Goal: Task Accomplishment & Management: Complete application form

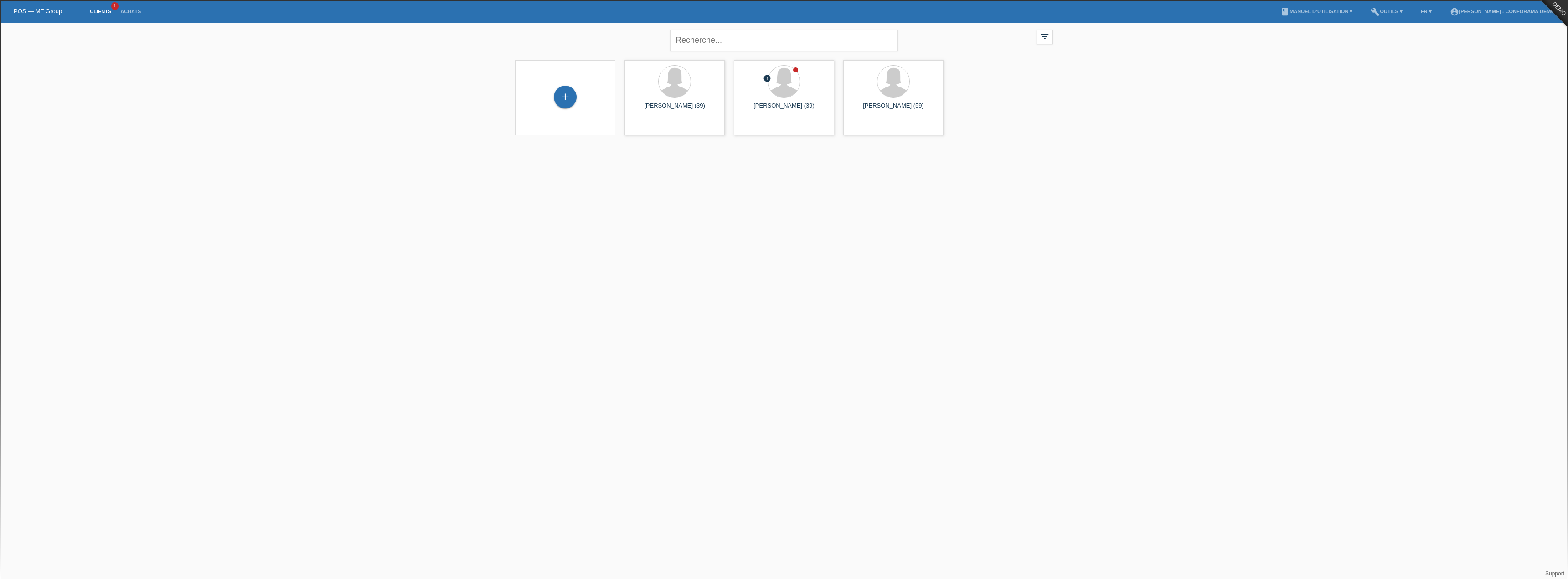
click at [437, 147] on html "POS — MF Group Clients 1 Achats menu account_circle Sonia Meraimi - Conforama D…" at bounding box center [784, 73] width 1568 height 147
click at [571, 94] on div "+" at bounding box center [565, 96] width 23 height 23
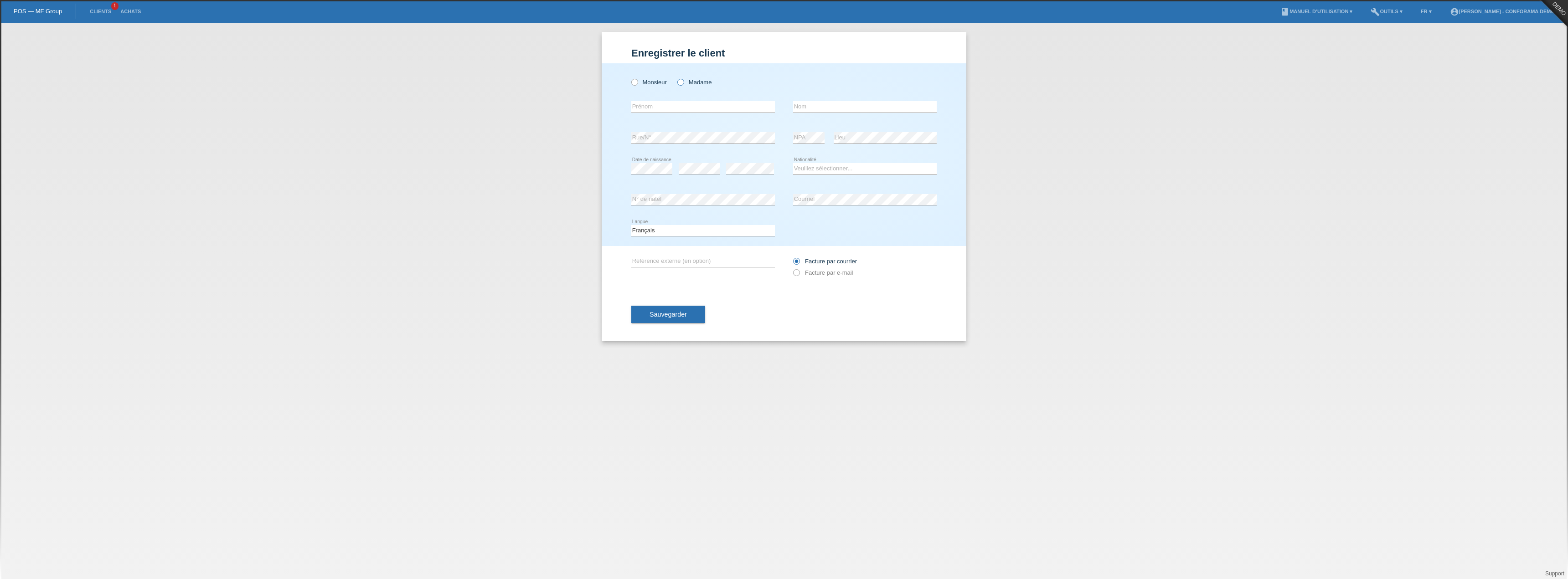
click at [676, 77] on icon at bounding box center [676, 77] width 0 height 0
click at [680, 82] on input "Madame" at bounding box center [680, 82] width 6 height 6
radio input "true"
click at [668, 109] on input "text" at bounding box center [704, 107] width 144 height 12
type input "[PERSON_NAME]"
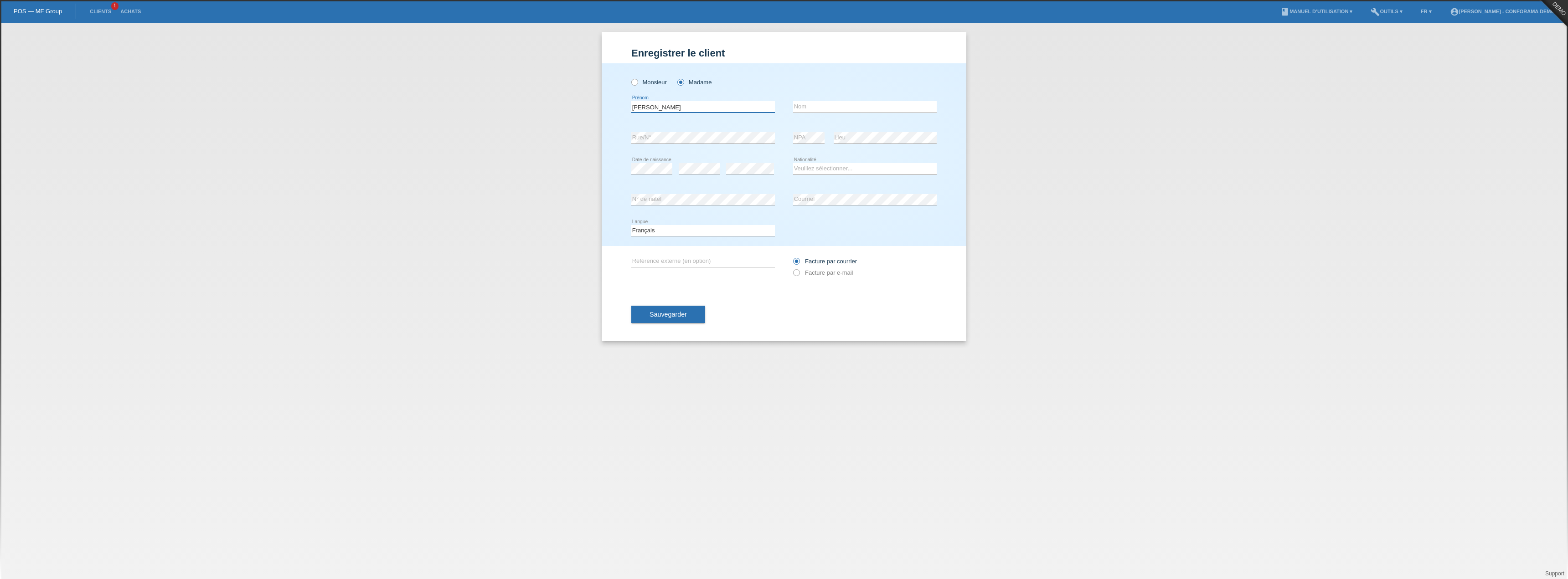
type input "meraimi"
select select "CH"
click at [740, 162] on div "error" at bounding box center [750, 169] width 48 height 31
click at [700, 228] on select "Deutsch Français Italiano English" at bounding box center [704, 230] width 144 height 11
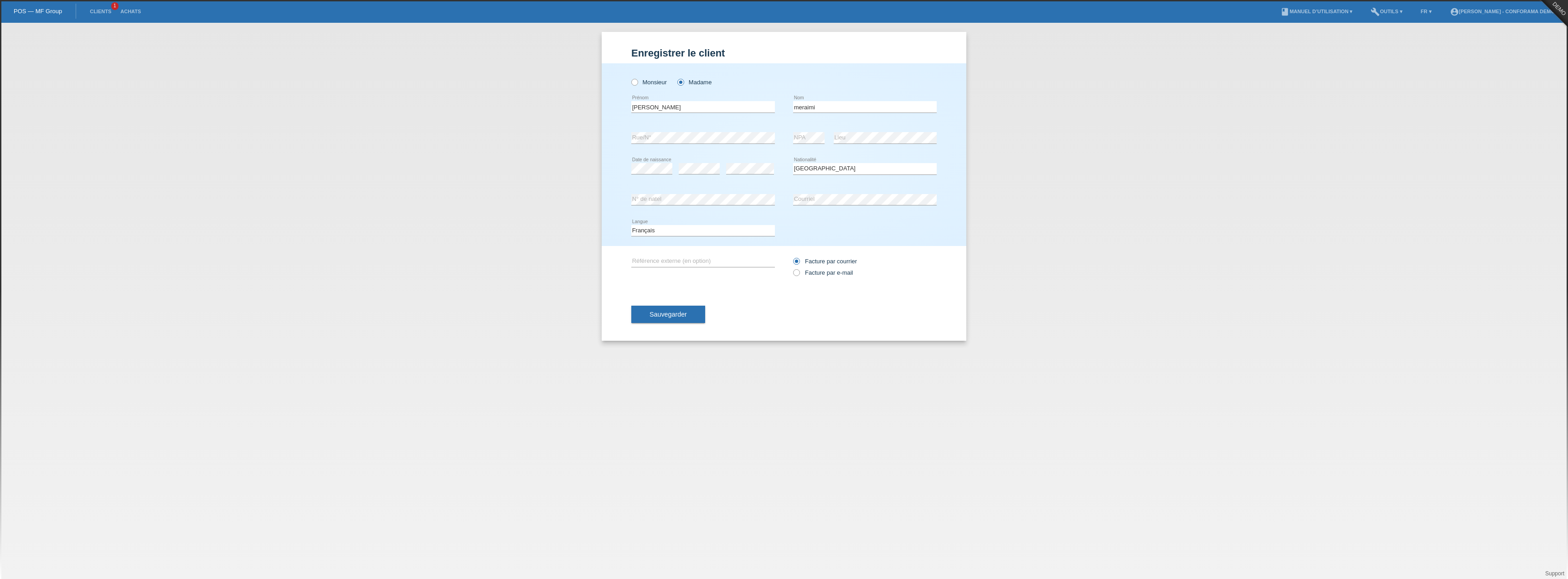
click at [700, 184] on div "error" at bounding box center [699, 169] width 41 height 31
click at [691, 183] on div "error" at bounding box center [699, 169] width 41 height 31
click at [683, 158] on div "error" at bounding box center [699, 169] width 41 height 31
click at [670, 225] on select "Deutsch Français Italiano English" at bounding box center [704, 230] width 144 height 11
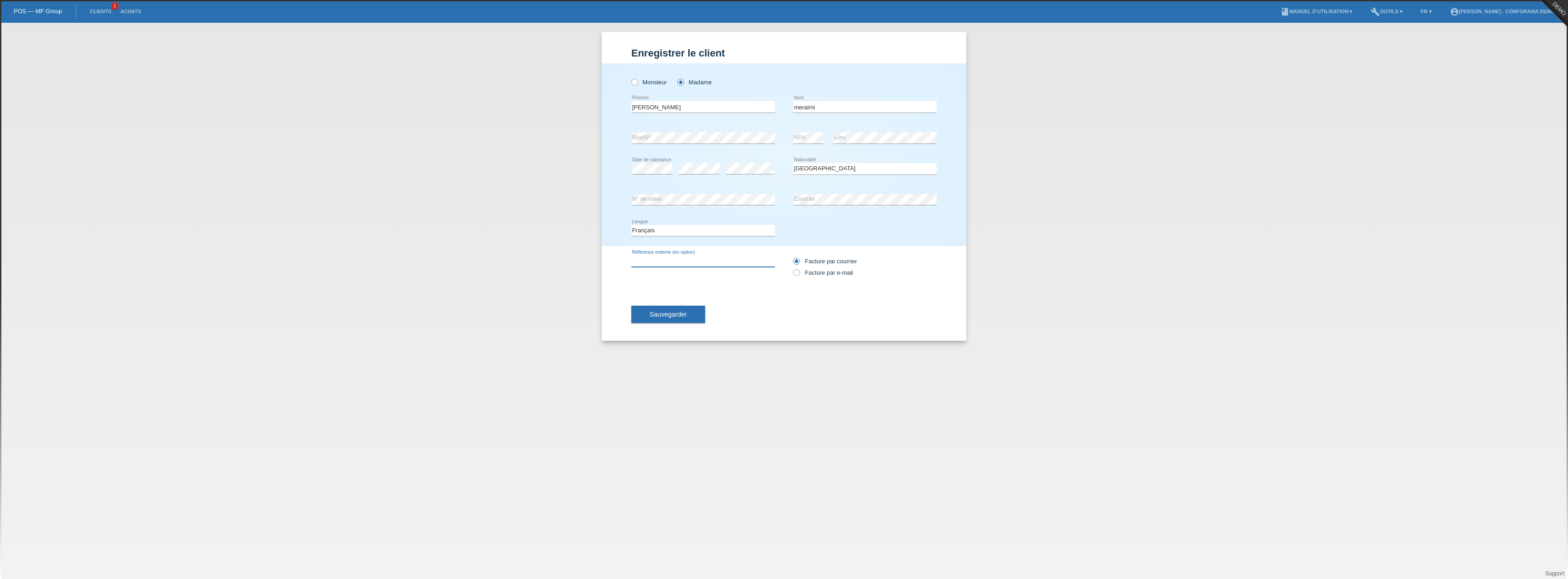
click at [667, 259] on input "text" at bounding box center [704, 261] width 144 height 12
click at [717, 263] on input "text" at bounding box center [704, 261] width 144 height 12
click at [715, 260] on input "text" at bounding box center [704, 261] width 144 height 12
click at [710, 249] on div "error Référence externe (en option)" at bounding box center [704, 262] width 144 height 31
click at [712, 293] on div "Sauvegarder" at bounding box center [784, 314] width 305 height 53
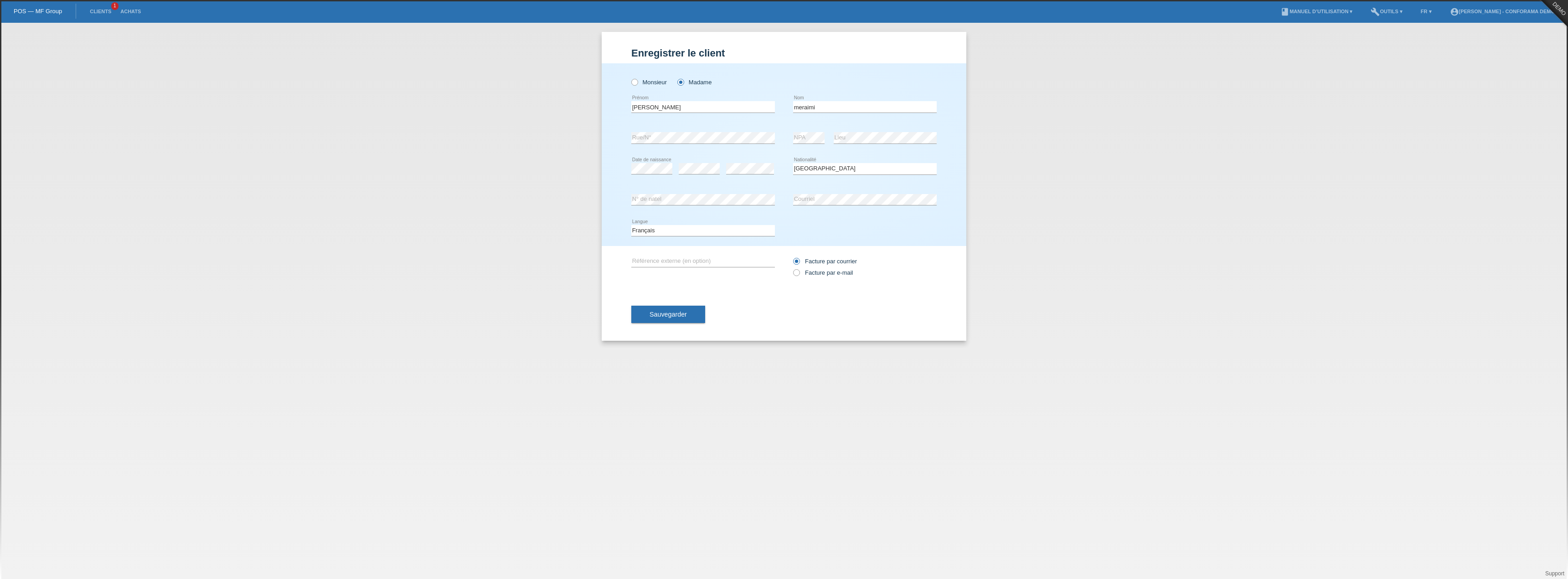
click at [836, 263] on label "Facture par courrier" at bounding box center [825, 261] width 64 height 7
click at [799, 263] on input "Facture par courrier" at bounding box center [796, 263] width 6 height 12
click at [838, 285] on div "Facture par courrier Facture par e-mail" at bounding box center [865, 267] width 144 height 42
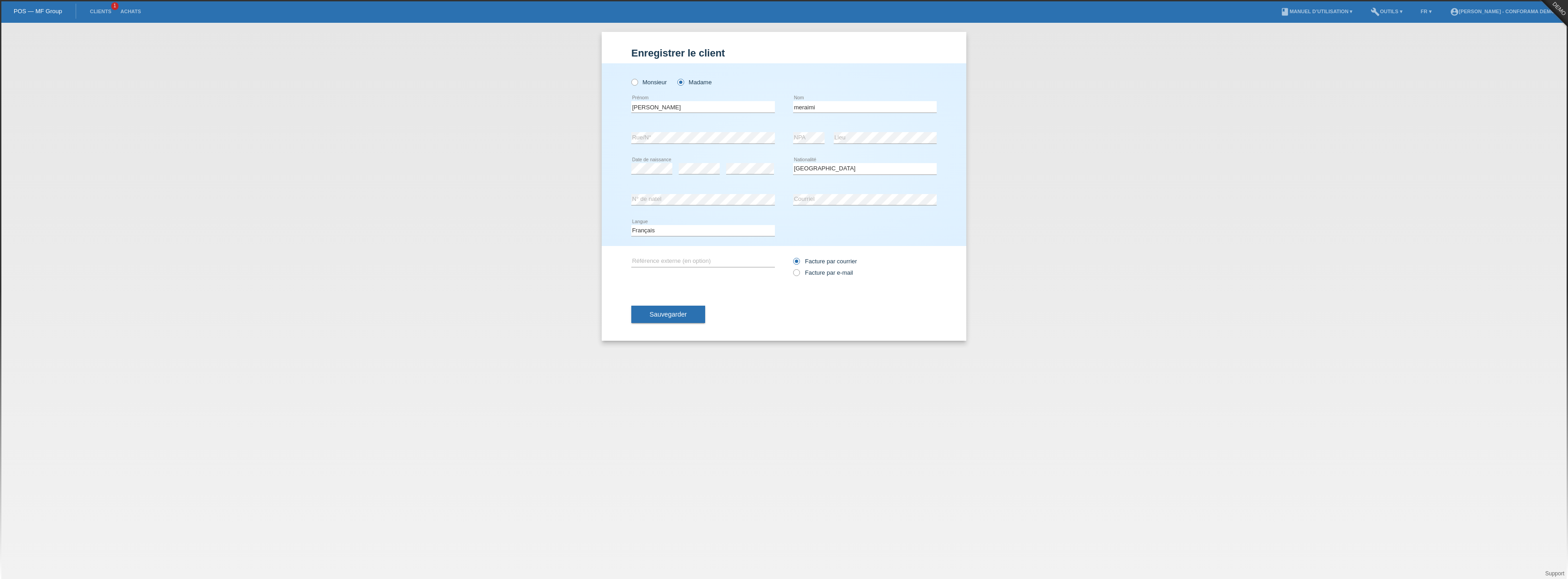
click at [831, 276] on div "Facture par courrier Facture par e-mail" at bounding box center [865, 266] width 144 height 23
click at [830, 273] on label "Facture par e-mail" at bounding box center [823, 272] width 60 height 7
click at [799, 273] on input "Facture par e-mail" at bounding box center [796, 274] width 6 height 12
radio input "true"
click at [796, 298] on div "Sauvegarder" at bounding box center [784, 314] width 305 height 53
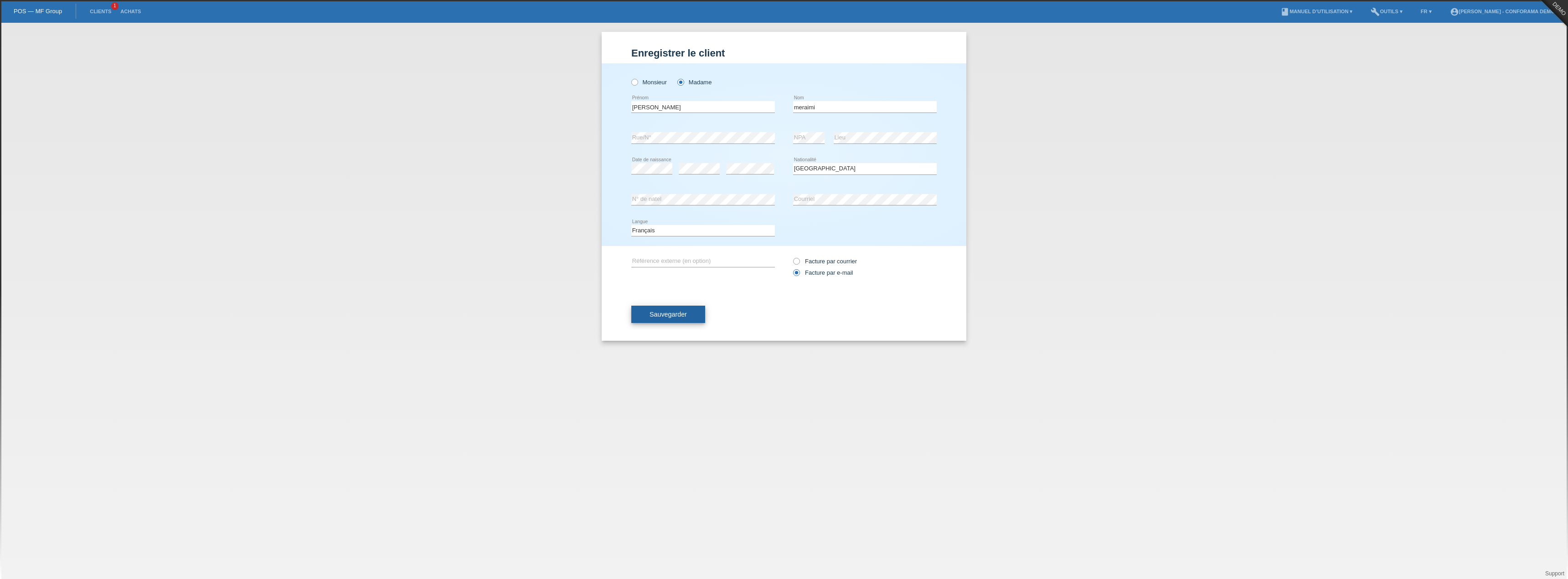
click at [667, 311] on span "Sauvegarder" at bounding box center [668, 314] width 37 height 7
click at [660, 311] on span "Sauvegarder" at bounding box center [668, 314] width 37 height 7
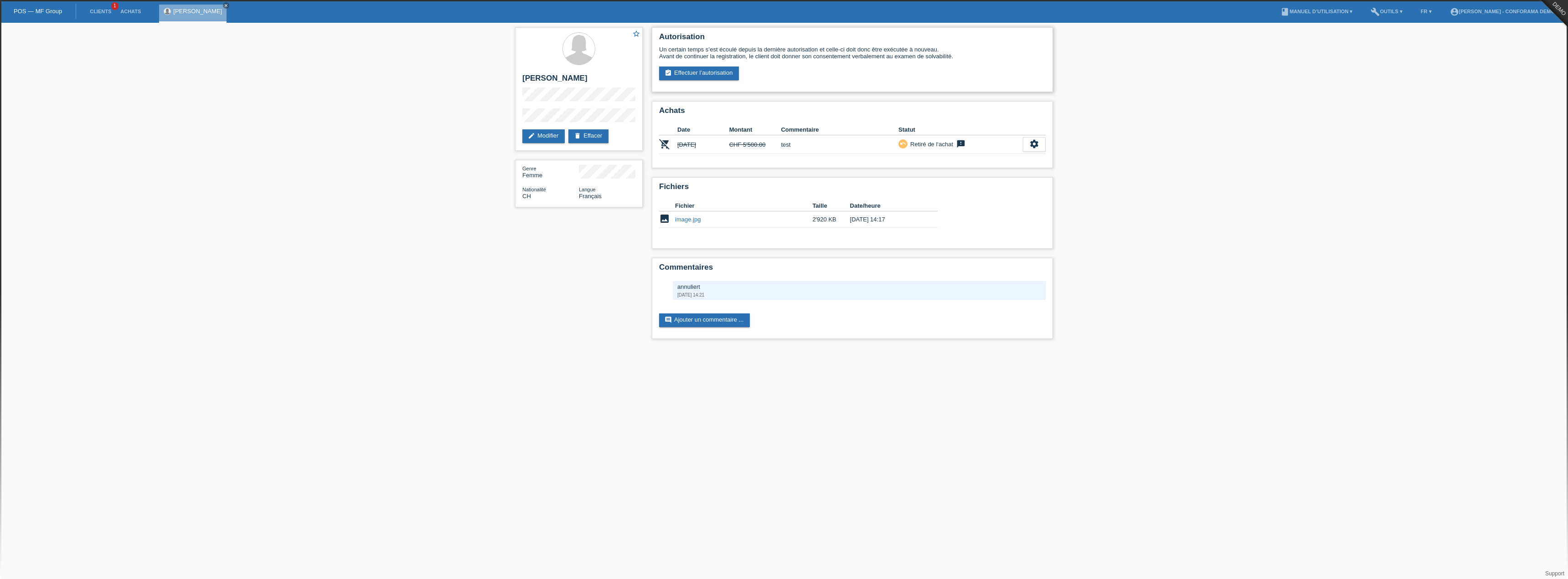
drag, startPoint x: 695, startPoint y: 52, endPoint x: 1046, endPoint y: 53, distance: 351.0
click at [1046, 53] on div "Autorisation Un certain temps s’est écoulé depuis la dernière autorisation et c…" at bounding box center [852, 60] width 401 height 64
click at [1044, 57] on div "Un certain temps s’est écoulé depuis la dernière autorisation et celle-ci doit …" at bounding box center [852, 53] width 386 height 14
click at [718, 74] on link "assignment_turned_in Effectuer l’autorisation" at bounding box center [699, 73] width 80 height 14
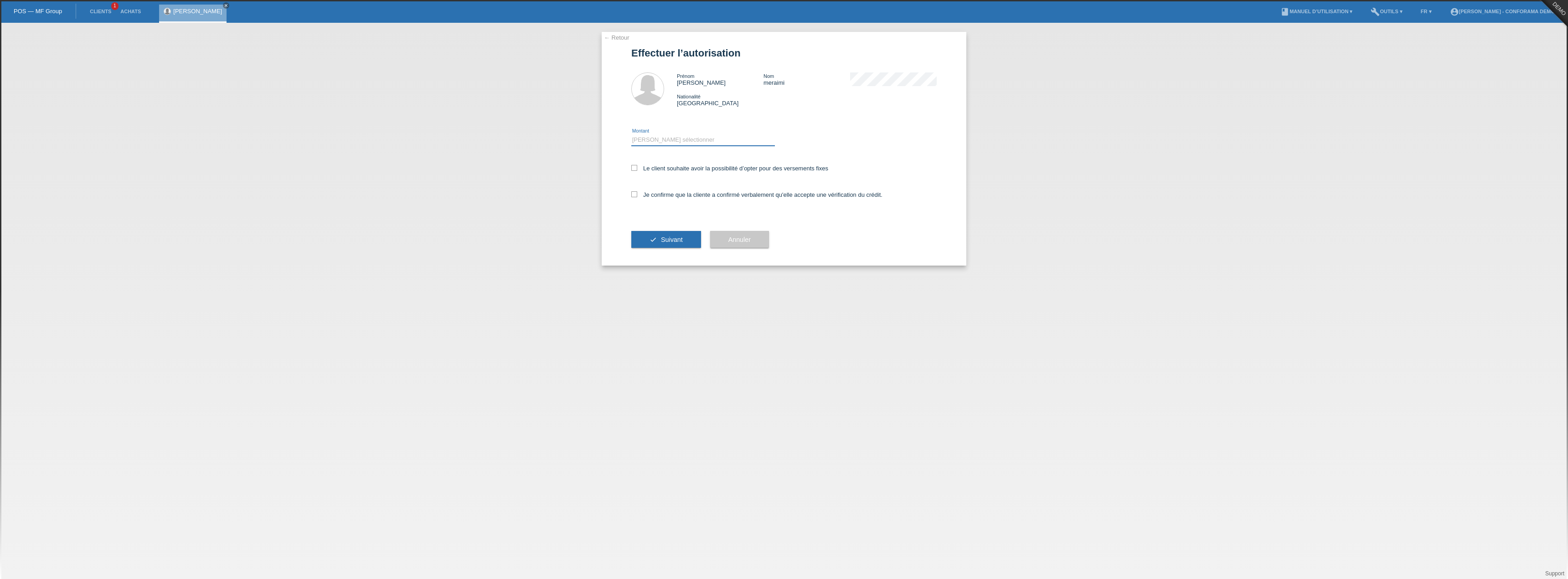
click at [692, 138] on select "Veuillez sélectionner CHF 1.00 - CHF 499.00 CHF 500.00 - CHF 1'999.00 CHF 2'000…" at bounding box center [704, 140] width 144 height 11
select select "3"
click at [632, 134] on select "Veuillez sélectionner CHF 1.00 - CHF 499.00 CHF 500.00 - CHF 1'999.00 CHF 2'000…" at bounding box center [704, 140] width 144 height 11
click at [671, 204] on div "Je confirme que la cliente a confirmé verbalement qu'elle accepte une vérificat…" at bounding box center [784, 198] width 305 height 31
click at [644, 193] on label "Je confirme que la cliente a confirmé verbalement qu'elle accepte une vérificat…" at bounding box center [757, 195] width 251 height 7
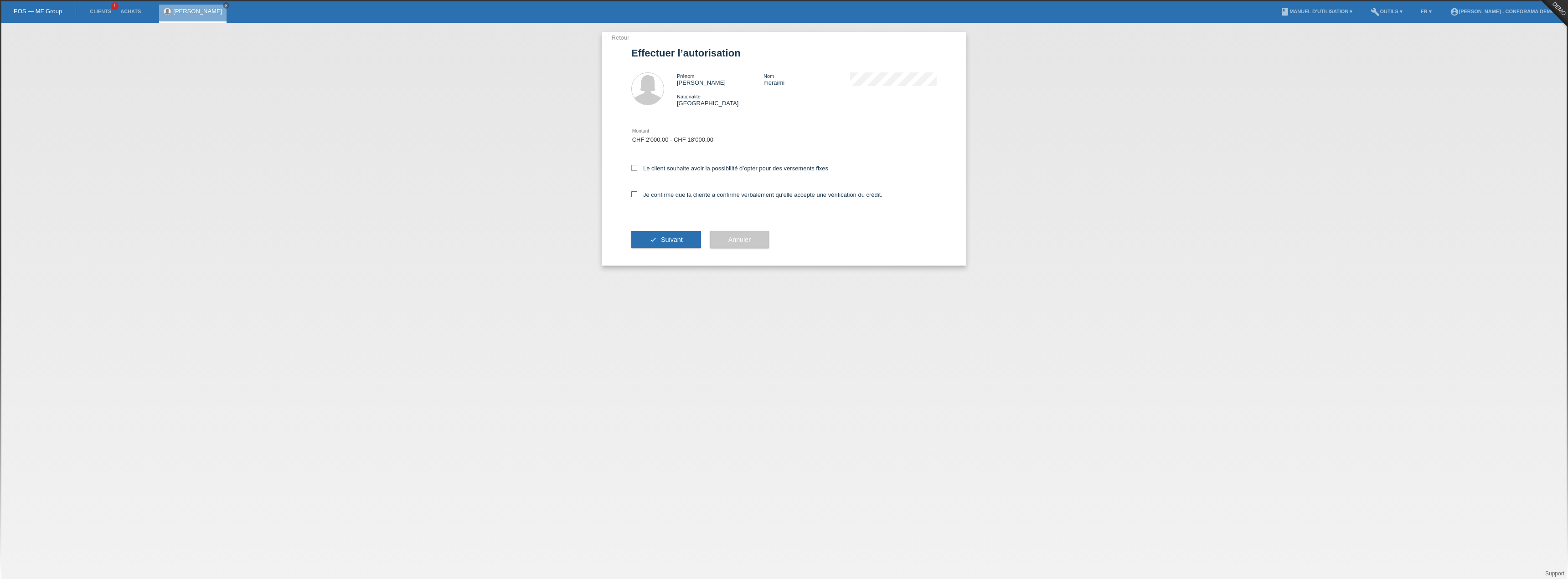
click at [637, 193] on input "Je confirme que la cliente a confirmé verbalement qu'elle accepte une vérificat…" at bounding box center [635, 195] width 6 height 6
checkbox input "true"
click at [665, 211] on div "Je confirme que la cliente a confirmé verbalement qu'elle accepte une vérificat…" at bounding box center [784, 198] width 305 height 31
click at [735, 169] on label "Le client souhaite avoir la possibilité d’opter pour des versements fixes" at bounding box center [730, 168] width 197 height 7
click at [637, 169] on input "Le client souhaite avoir la possibilité d’opter pour des versements fixes" at bounding box center [635, 168] width 6 height 6
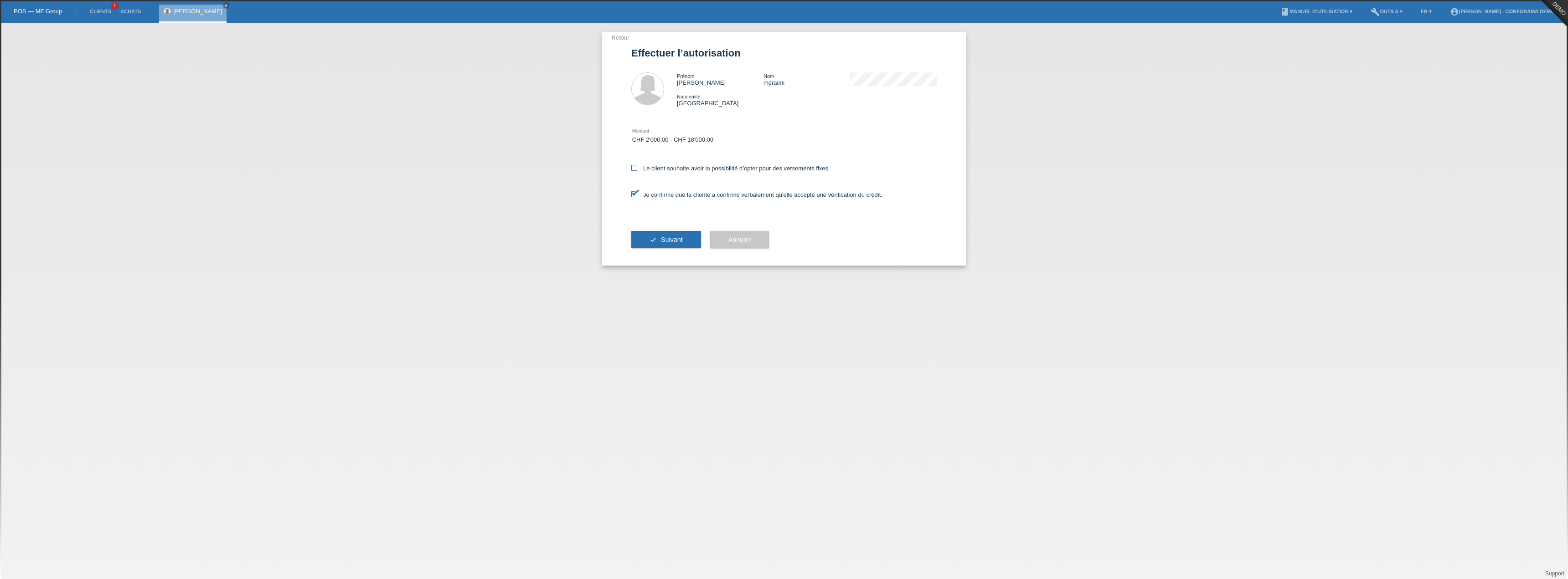
checkbox input "true"
click at [700, 200] on div "Je confirme que la cliente a confirmé verbalement qu'elle accepte une vérificat…" at bounding box center [784, 198] width 305 height 31
drag, startPoint x: 667, startPoint y: 196, endPoint x: 949, endPoint y: 208, distance: 282.3
click at [1046, 227] on div "← Retour Effectuer l’autorisation Prénom sonia Nom meraimi Nationalité Suisse" at bounding box center [784, 301] width 1568 height 556
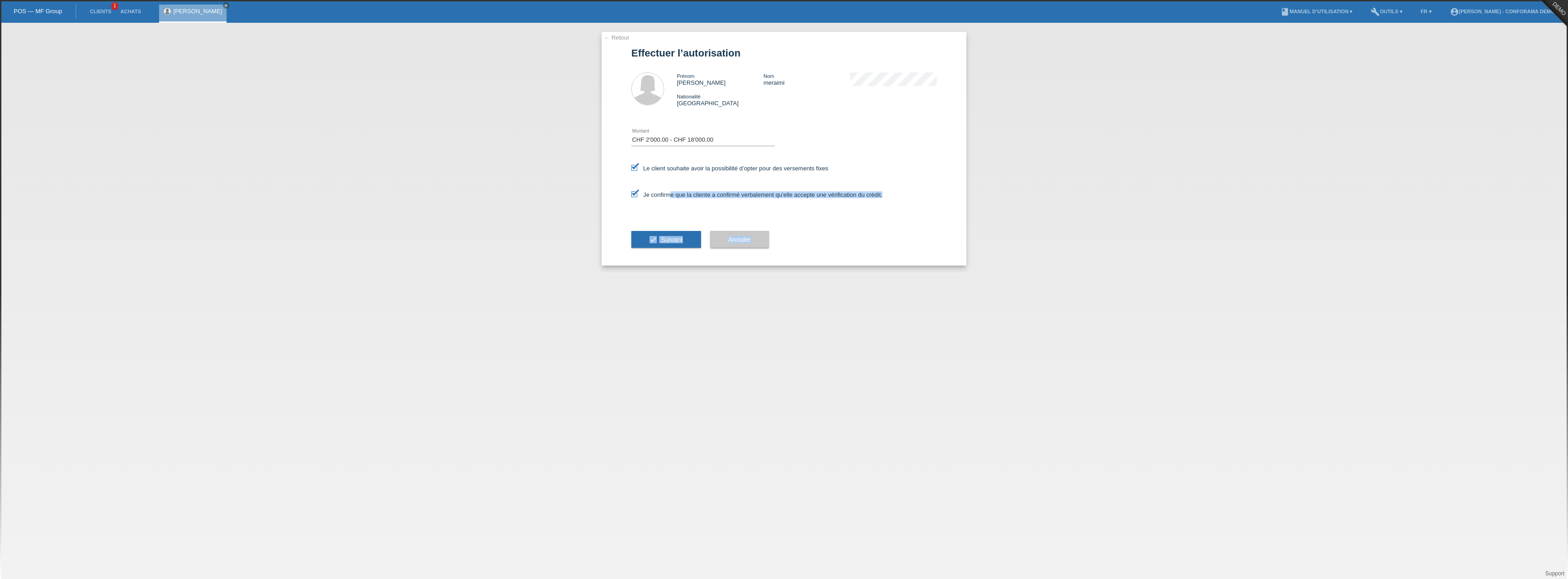
click at [893, 204] on div "Je confirme que la cliente a confirmé verbalement qu'elle accepte une vérificat…" at bounding box center [784, 198] width 305 height 31
click at [663, 279] on div "← Retour Effectuer l’autorisation Prénom sonia Nom meraimi Nationalité Suisse" at bounding box center [784, 301] width 1568 height 556
click at [662, 244] on button "check Suivant" at bounding box center [667, 239] width 70 height 17
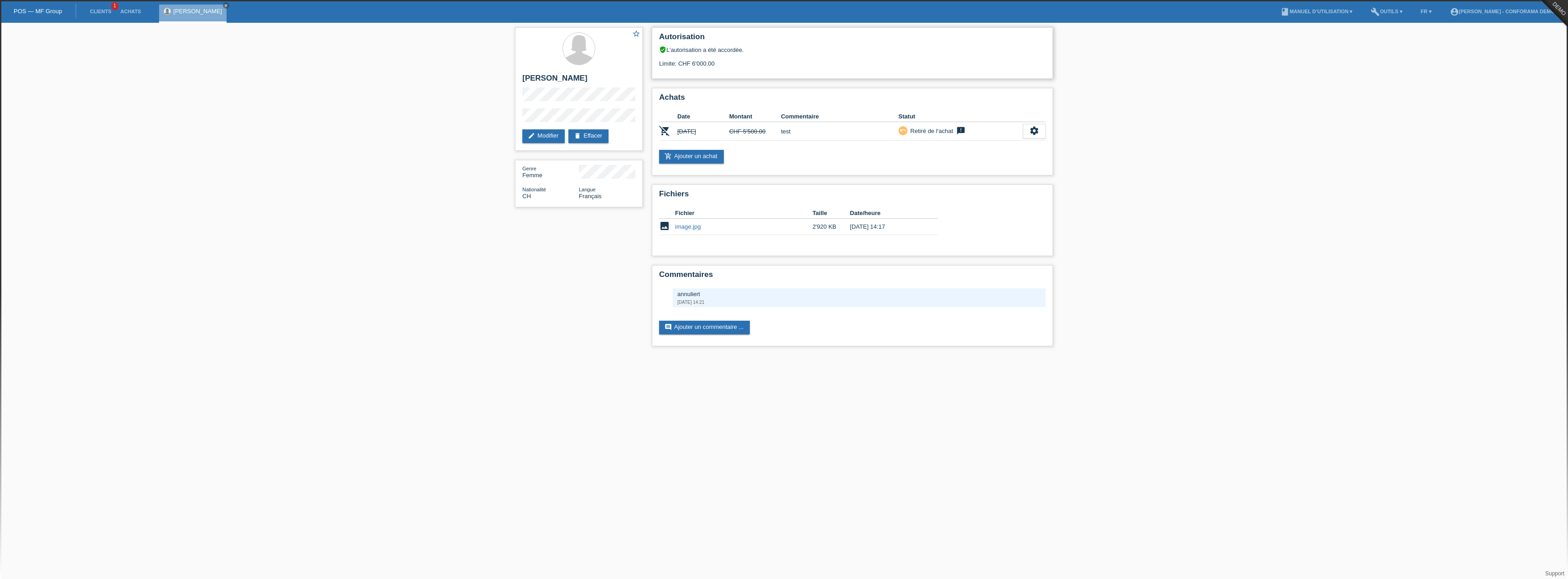
drag, startPoint x: 655, startPoint y: 47, endPoint x: 764, endPoint y: 51, distance: 109.1
click at [764, 51] on div "Autorisation verified_user L’autorisation a été accordée. Limite: CHF 6'000.00" at bounding box center [852, 53] width 401 height 52
click at [726, 59] on div "Limite: CHF 6'000.00" at bounding box center [852, 60] width 386 height 14
drag, startPoint x: 670, startPoint y: 51, endPoint x: 649, endPoint y: 51, distance: 21.0
click at [649, 51] on div "Autorisation verified_user L’autorisation a été accordée. Limite: CHF 6'000.00 …" at bounding box center [852, 189] width 410 height 333
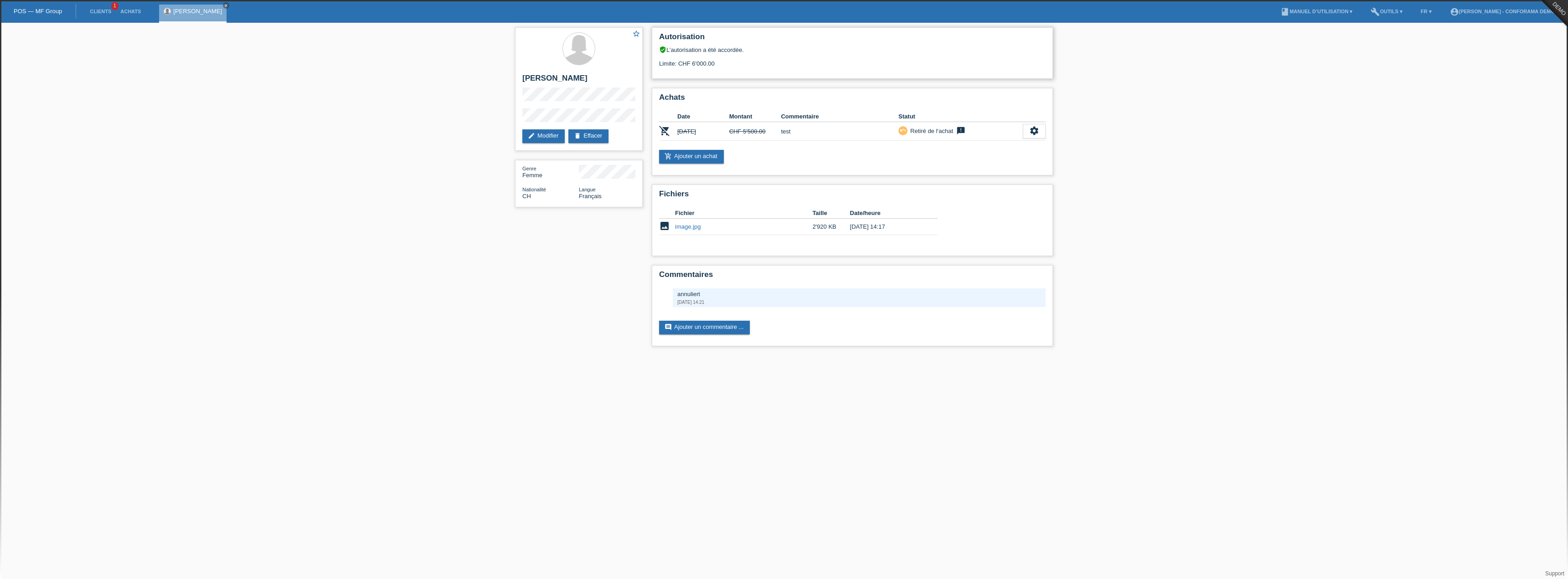
drag, startPoint x: 852, startPoint y: 57, endPoint x: 806, endPoint y: 71, distance: 48.1
click at [852, 57] on div "Limite: CHF 6'000.00" at bounding box center [852, 60] width 386 height 14
drag, startPoint x: 745, startPoint y: 63, endPoint x: 653, endPoint y: 63, distance: 92.0
click at [653, 63] on div "Autorisation verified_user L’autorisation a été accordée. Limite: CHF 6'000.00" at bounding box center [852, 53] width 401 height 52
click at [745, 75] on div "Autorisation verified_user L’autorisation a été accordée. Limite: CHF 6'000.00" at bounding box center [852, 53] width 401 height 52
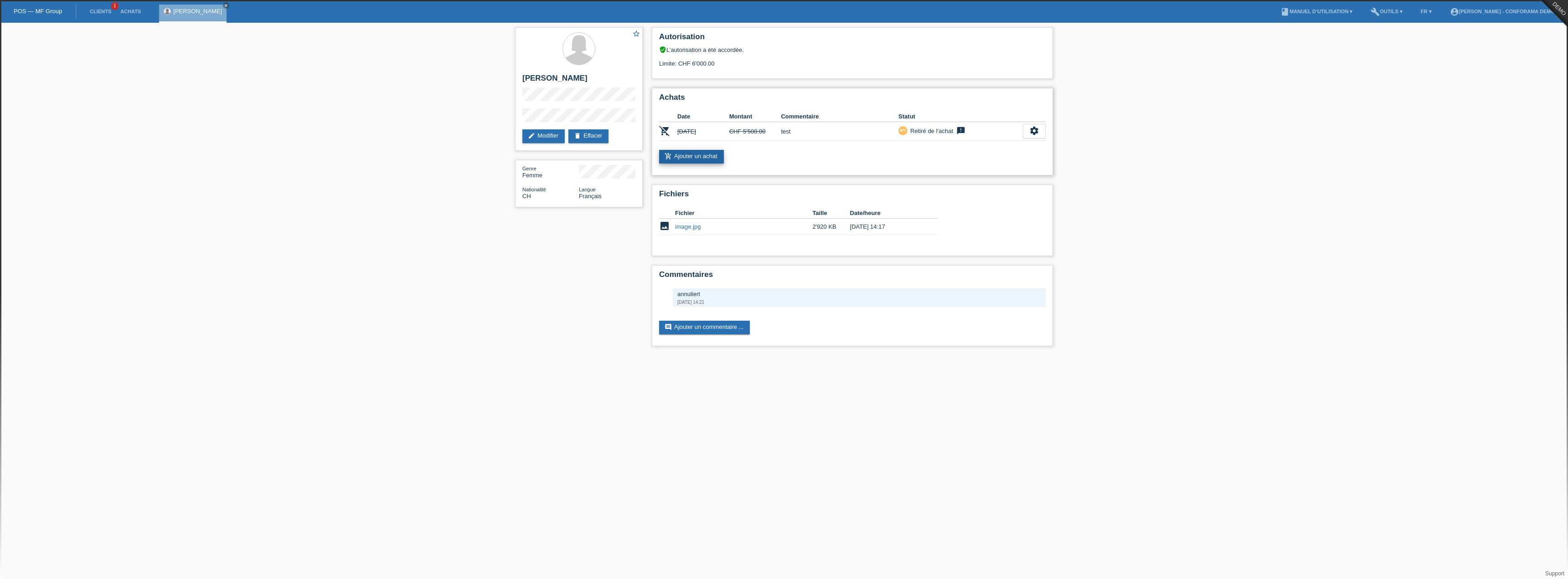
click at [683, 153] on link "add_shopping_cart Ajouter un achat" at bounding box center [691, 157] width 65 height 14
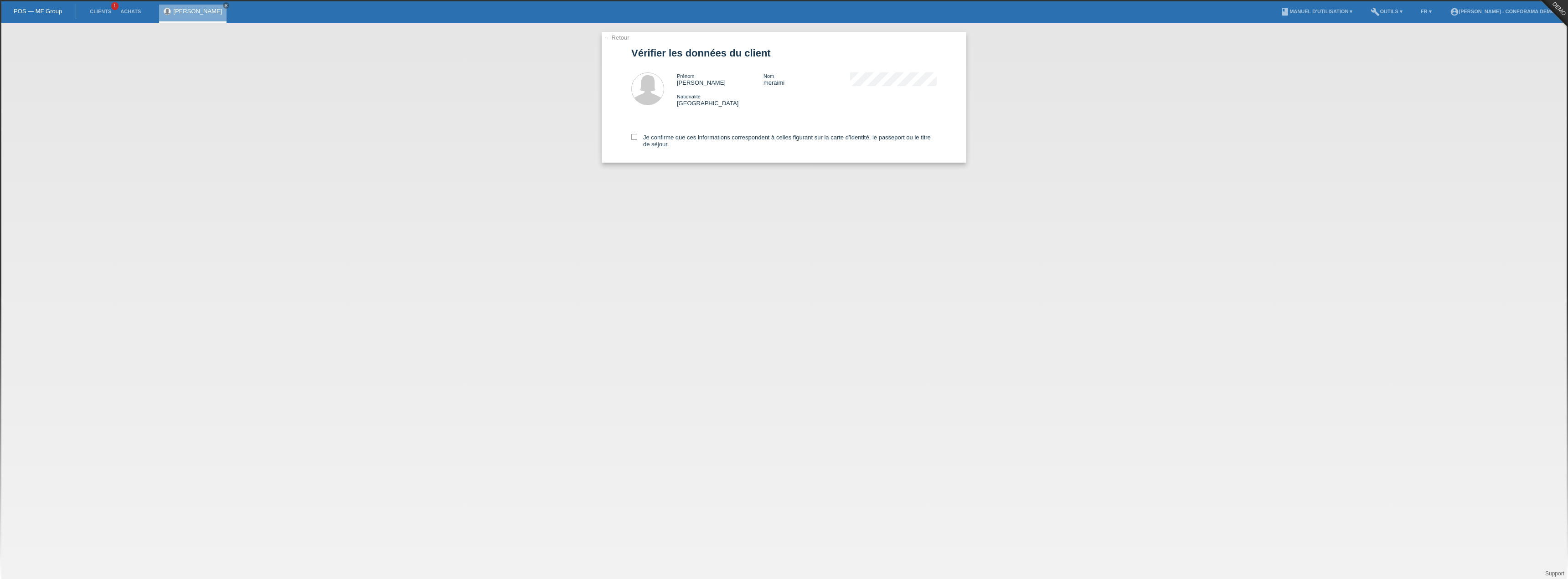
click at [690, 101] on div "Prénom sonia Nom meraimi Nationalité [DEMOGRAPHIC_DATA]" at bounding box center [807, 90] width 260 height 34
click at [764, 101] on div "Nationalité Suisse" at bounding box center [807, 99] width 260 height 14
click at [725, 121] on div "Je confirme que ces informations correspondent à celles figurant sur la carte d…" at bounding box center [784, 139] width 305 height 47
click at [635, 134] on icon at bounding box center [635, 137] width 6 height 6
click at [635, 134] on input "Je confirme que ces informations correspondent à celles figurant sur la carte d…" at bounding box center [635, 137] width 6 height 6
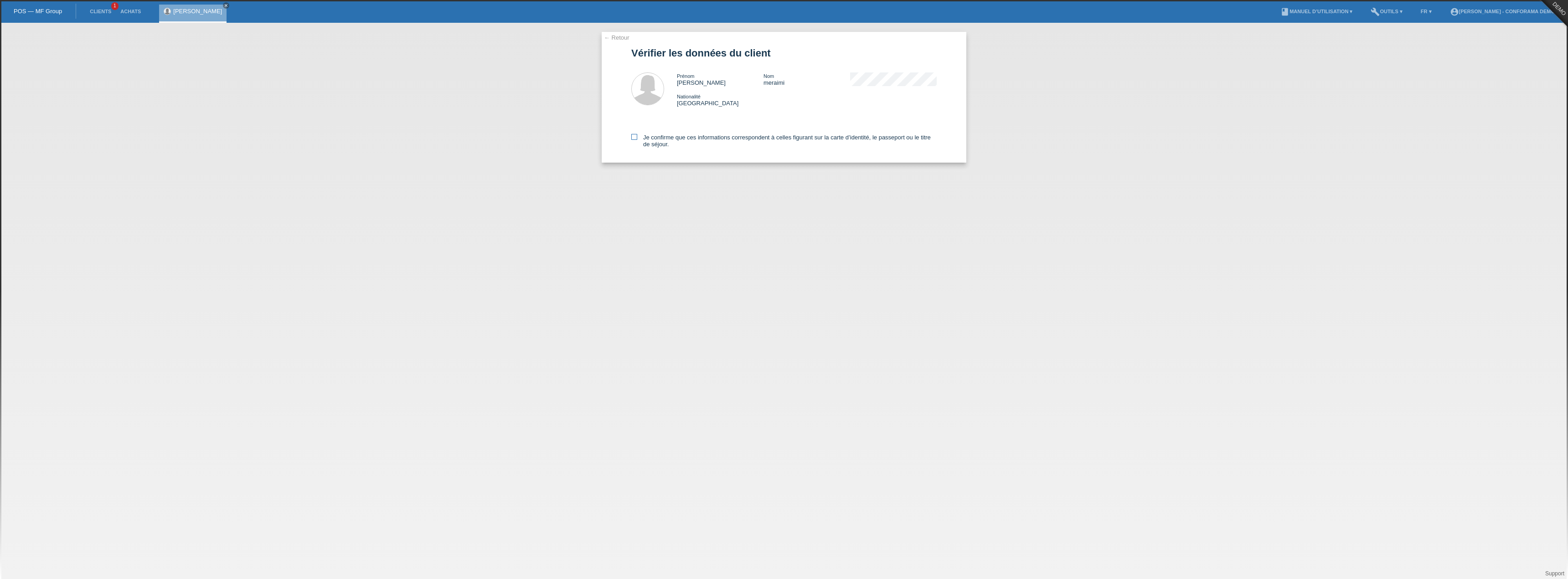
checkbox input "true"
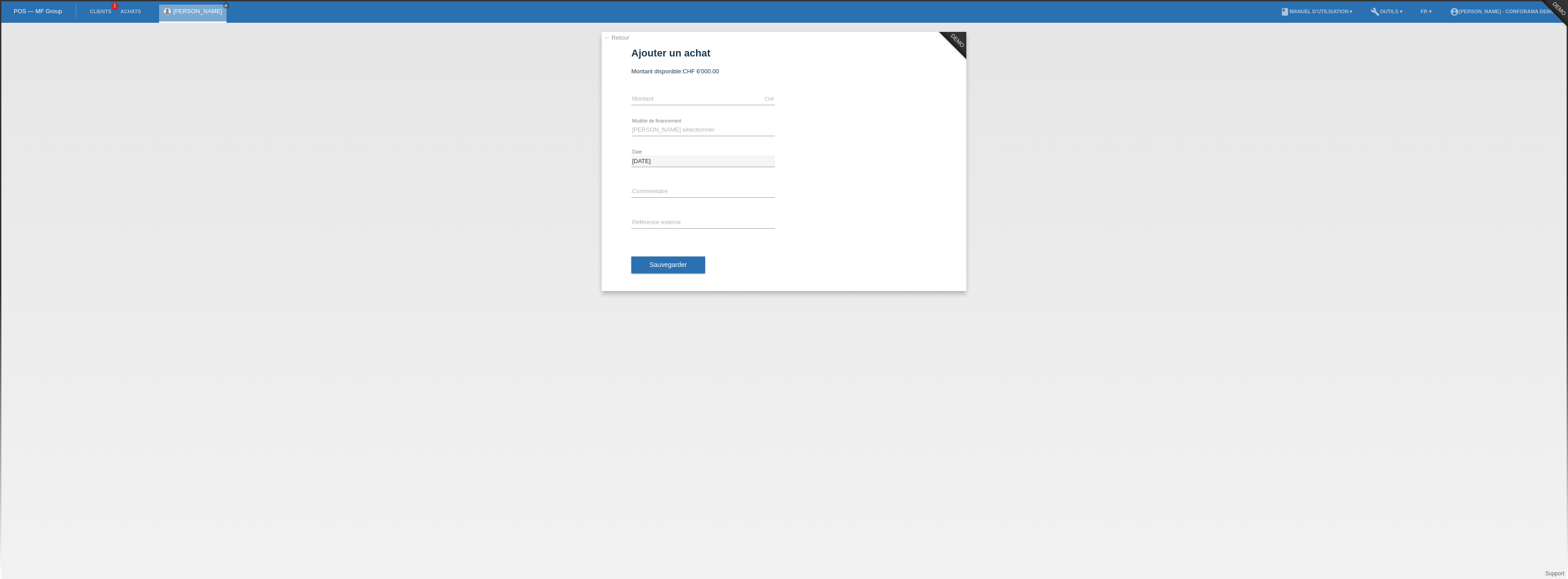
click at [653, 90] on div "CHF error [GEOGRAPHIC_DATA]" at bounding box center [704, 99] width 144 height 31
click at [658, 105] on icon at bounding box center [704, 105] width 144 height 1
click at [657, 103] on input "text" at bounding box center [704, 99] width 144 height 12
type input "5000.00"
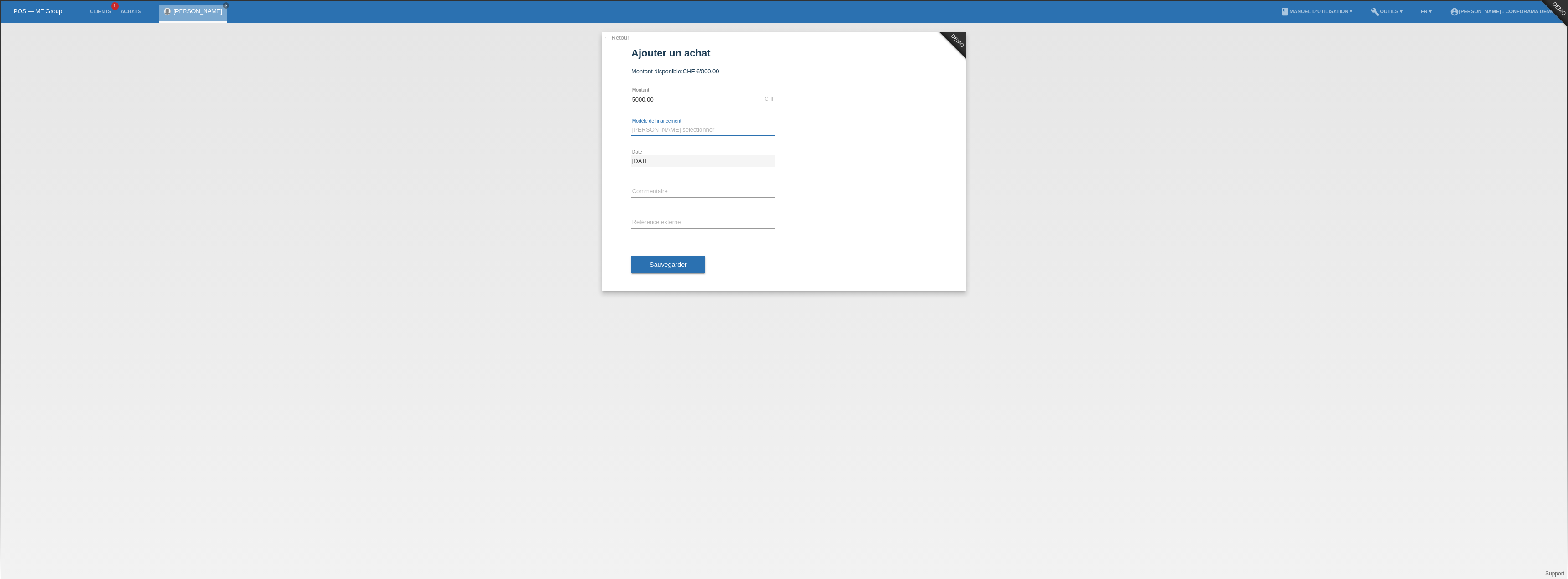
drag, startPoint x: 695, startPoint y: 133, endPoint x: 700, endPoint y: 134, distance: 5.1
click at [695, 133] on select "[PERSON_NAME] sélectionner Achat sur facture avec paiement partiel Taux fixes" at bounding box center [704, 130] width 144 height 11
select select "212"
click at [632, 125] on select "[PERSON_NAME] sélectionner Achat sur facture avec paiement partiel Taux fixes" at bounding box center [704, 130] width 144 height 11
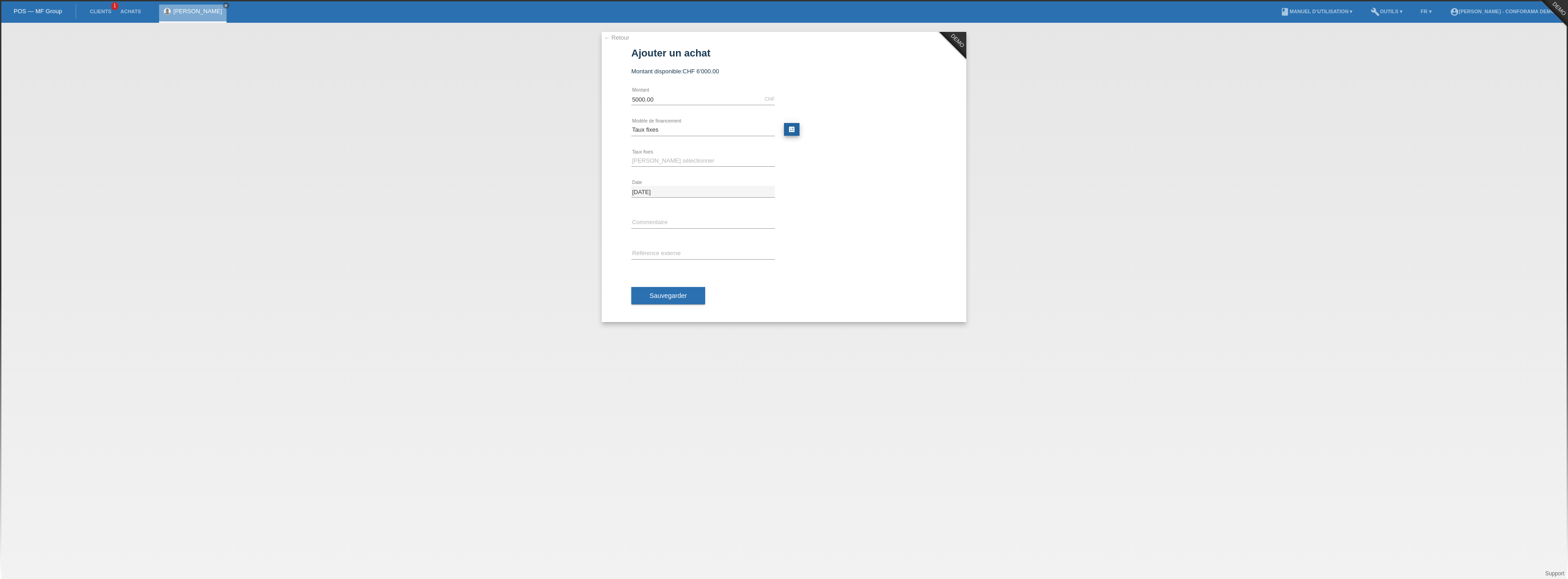
click at [784, 131] on link "calculate" at bounding box center [791, 129] width 15 height 13
type input "5000.00"
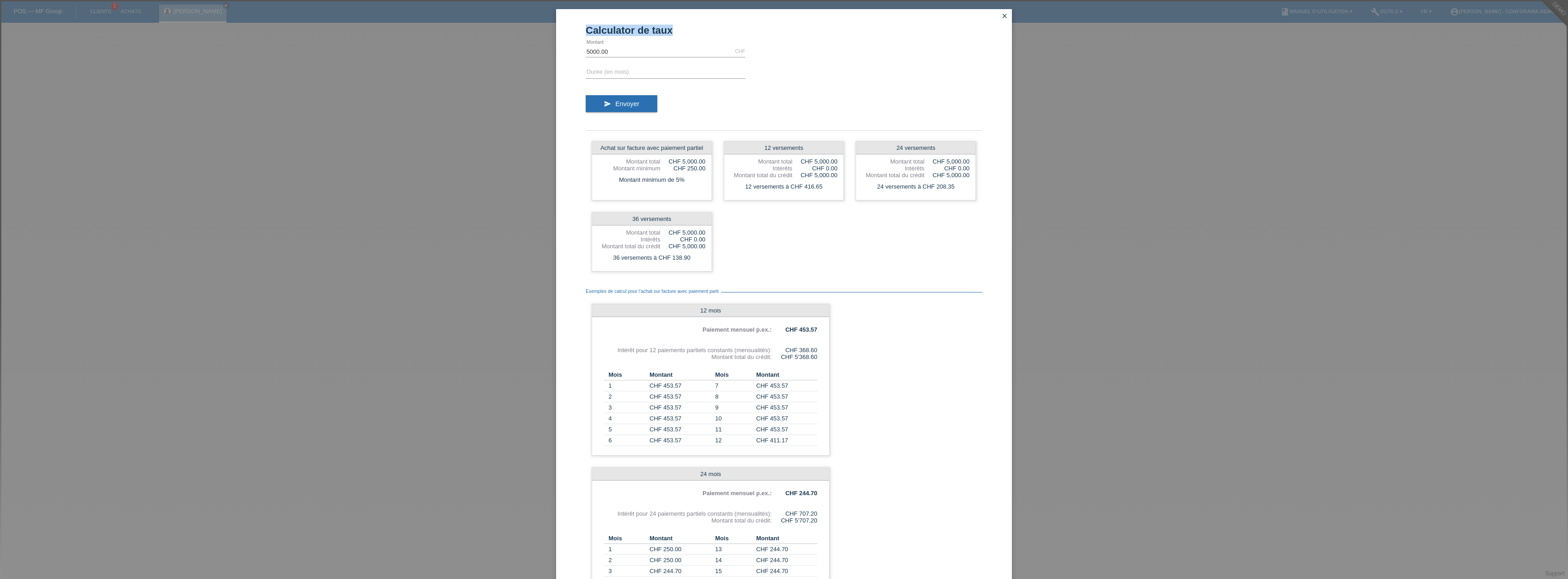
drag, startPoint x: 681, startPoint y: 23, endPoint x: 580, endPoint y: 26, distance: 101.0
click at [580, 26] on div "Calculator de taux 5000.00 CHF error [GEOGRAPHIC_DATA] error Durée (en mois) se…" at bounding box center [784, 354] width 456 height 691
click at [616, 70] on input "text" at bounding box center [665, 72] width 160 height 12
type input "12"
click at [641, 99] on button "send Envoyer" at bounding box center [621, 104] width 71 height 17
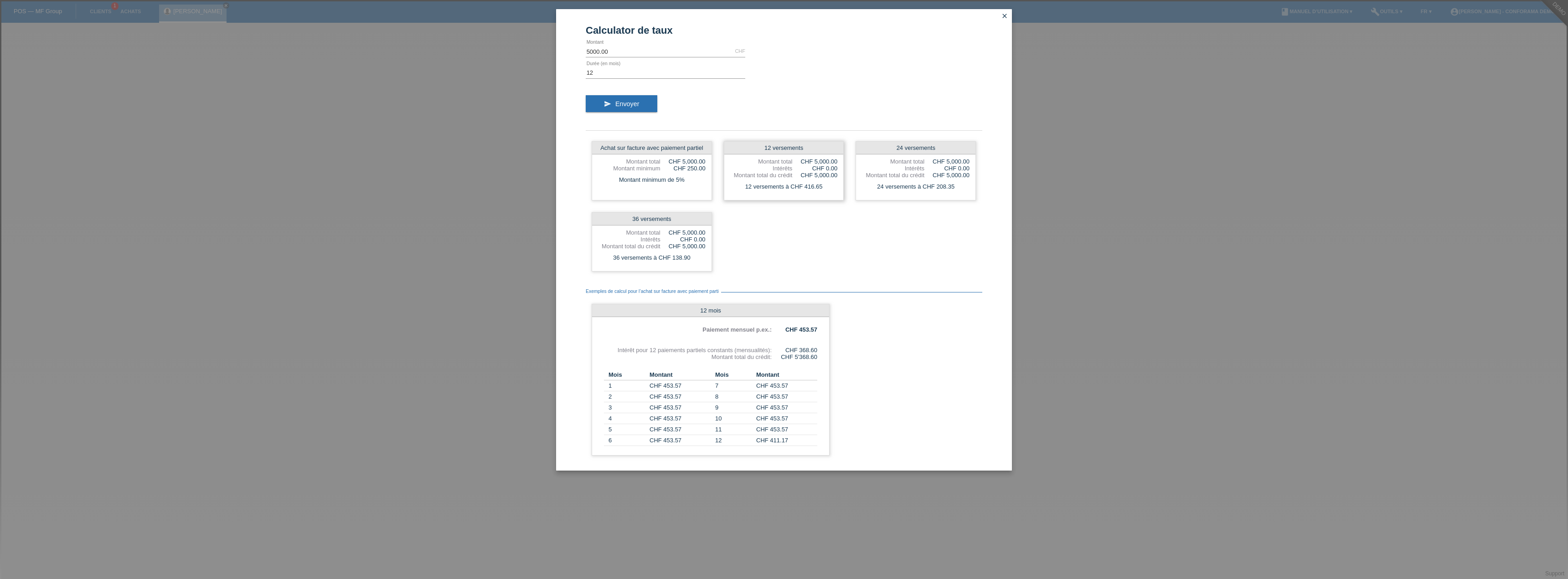
drag, startPoint x: 777, startPoint y: 149, endPoint x: 818, endPoint y: 142, distance: 41.6
click at [818, 142] on div "12 versements" at bounding box center [784, 148] width 119 height 13
drag, startPoint x: 826, startPoint y: 187, endPoint x: 806, endPoint y: 188, distance: 20.0
click at [806, 188] on div "12 versements à CHF 416.65" at bounding box center [784, 187] width 119 height 12
drag, startPoint x: 869, startPoint y: 186, endPoint x: 1055, endPoint y: 197, distance: 186.3
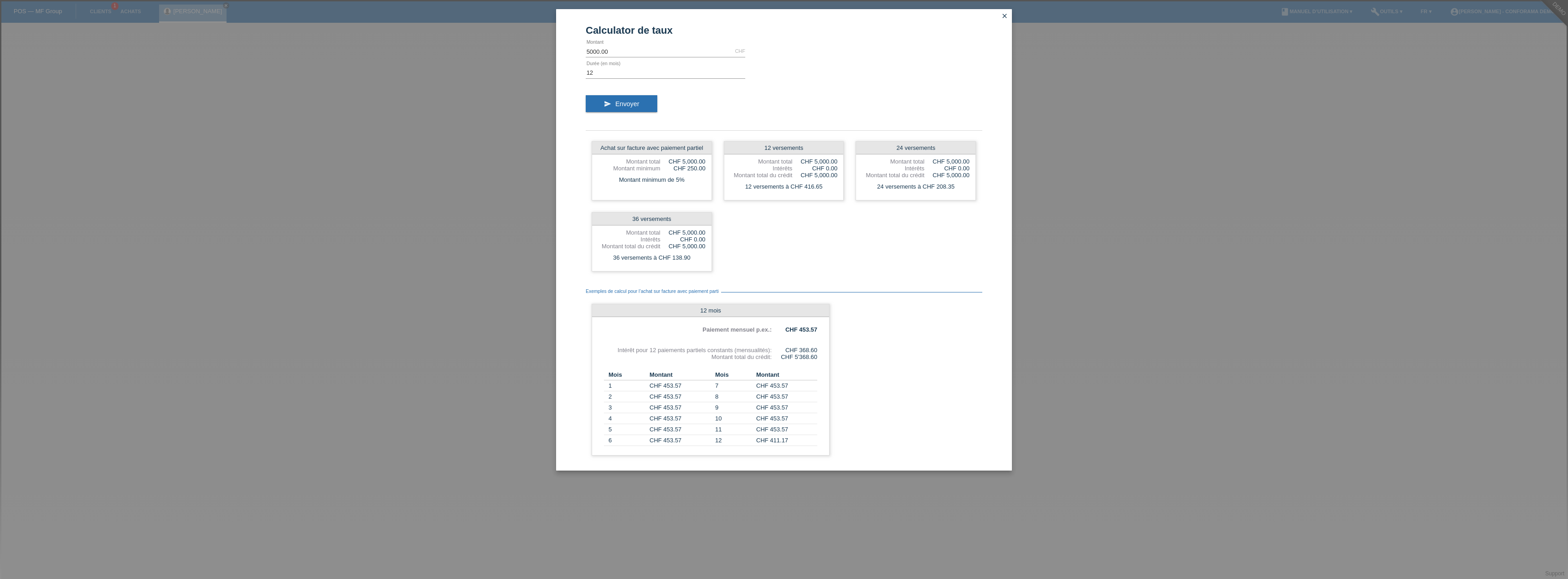
click at [1057, 197] on div "Calculator de taux 5000.00 CHF error [GEOGRAPHIC_DATA] 12 error Durée (en mois)…" at bounding box center [784, 289] width 1568 height 579
click at [697, 173] on div "Achat sur facture avec paiement partiel Montant total CHF 5,000.00 Montant mini…" at bounding box center [652, 171] width 120 height 59
drag, startPoint x: 705, startPoint y: 144, endPoint x: 602, endPoint y: 146, distance: 103.0
click at [602, 146] on div "Achat sur facture avec paiement partiel" at bounding box center [652, 148] width 119 height 13
click at [619, 165] on div "Achat sur facture avec paiement partiel Montant total CHF 5,000.00 Montant mini…" at bounding box center [652, 171] width 120 height 59
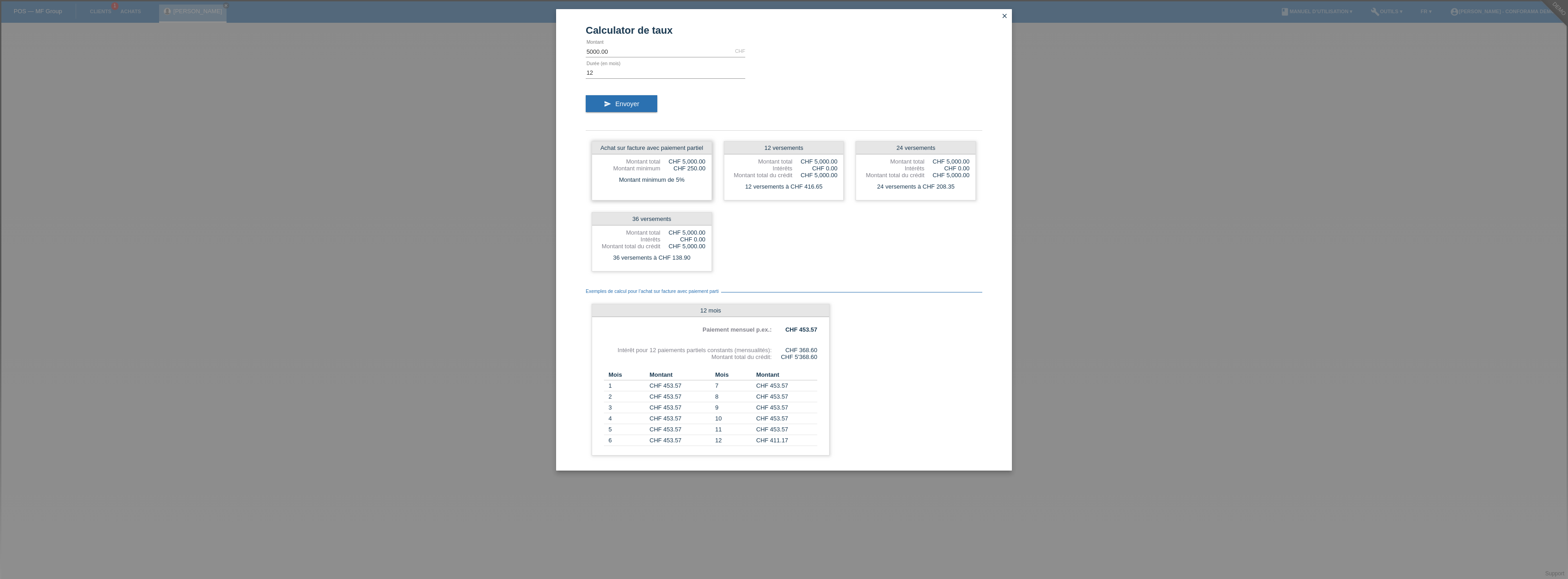
click at [691, 183] on div "Montant minimum de 5%" at bounding box center [652, 179] width 119 height 12
drag, startPoint x: 688, startPoint y: 166, endPoint x: 717, endPoint y: 165, distance: 29.0
click at [717, 165] on div "Achat sur facture avec paiement partiel Montant total CHF 5,000.00 Montant mini…" at bounding box center [783, 206] width 396 height 142
drag, startPoint x: 697, startPoint y: 357, endPoint x: 757, endPoint y: 354, distance: 60.1
click at [757, 354] on div "Montant total du crédit:" at bounding box center [688, 357] width 168 height 7
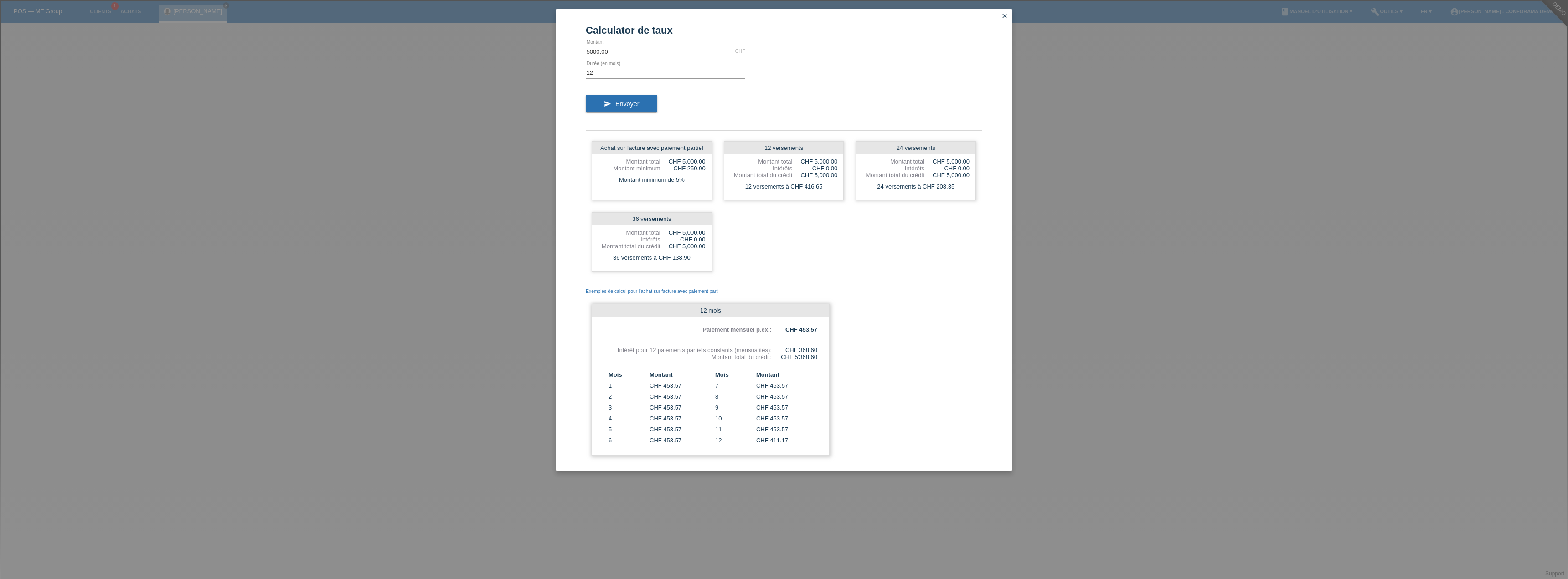
click at [780, 357] on div "CHF 5'368.60" at bounding box center [794, 357] width 45 height 7
drag, startPoint x: 785, startPoint y: 345, endPoint x: 818, endPoint y: 345, distance: 33.0
click at [818, 345] on div "12 mois Paiement mensuel p.ex.: CHF 453.57 Intérêt pour 12 paiements partiels c…" at bounding box center [710, 379] width 238 height 152
drag, startPoint x: 816, startPoint y: 329, endPoint x: 790, endPoint y: 319, distance: 27.9
click at [790, 319] on div "12 mois Paiement mensuel p.ex.: CHF 453.57 Intérêt pour 12 paiements partiels c…" at bounding box center [710, 379] width 238 height 152
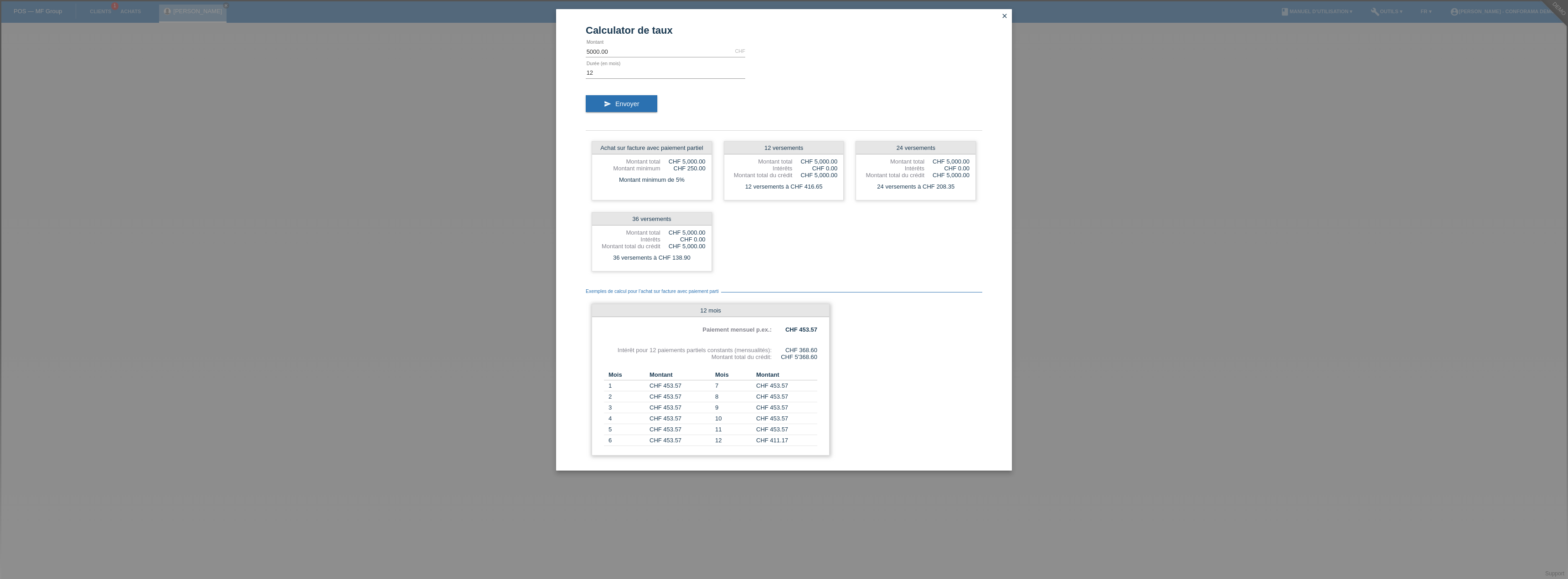
click at [807, 336] on div "12 mois Paiement mensuel p.ex.: CHF 453.57 Intérêt pour 12 paiements partiels c…" at bounding box center [710, 379] width 238 height 152
drag, startPoint x: 821, startPoint y: 357, endPoint x: 786, endPoint y: 348, distance: 36.1
click at [786, 348] on div "12 mois Paiement mensuel p.ex.: CHF 453.57 Intérêt pour 12 paiements partiels c…" at bounding box center [710, 379] width 238 height 152
click at [812, 368] on div "12 mois Paiement mensuel p.ex.: CHF 453.57 Intérêt pour 12 paiements partiels c…" at bounding box center [710, 379] width 238 height 152
drag, startPoint x: 829, startPoint y: 182, endPoint x: 774, endPoint y: 182, distance: 55.0
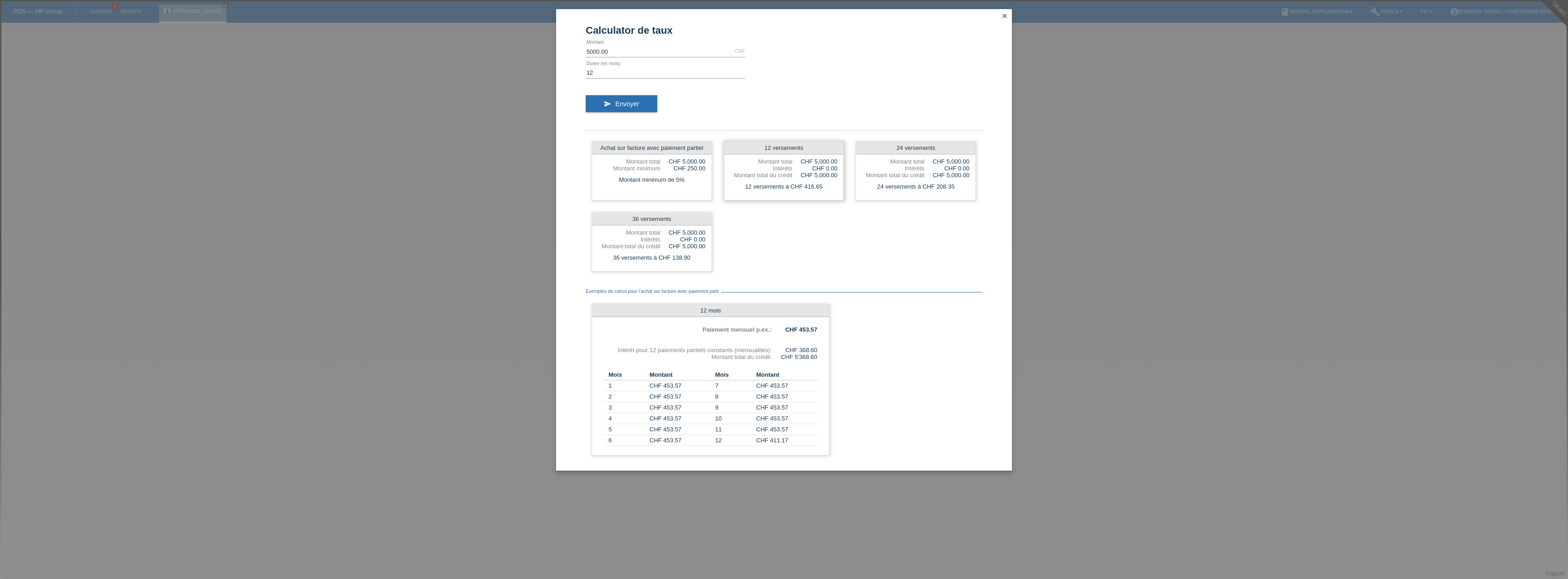
click at [774, 182] on div "12 versements à CHF 416.65" at bounding box center [784, 187] width 119 height 12
click at [812, 234] on div "Achat sur facture avec paiement partiel Montant total CHF 5,000.00 Montant mini…" at bounding box center [783, 206] width 396 height 142
drag, startPoint x: 766, startPoint y: 147, endPoint x: 667, endPoint y: 197, distance: 110.9
click at [981, 132] on div "Achat sur facture avec paiement partiel Montant total CHF 5,000.00 Montant mini…" at bounding box center [783, 300] width 396 height 340
drag, startPoint x: 629, startPoint y: 218, endPoint x: 708, endPoint y: 204, distance: 80.2
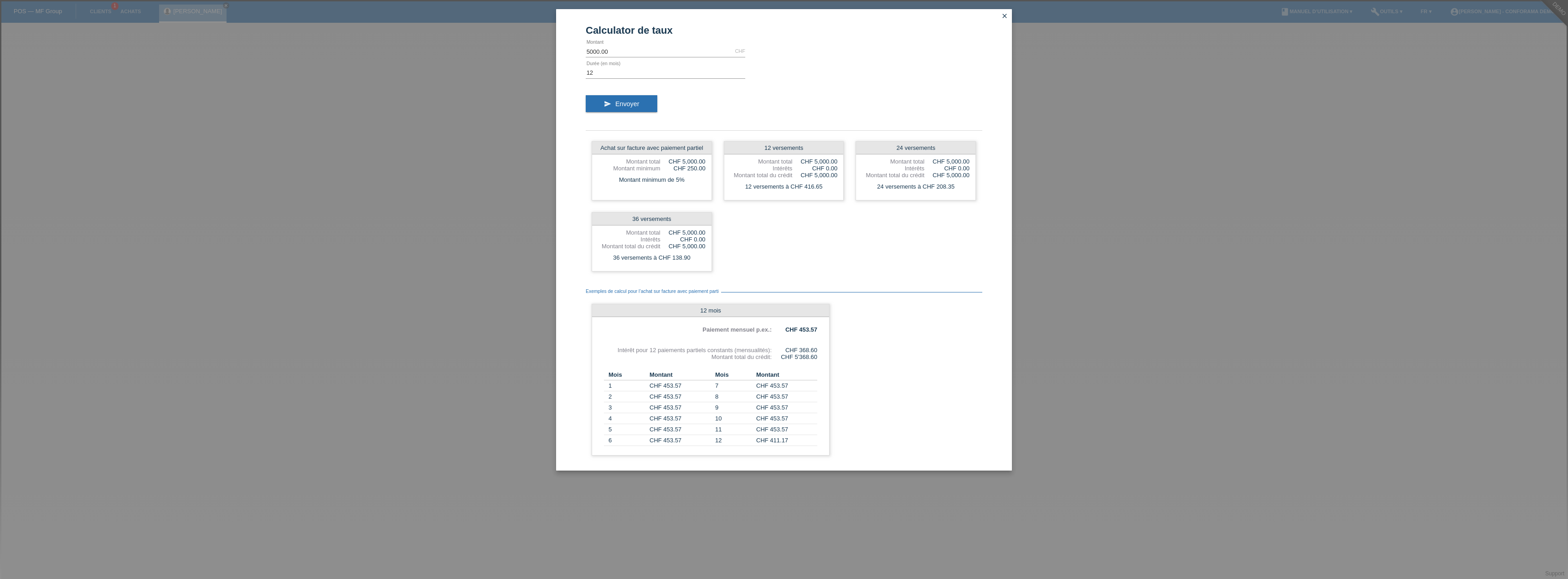
click at [708, 204] on div "Achat sur facture avec paiement partiel Montant total CHF 5,000.00 Montant mini…" at bounding box center [783, 206] width 396 height 142
click at [732, 227] on div "Achat sur facture avec paiement partiel Montant total CHF 5,000.00 Montant mini…" at bounding box center [783, 206] width 396 height 142
click at [485, 288] on div "Calculator de taux 5000.00 CHF error Montant 12 error Durée (en mois) send Envo…" at bounding box center [784, 289] width 1568 height 579
click at [1008, 14] on icon "close" at bounding box center [1005, 16] width 7 height 7
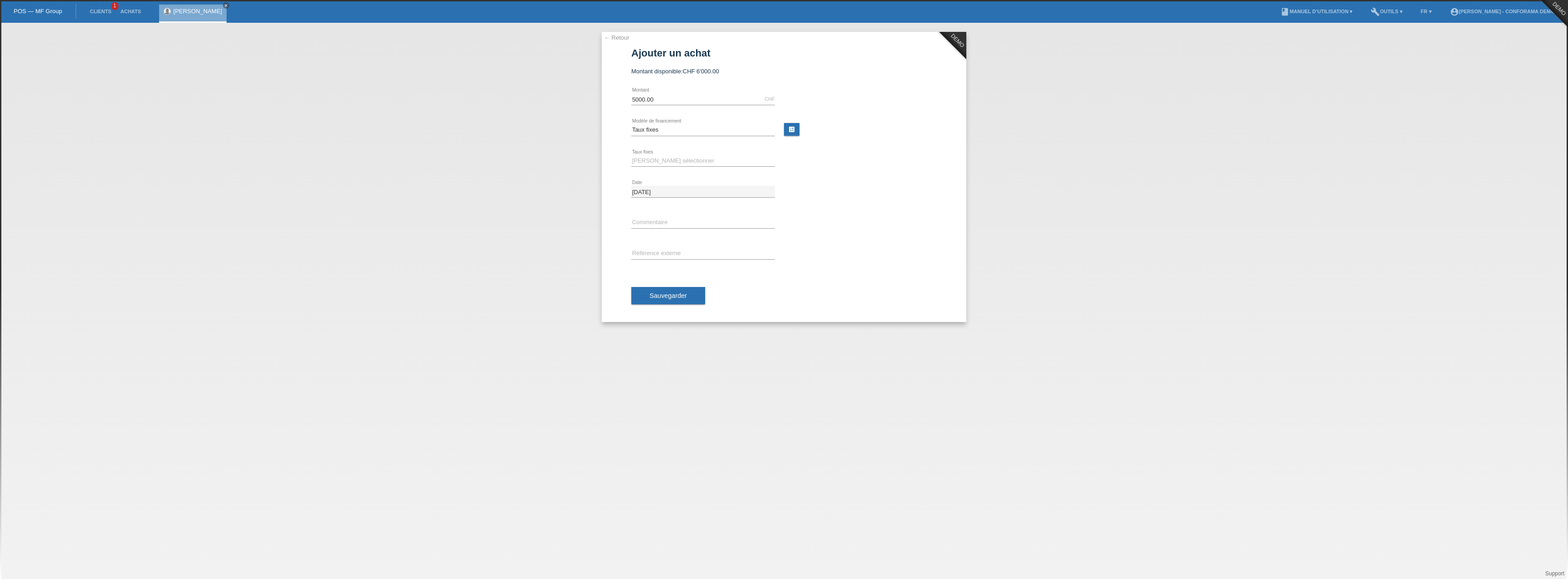
drag, startPoint x: 460, startPoint y: 179, endPoint x: 454, endPoint y: 179, distance: 6.0
click at [454, 179] on div "← Retour DEMO Ajouter un achat Montant disponible: CHF 6'000.00 5000.00 error M…" at bounding box center [784, 301] width 1568 height 556
drag, startPoint x: 455, startPoint y: 194, endPoint x: 435, endPoint y: 172, distance: 29.7
click at [455, 188] on div "← Retour DEMO Ajouter un achat Montant disponible: CHF 6'000.00 5000.00 error M…" at bounding box center [784, 301] width 1568 height 556
click at [653, 131] on select "Veuillez sélectionner Achat sur facture avec paiement partiel Taux fixes" at bounding box center [704, 130] width 144 height 11
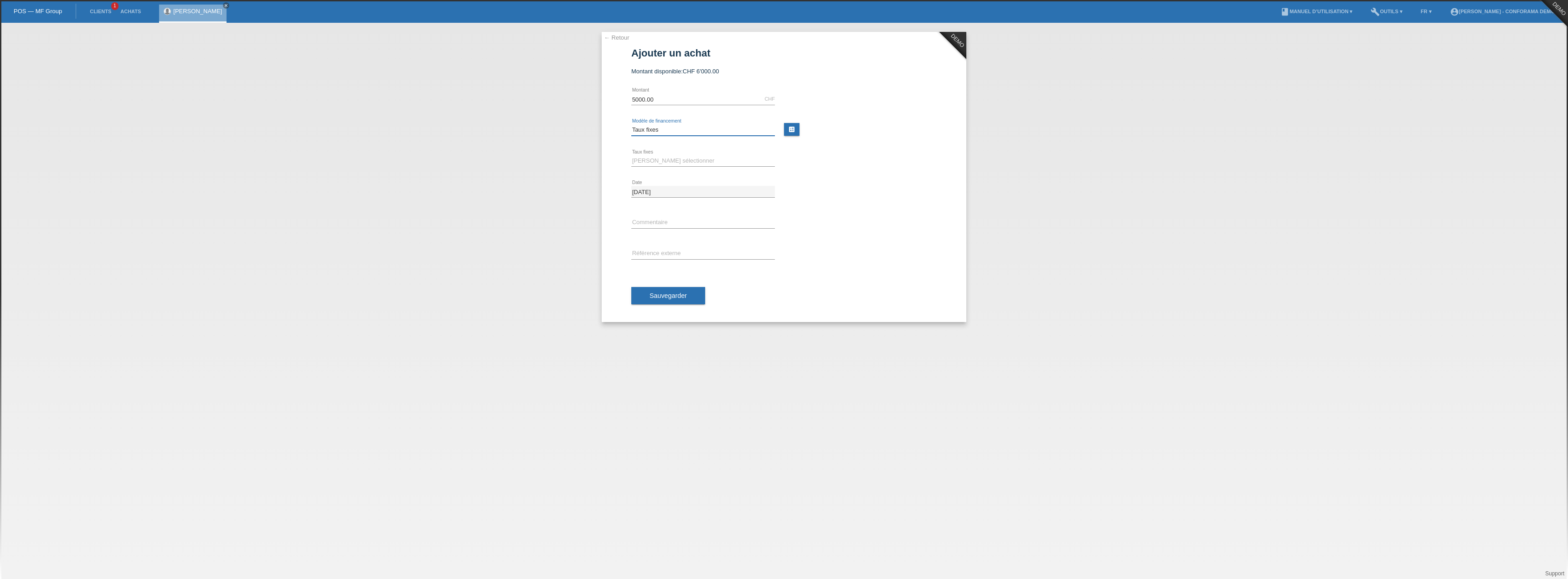
select select "208"
click at [632, 125] on select "Veuillez sélectionner Achat sur facture avec paiement partiel Taux fixes" at bounding box center [704, 130] width 144 height 11
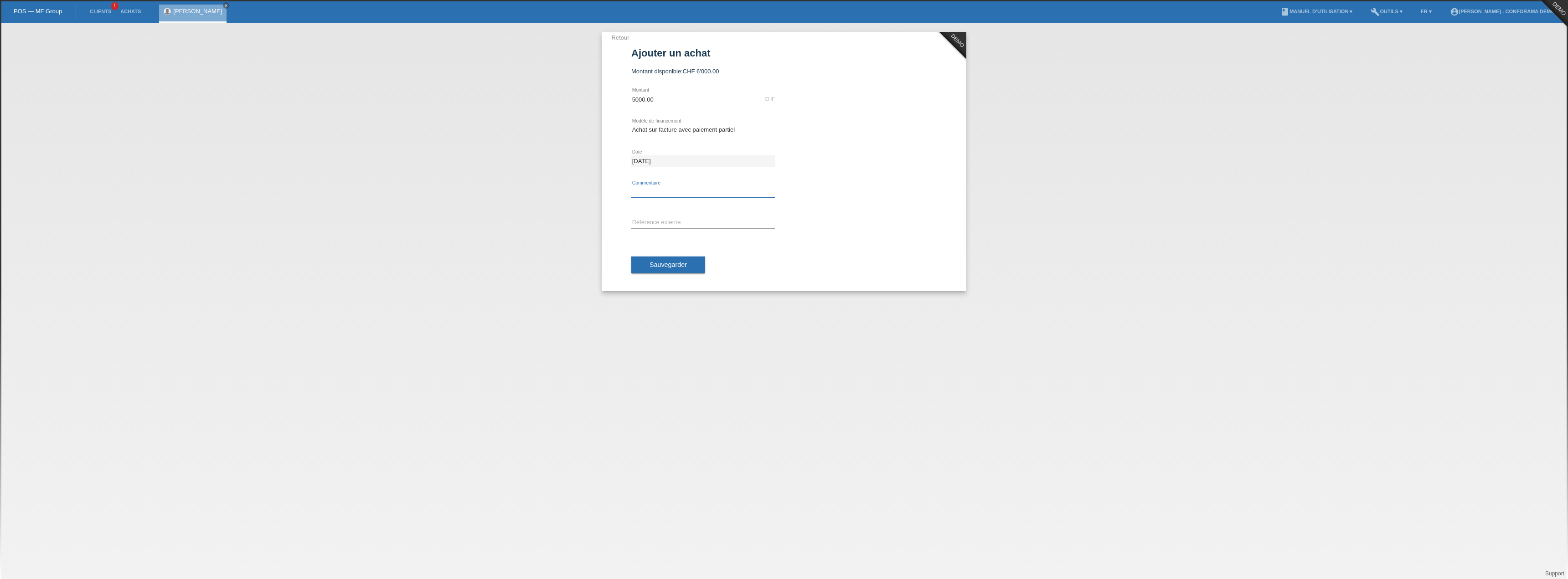
click at [654, 187] on input "text" at bounding box center [704, 192] width 144 height 12
click at [639, 223] on input "text" at bounding box center [704, 223] width 144 height 12
drag, startPoint x: 632, startPoint y: 212, endPoint x: 826, endPoint y: 209, distance: 194.0
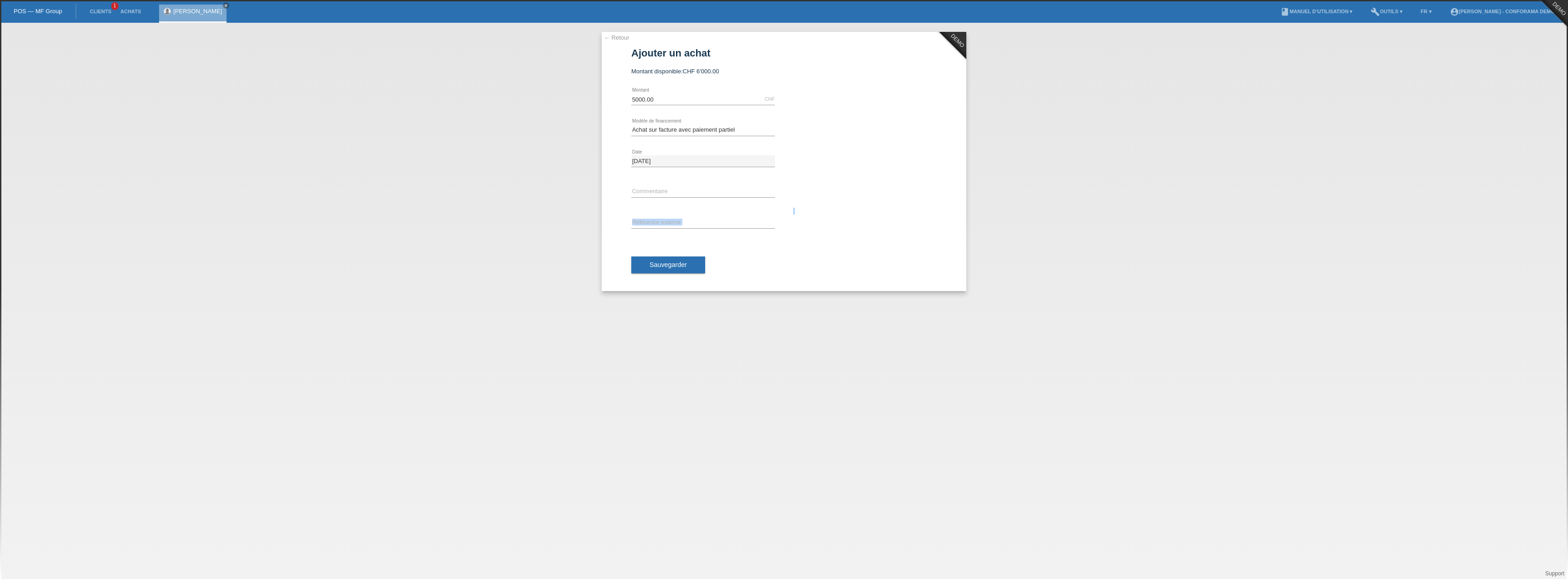
click at [826, 209] on div "error Référence externe" at bounding box center [784, 223] width 305 height 31
click at [667, 220] on input "text" at bounding box center [704, 223] width 144 height 12
type input "test"
drag, startPoint x: 656, startPoint y: 188, endPoint x: 660, endPoint y: 193, distance: 6.4
click at [656, 188] on input "text" at bounding box center [704, 192] width 144 height 12
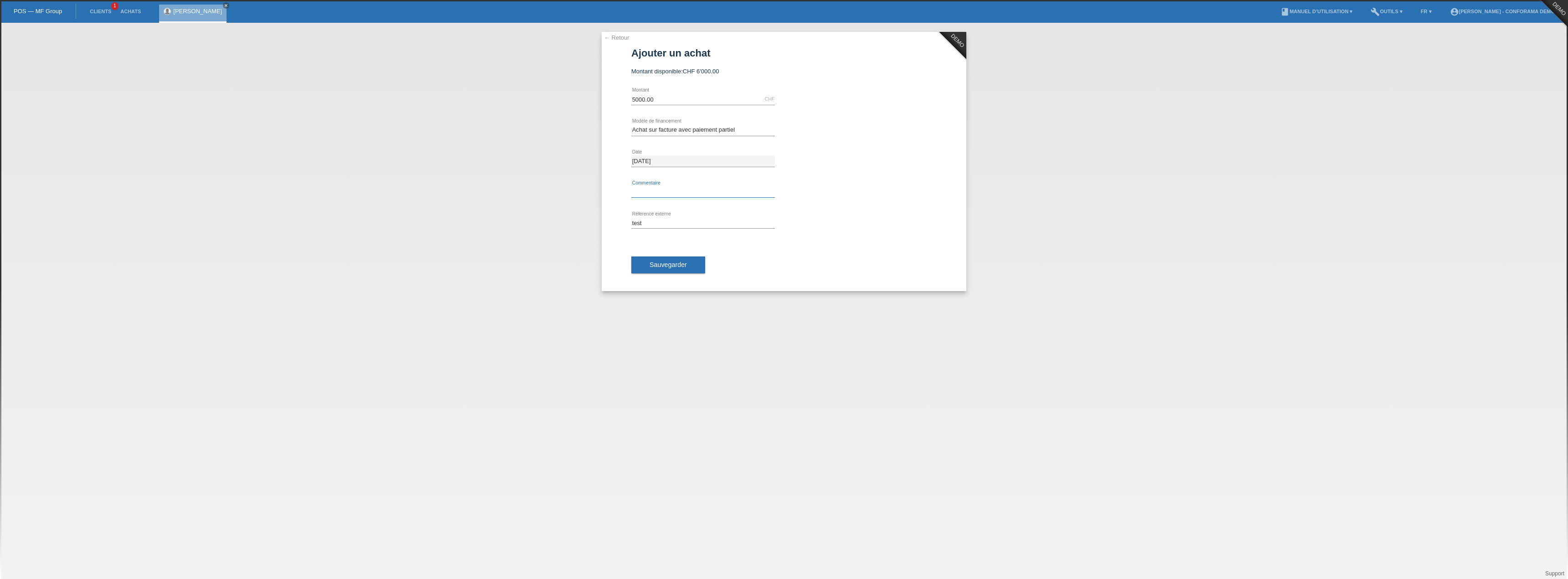
type input "test"
click at [683, 263] on span "Sauvegarder" at bounding box center [668, 265] width 37 height 7
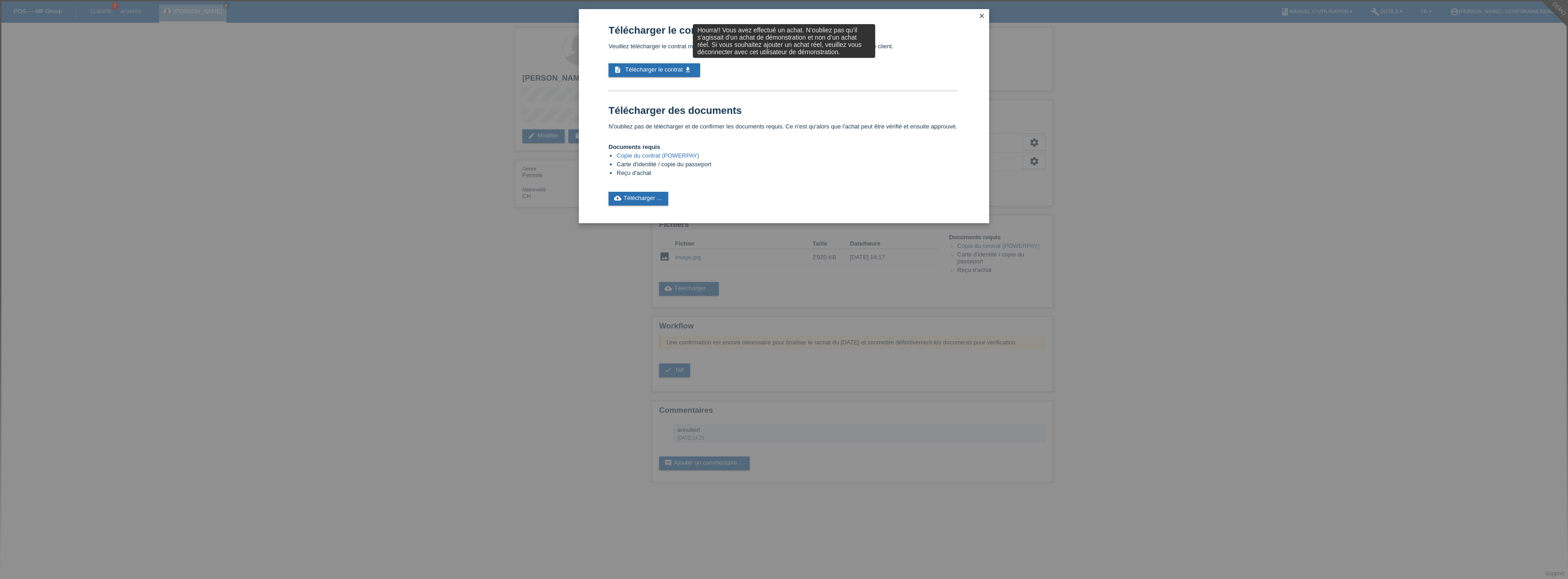
click at [740, 183] on div "Télécharger le contrat Veuillez télécharger le contrat maintenant. Ensuite, veu…" at bounding box center [783, 115] width 349 height 181
drag, startPoint x: 600, startPoint y: 137, endPoint x: 737, endPoint y: 176, distance: 142.4
click at [737, 176] on div "Télécharger le contrat Veuillez télécharger le contrat maintenant. Ensuite, veu…" at bounding box center [784, 116] width 410 height 214
click at [737, 192] on div "cloud_upload Télécharger ..." at bounding box center [783, 198] width 349 height 14
click at [719, 158] on li "Copie du contrat (POWERPAY)" at bounding box center [787, 157] width 340 height 9
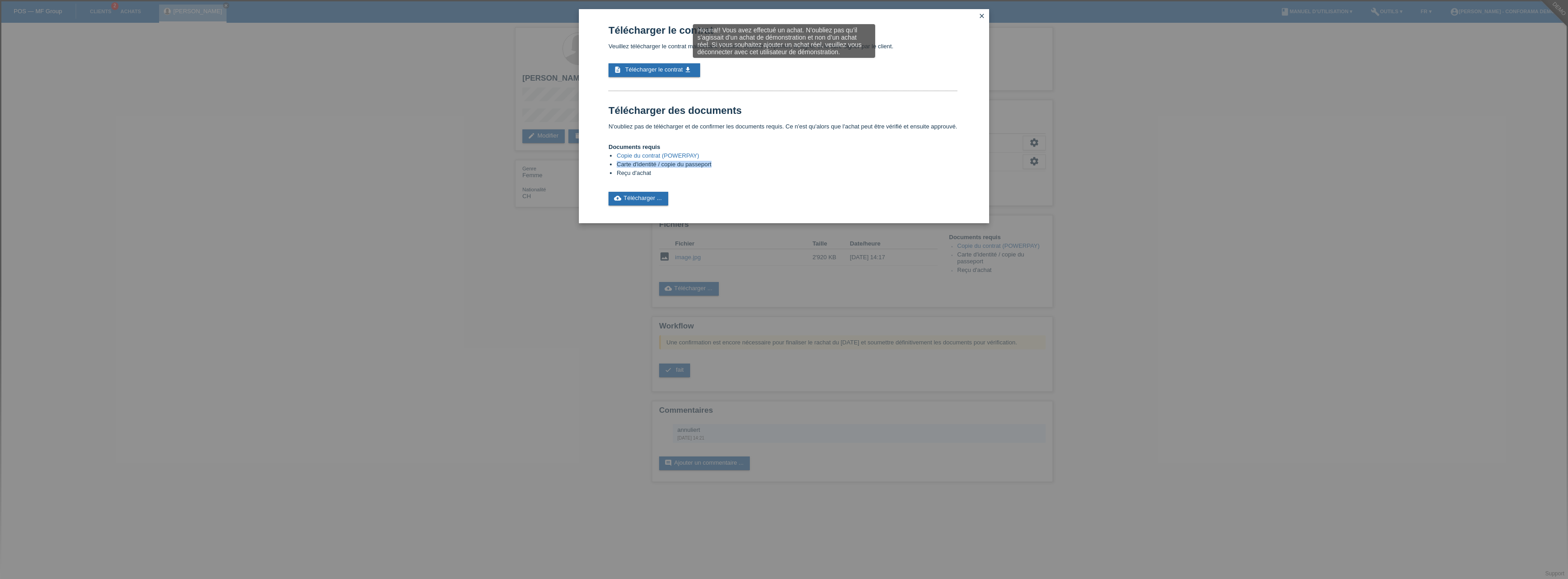
drag, startPoint x: 727, startPoint y: 168, endPoint x: 617, endPoint y: 161, distance: 110.2
click at [617, 161] on li "Carte d'identité / copie du passeport" at bounding box center [787, 165] width 340 height 9
click at [660, 174] on li "Reçu d'achat" at bounding box center [787, 174] width 340 height 9
click at [651, 156] on link "Copie du contrat (POWERPAY)" at bounding box center [658, 155] width 82 height 7
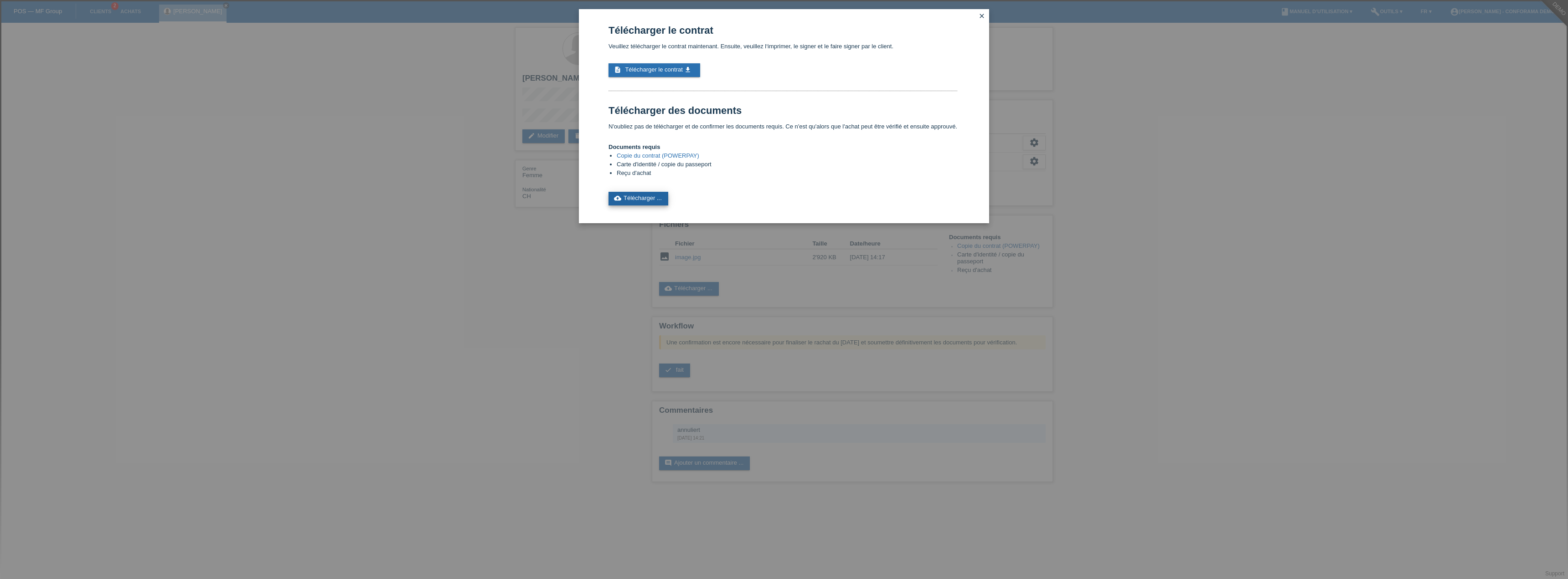
click at [639, 193] on link "cloud_upload Télécharger ..." at bounding box center [638, 198] width 60 height 14
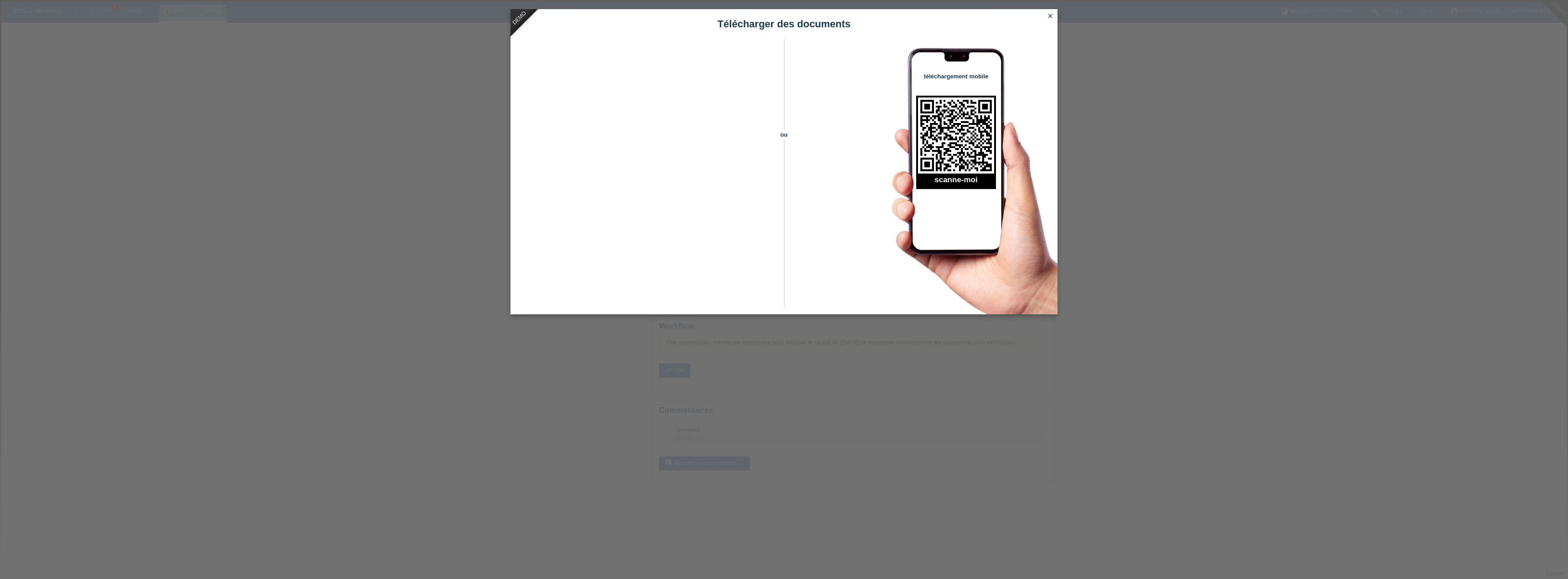
click at [1049, 17] on icon "close" at bounding box center [1050, 16] width 7 height 7
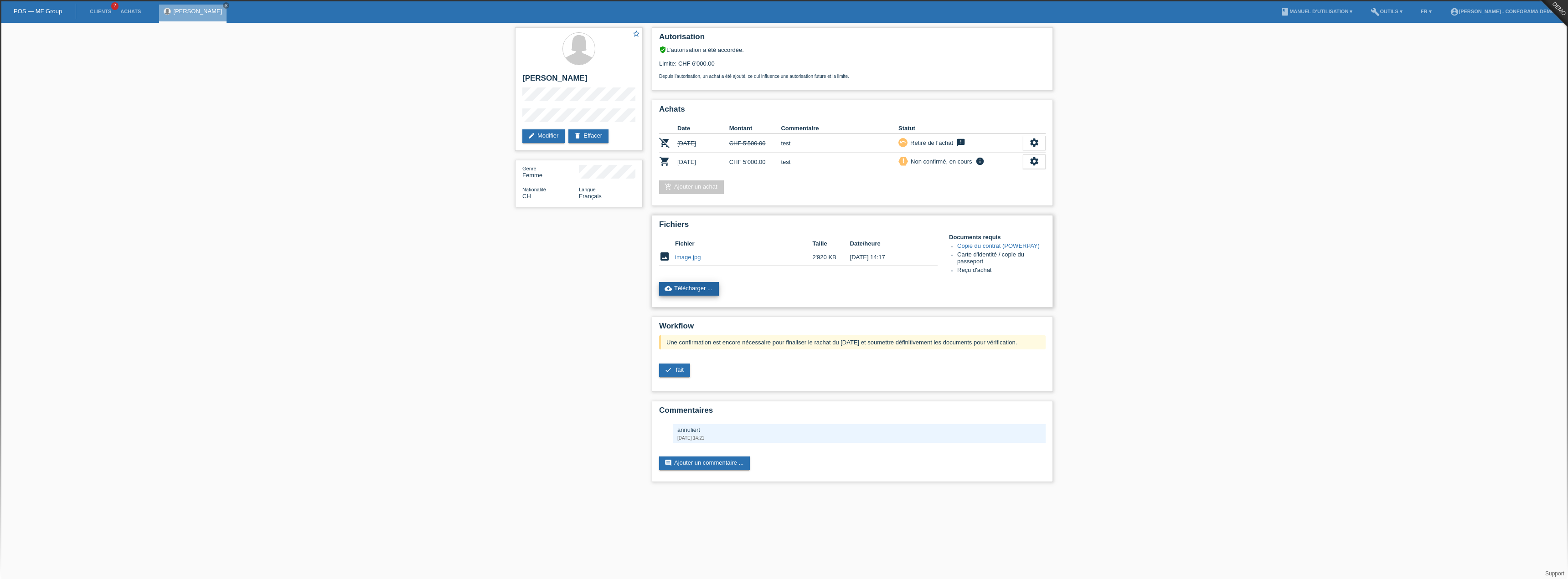
click at [696, 289] on link "cloud_upload Télécharger ..." at bounding box center [689, 289] width 60 height 14
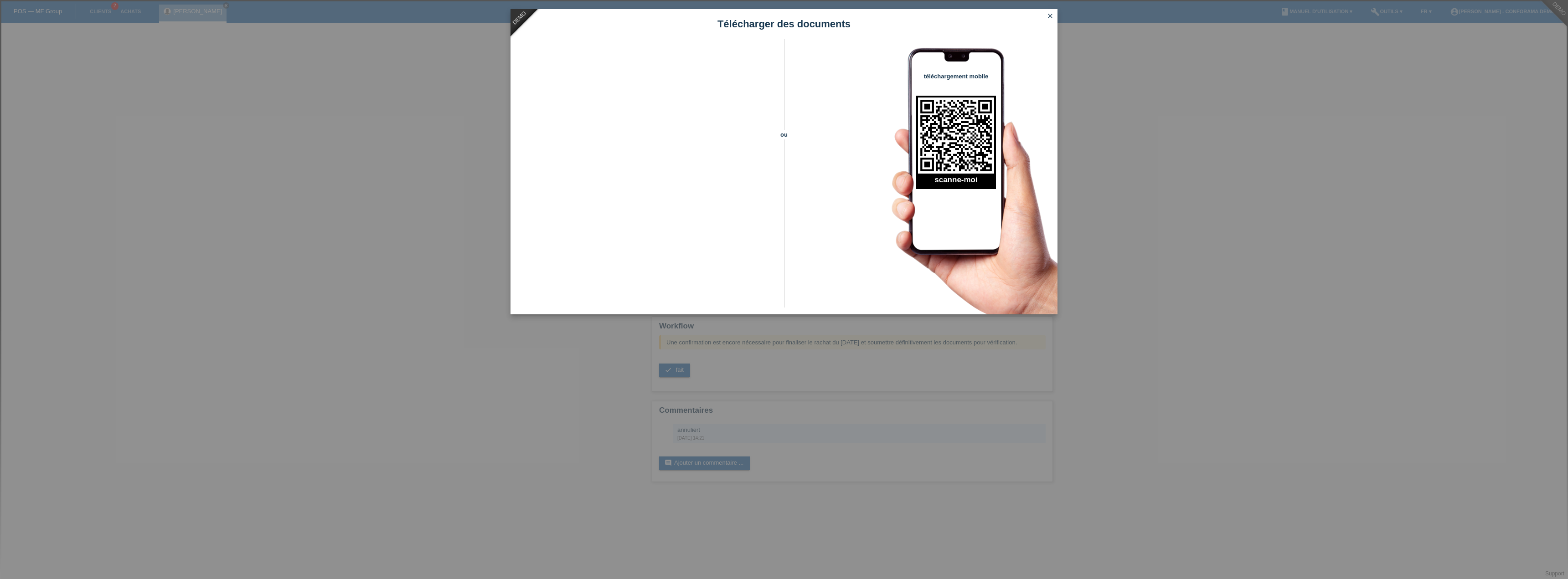
click at [414, 174] on div "DEMO Télécharger des documents ou téléchargement mobile scanne-moi close" at bounding box center [784, 289] width 1568 height 579
click at [1047, 12] on icon "close" at bounding box center [1050, 16] width 7 height 7
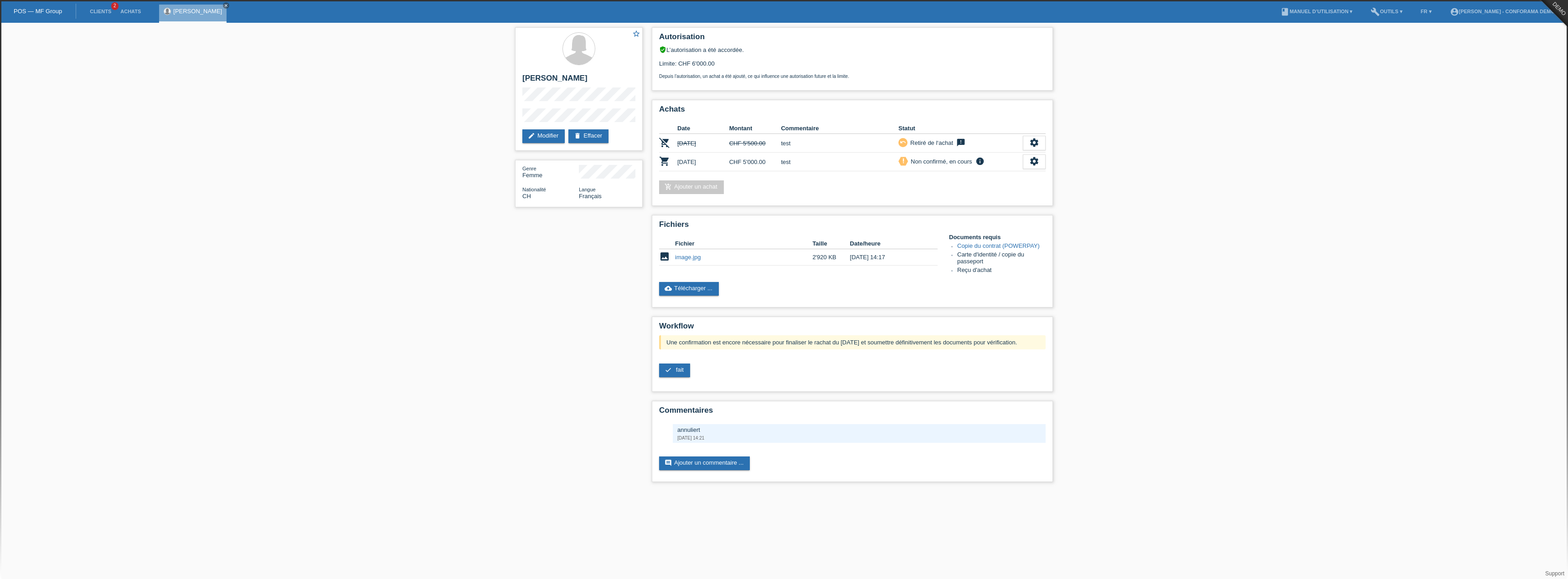
click at [1153, 212] on div "star_border [PERSON_NAME] edit Modifier delete Effacer Genre Femme Nationalité …" at bounding box center [784, 257] width 1568 height 468
click at [731, 260] on td "image.jpg" at bounding box center [743, 257] width 137 height 17
drag, startPoint x: 663, startPoint y: 339, endPoint x: 1002, endPoint y: 342, distance: 339.0
click at [1002, 342] on div "Une confirmation est encore nécessaire pour finaliser le rachat du [DATE] et so…" at bounding box center [852, 342] width 386 height 14
click at [937, 365] on div "check fait" at bounding box center [852, 370] width 386 height 14
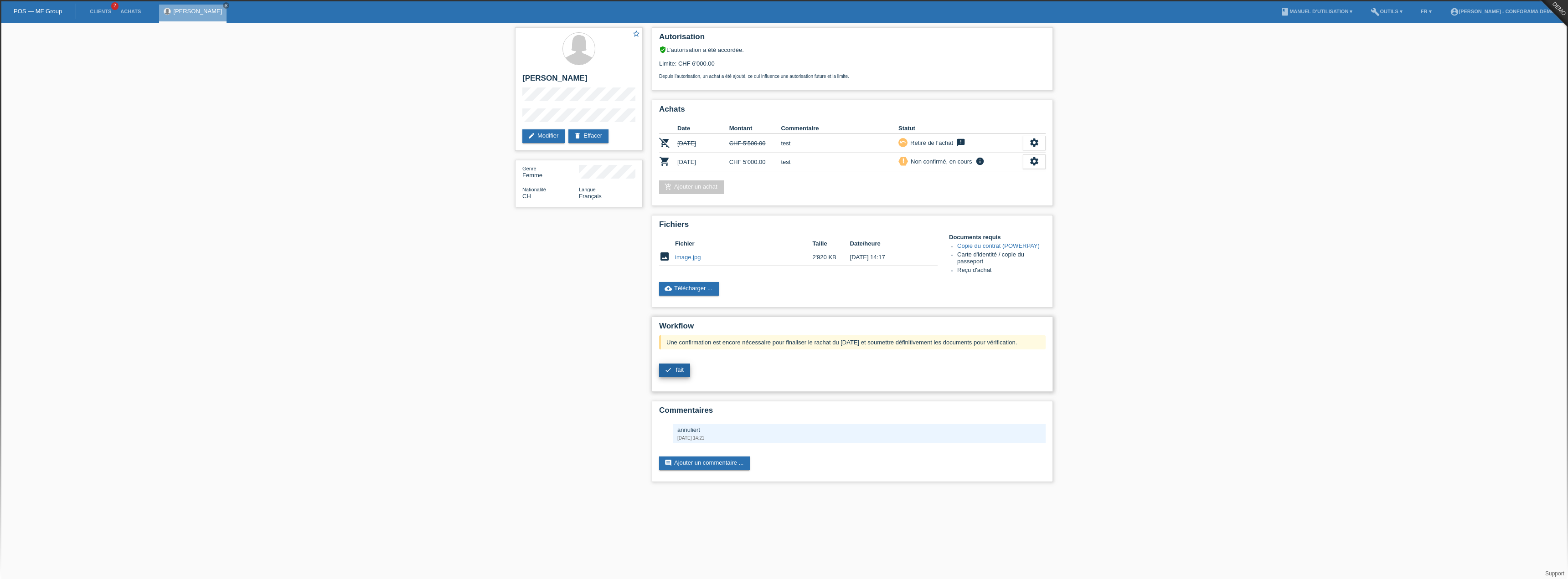
click at [673, 371] on link "check fait" at bounding box center [675, 370] width 31 height 14
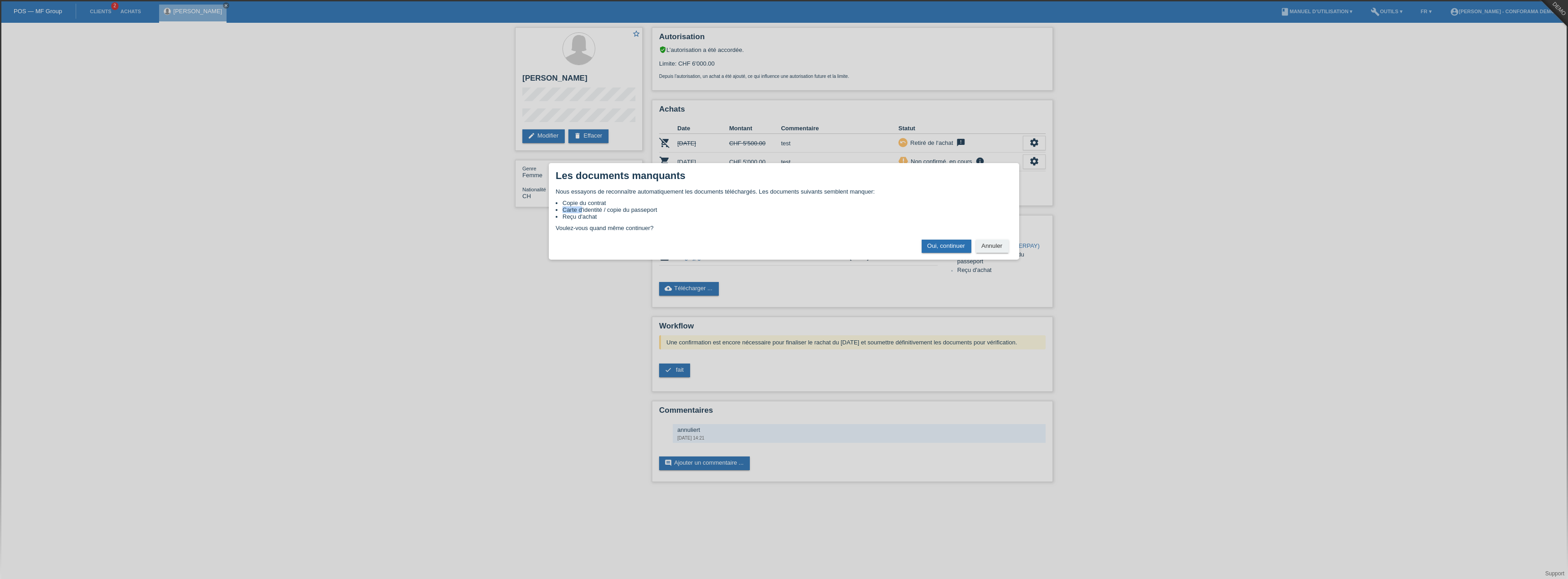
drag, startPoint x: 655, startPoint y: 197, endPoint x: 581, endPoint y: 208, distance: 74.8
click at [581, 208] on div "Nous essayons de reconnaître automatiquement les documents téléchargés. Les doc…" at bounding box center [783, 209] width 457 height 43
click at [578, 196] on div "Nous essayons de reconnaître automatiquement les documents téléchargés. Les doc…" at bounding box center [783, 209] width 457 height 43
click at [954, 247] on button "Oui, continuer" at bounding box center [946, 246] width 50 height 14
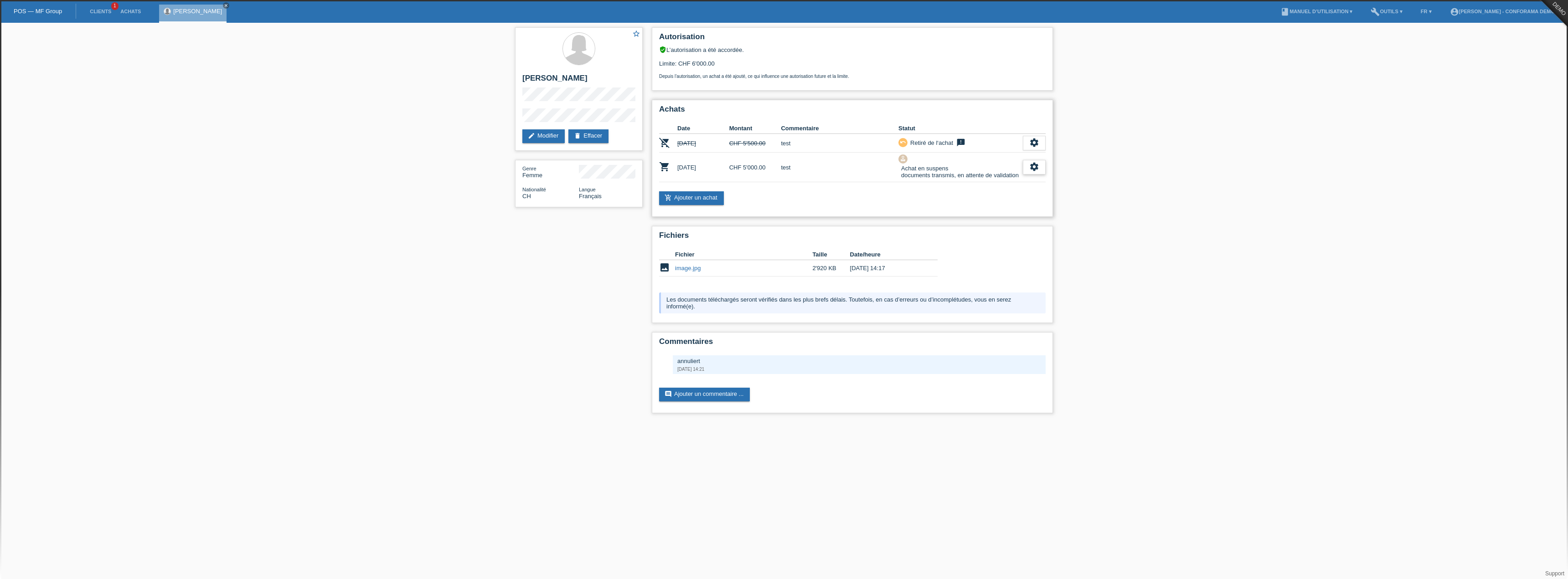
click at [1032, 169] on icon "settings" at bounding box center [1034, 166] width 10 height 10
click at [1007, 245] on span "Confirmer l'achat (DEMO)" at bounding box center [993, 250] width 71 height 11
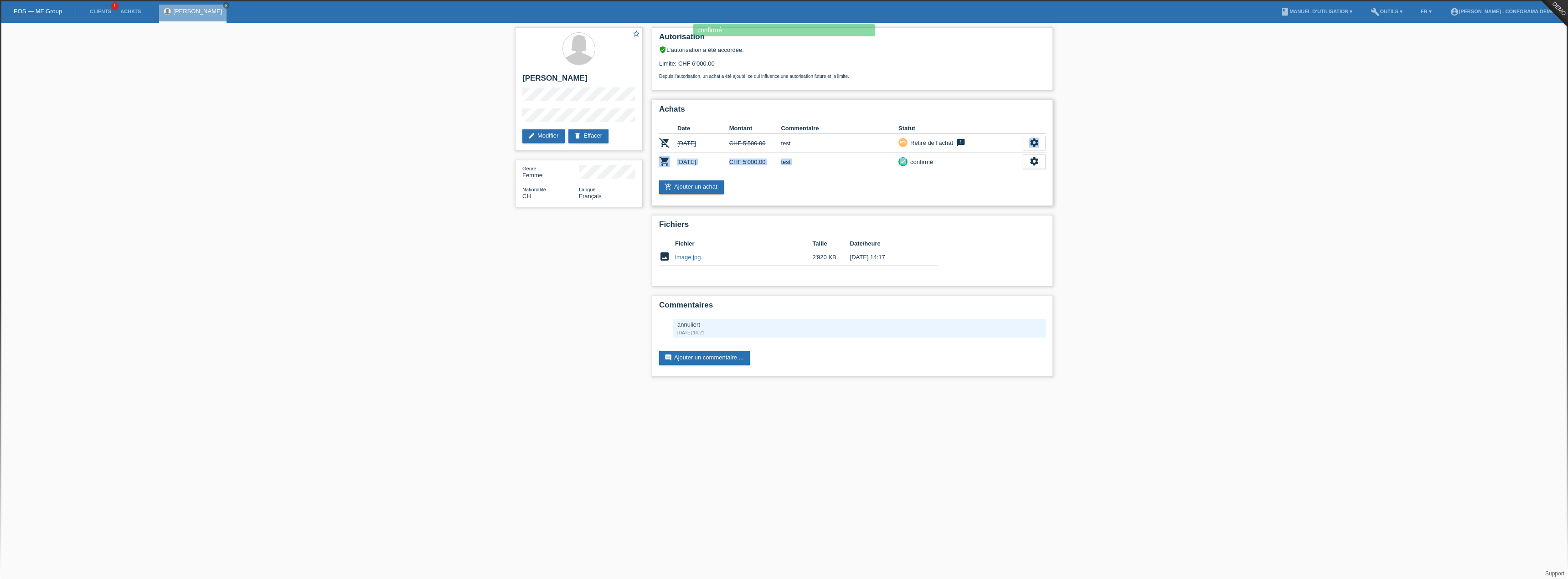
drag, startPoint x: 960, startPoint y: 158, endPoint x: 1006, endPoint y: 151, distance: 46.5
click at [1006, 151] on tbody "remove_shopping_cart [DATE] CHF 5'500.00 test undo feedback" at bounding box center [852, 152] width 386 height 37
click at [869, 169] on td "test" at bounding box center [839, 162] width 117 height 18
drag, startPoint x: 745, startPoint y: 297, endPoint x: 705, endPoint y: 297, distance: 40.0
click at [705, 297] on div "Commentaires annuliert [DATE] 14:21 comment Ajouter un commentaire ..." at bounding box center [852, 336] width 401 height 81
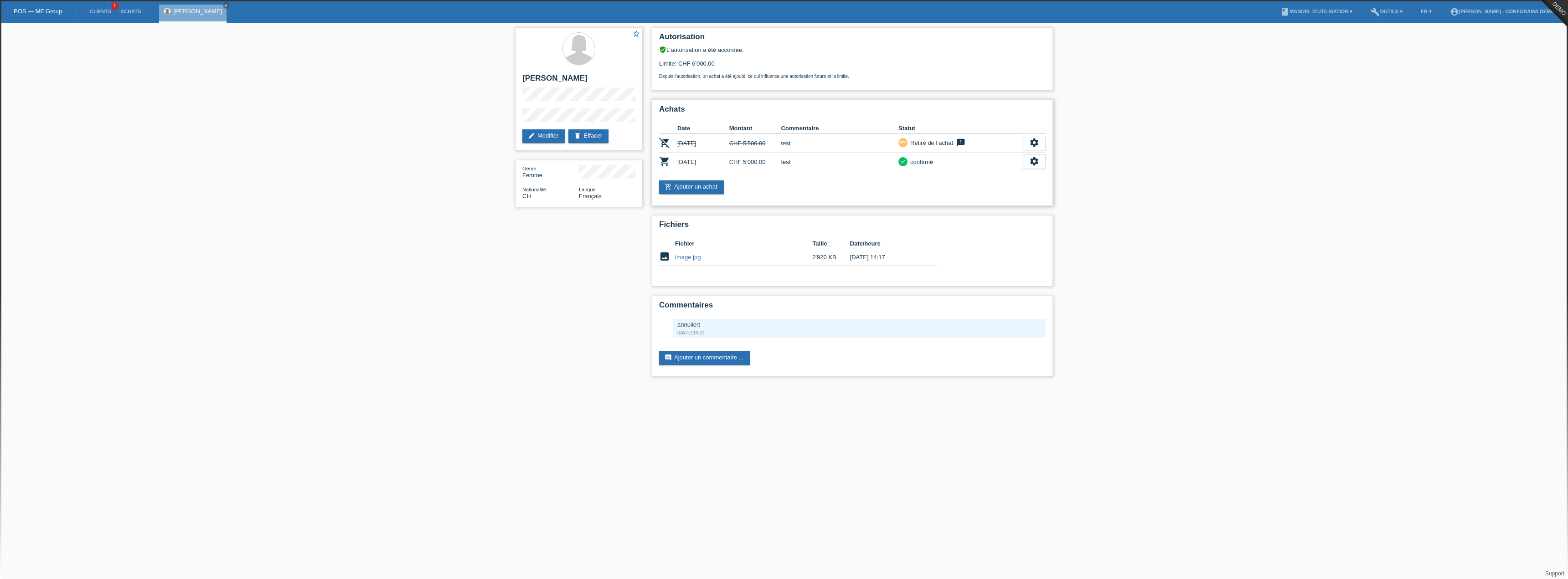
click at [762, 168] on td "CHF 5'000.00" at bounding box center [755, 162] width 52 height 18
drag, startPoint x: 768, startPoint y: 161, endPoint x: 723, endPoint y: 160, distance: 45.0
click at [723, 160] on tr "shopping_cart [DATE] CHF 5'000.00 test check confirmé settings" at bounding box center [852, 162] width 386 height 18
drag, startPoint x: 969, startPoint y: 167, endPoint x: 810, endPoint y: 166, distance: 159.0
click at [810, 166] on tr "shopping_cart [DATE] CHF 5'000.00 test check confirmé settings" at bounding box center [852, 162] width 386 height 18
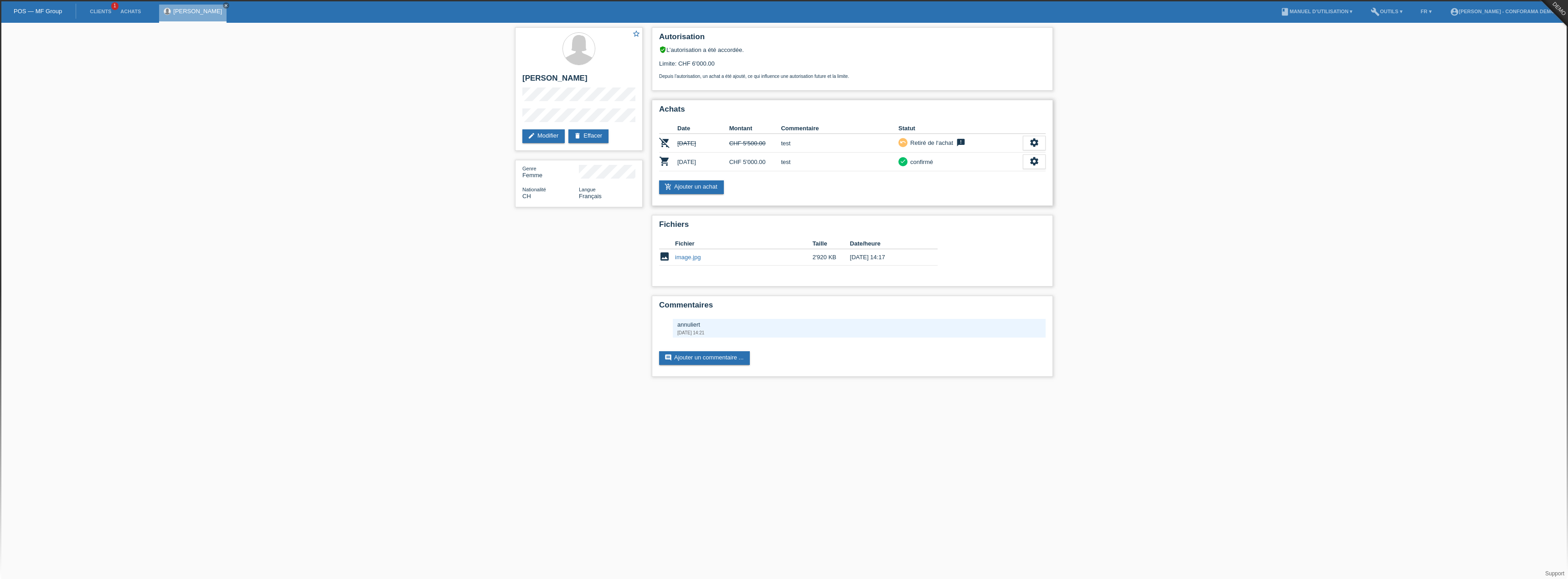
click at [839, 200] on div "Achats Date Montant Commentaire Statut remove_shopping_cart [DATE] CHF 5'500.00…" at bounding box center [852, 152] width 401 height 106
drag, startPoint x: 842, startPoint y: 201, endPoint x: 1162, endPoint y: 187, distance: 320.3
click at [1162, 187] on div "star_border [PERSON_NAME] edit Modifier delete Effacer Genre Femme Nationalité …" at bounding box center [784, 204] width 1568 height 363
drag, startPoint x: 1140, startPoint y: 167, endPoint x: 1125, endPoint y: 139, distance: 31.8
click at [1125, 139] on div "star_border [PERSON_NAME] edit Modifier delete Effacer Genre Femme Nationalité …" at bounding box center [784, 204] width 1568 height 363
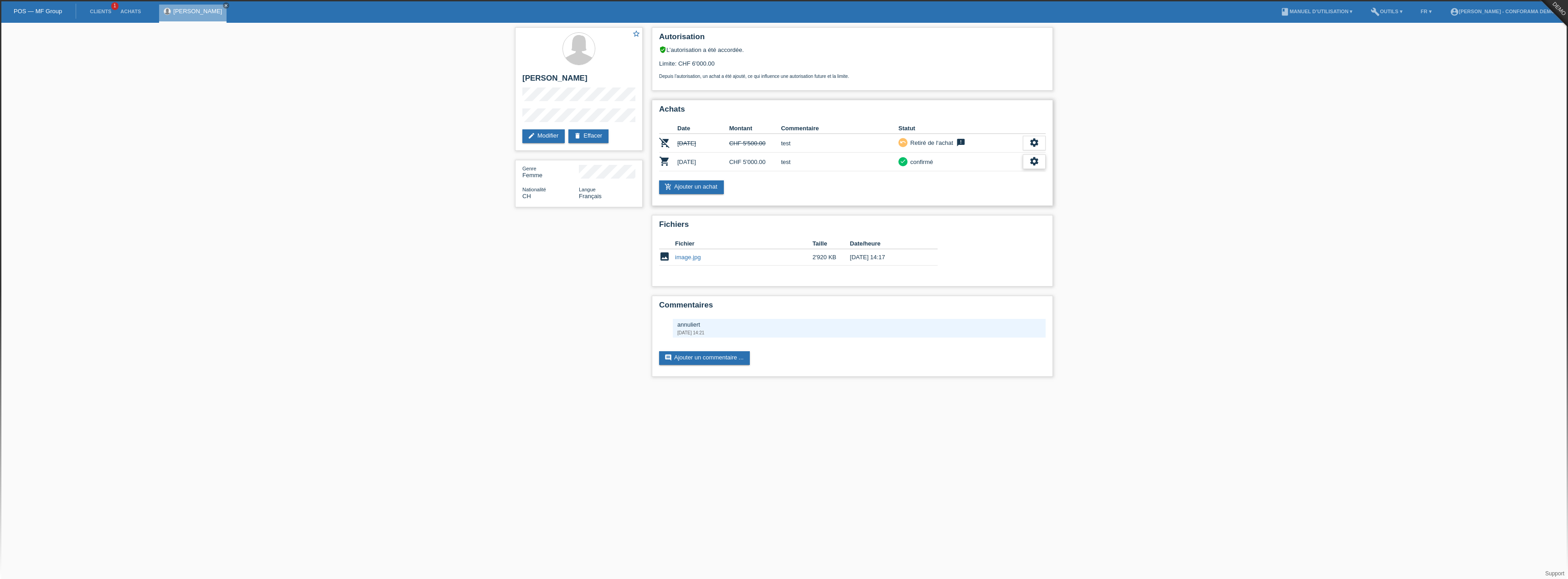
click at [1029, 158] on div "settings" at bounding box center [1034, 162] width 23 height 15
click at [1008, 230] on span "Ajouter une annulation..." at bounding box center [999, 230] width 67 height 11
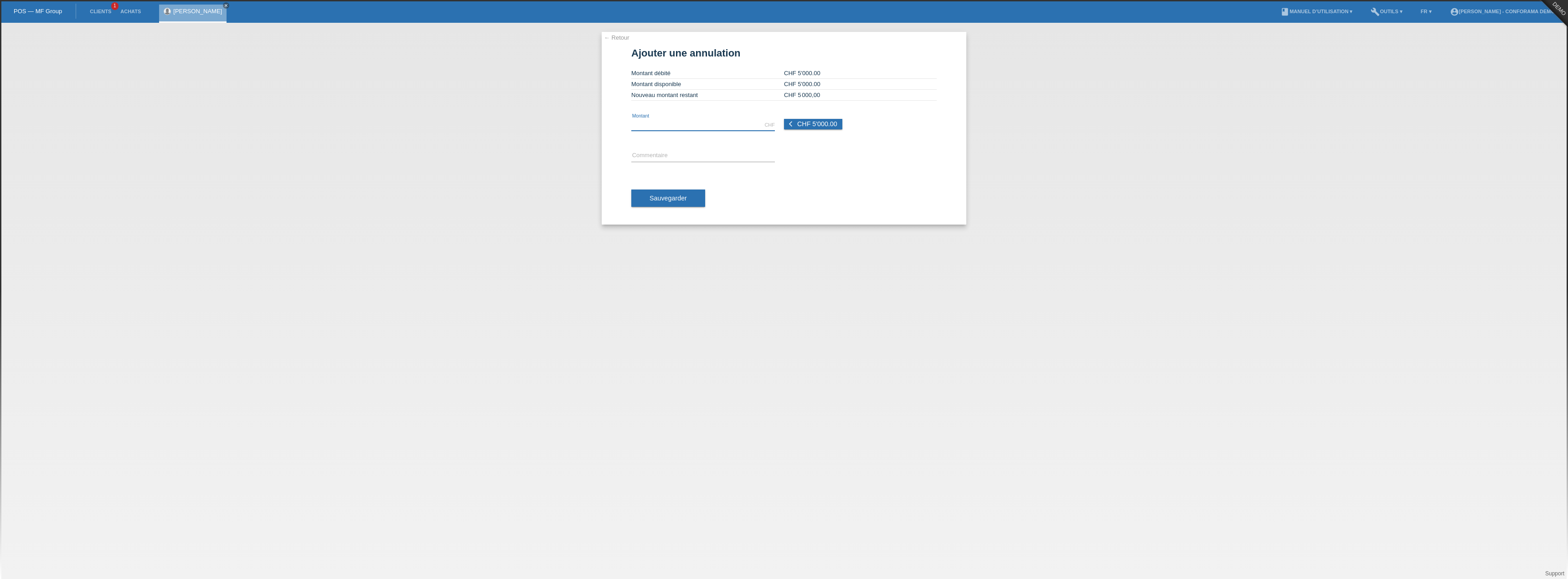
click at [674, 123] on input "text" at bounding box center [704, 125] width 144 height 12
type input "500.00"
click at [672, 154] on input "text" at bounding box center [704, 156] width 144 height 12
type input "annu"
click at [619, 37] on link "← Retour" at bounding box center [617, 37] width 26 height 7
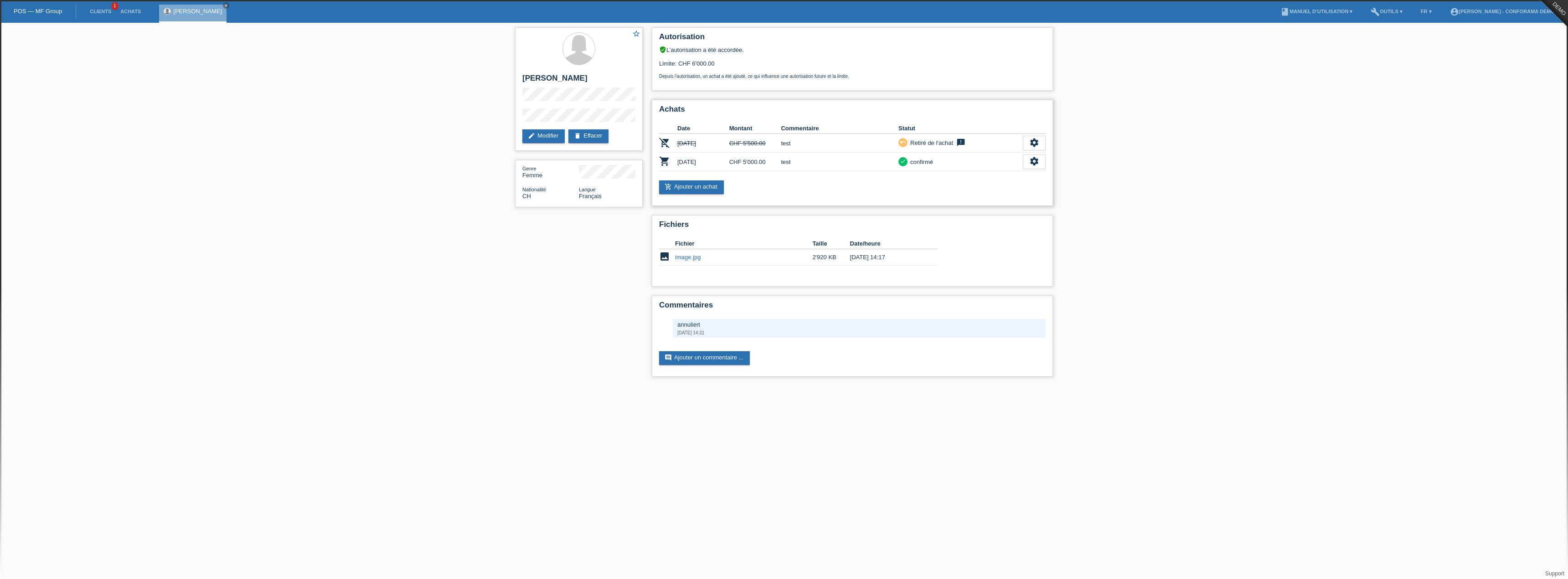
drag, startPoint x: 711, startPoint y: 158, endPoint x: 955, endPoint y: 158, distance: 244.0
click at [955, 158] on tr "shopping_cart [DATE] CHF 5'000.00 test check confirmé settings" at bounding box center [852, 162] width 386 height 18
click at [1034, 158] on icon "settings" at bounding box center [1034, 161] width 10 height 10
click at [1032, 165] on icon "settings" at bounding box center [1034, 161] width 10 height 10
drag, startPoint x: 858, startPoint y: 171, endPoint x: 937, endPoint y: 166, distance: 79.2
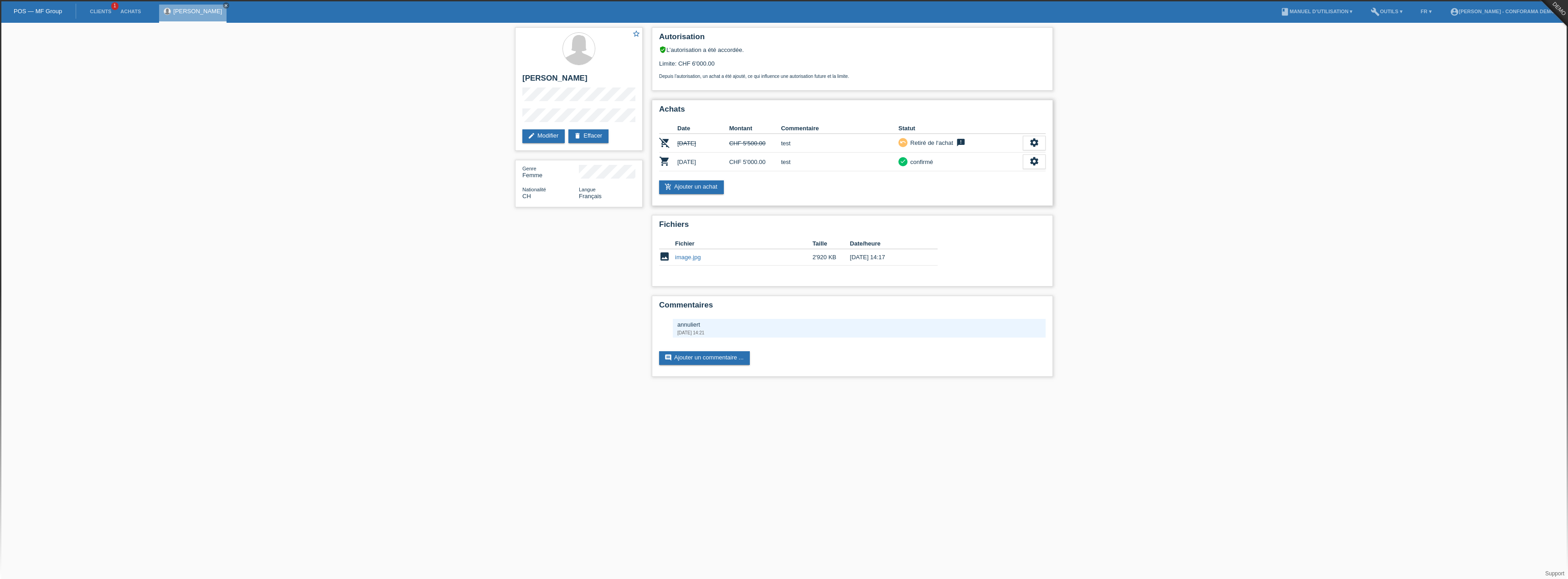
click at [937, 166] on tr "shopping_cart [DATE] CHF 5'000.00 test check confirmé settings" at bounding box center [852, 162] width 386 height 18
drag, startPoint x: 985, startPoint y: 158, endPoint x: 878, endPoint y: 165, distance: 107.2
click at [878, 165] on tr "shopping_cart [DATE] CHF 5'000.00 test check confirmé settings" at bounding box center [852, 162] width 386 height 18
click at [844, 170] on td "test" at bounding box center [839, 162] width 117 height 18
drag, startPoint x: 733, startPoint y: 298, endPoint x: 649, endPoint y: 301, distance: 84.1
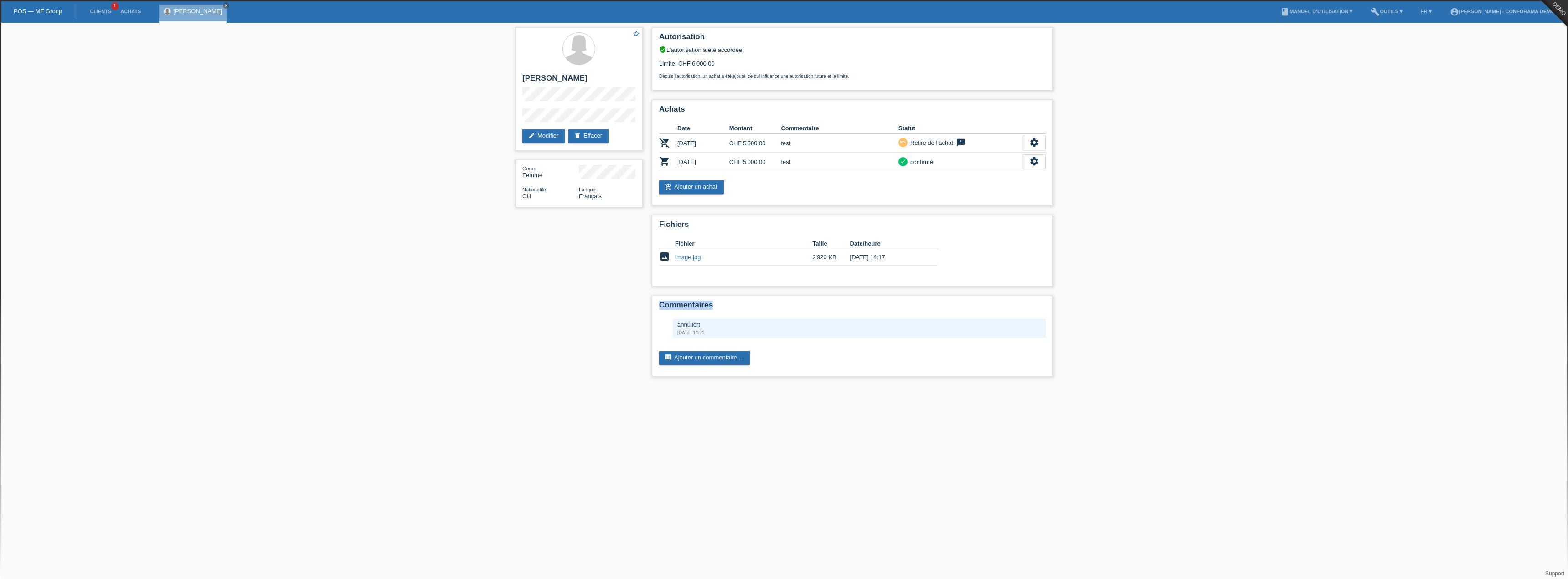
click at [649, 301] on div "Autorisation verified_user L’autorisation a été accordée. Limite: CHF 6'000.00 …" at bounding box center [852, 204] width 410 height 363
click at [1032, 168] on div "settings" at bounding box center [1034, 162] width 23 height 15
drag, startPoint x: 1003, startPoint y: 204, endPoint x: 1004, endPoint y: 218, distance: 14.0
click at [1004, 218] on div "fullscreen Afficher description Télécharger CGV get_app description Télécharger…" at bounding box center [999, 203] width 93 height 69
click at [1003, 218] on span "Télécharger la quittance" at bounding box center [999, 217] width 66 height 11
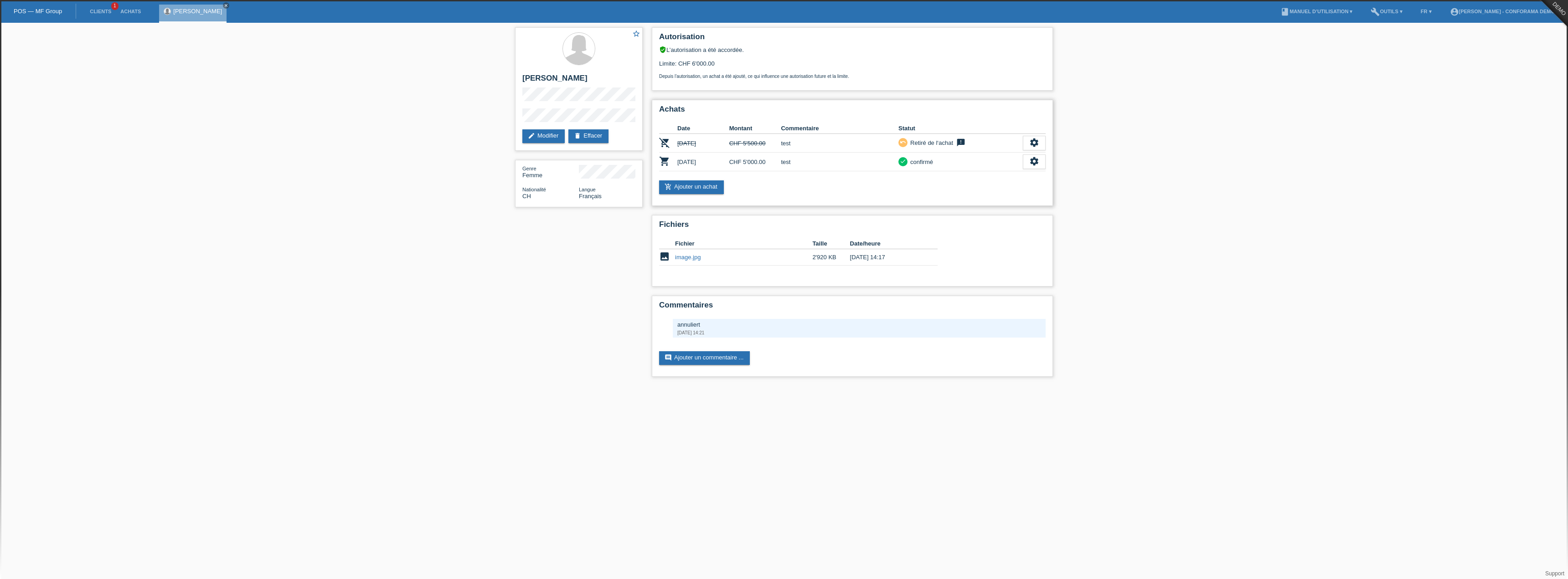
click at [699, 178] on div "Achats Date Montant Commentaire Statut remove_shopping_cart 22.09.2025 CHF 5'50…" at bounding box center [852, 152] width 401 height 106
click at [700, 186] on link "add_shopping_cart Ajouter un achat" at bounding box center [691, 187] width 65 height 14
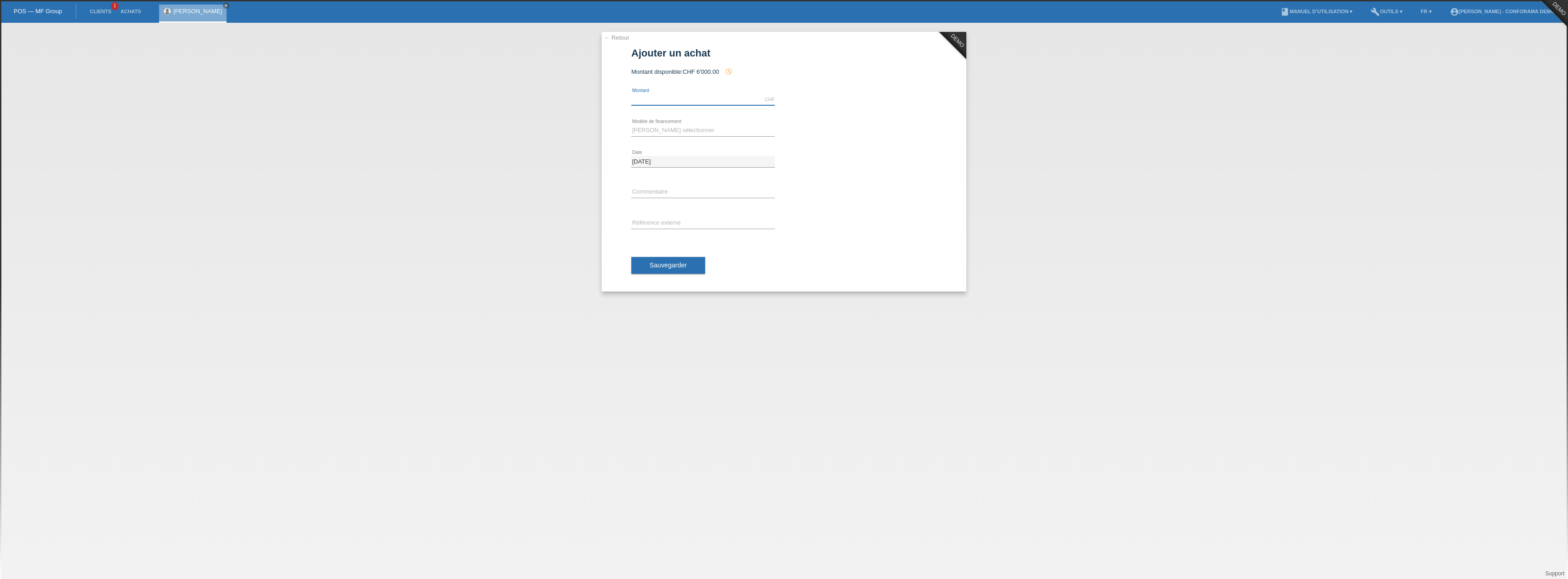
click at [694, 102] on input "text" at bounding box center [704, 99] width 144 height 12
type input "5000.00"
drag, startPoint x: 688, startPoint y: 129, endPoint x: 688, endPoint y: 135, distance: 6.0
click at [688, 129] on select "Veuillez sélectionner Achat sur facture avec paiement partiel Taux fixes" at bounding box center [704, 130] width 144 height 11
click at [632, 125] on select "Veuillez sélectionner Achat sur facture avec paiement partiel Taux fixes" at bounding box center [704, 130] width 144 height 11
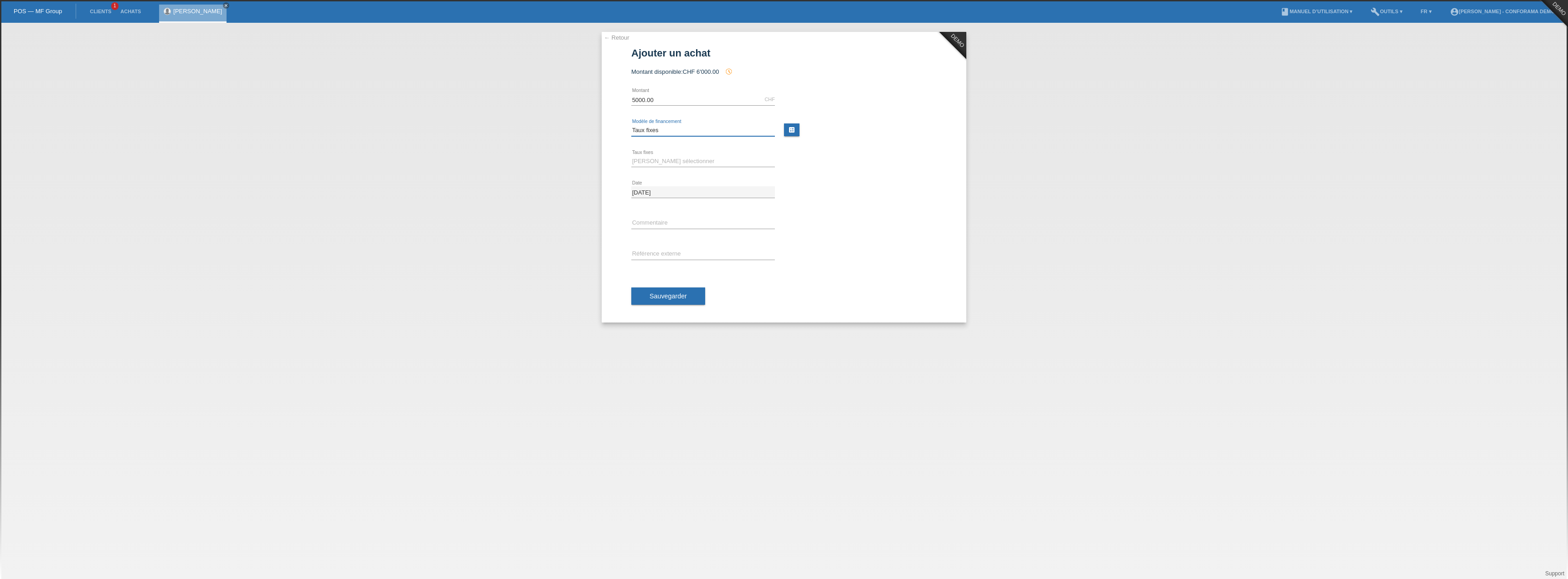
click at [686, 134] on select "Veuillez sélectionner Achat sur facture avec paiement partiel Taux fixes" at bounding box center [704, 130] width 144 height 11
select select "208"
click at [632, 125] on select "Veuillez sélectionner Achat sur facture avec paiement partiel Taux fixes" at bounding box center [704, 130] width 144 height 11
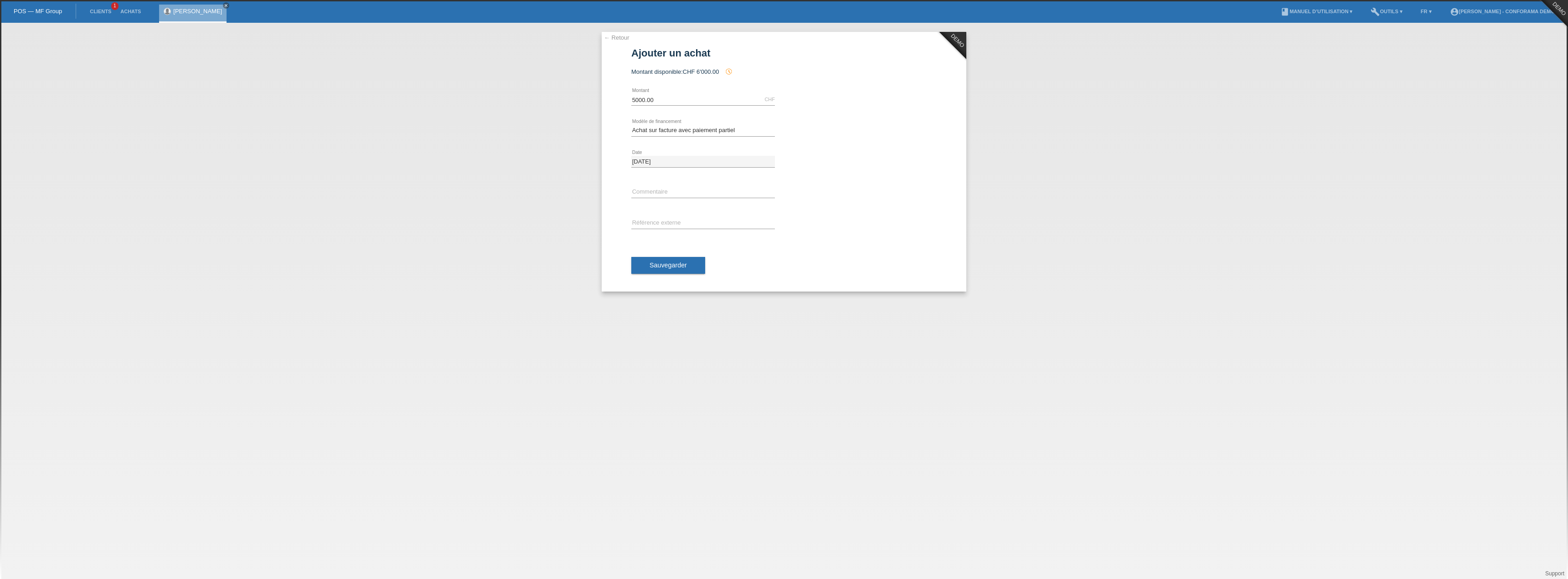
click at [662, 201] on div "error Commentaire" at bounding box center [704, 193] width 144 height 31
drag, startPoint x: 662, startPoint y: 190, endPoint x: 664, endPoint y: 211, distance: 21.1
click at [662, 190] on input "text" at bounding box center [704, 192] width 144 height 12
type input "test"
click at [678, 229] on icon at bounding box center [704, 228] width 144 height 1
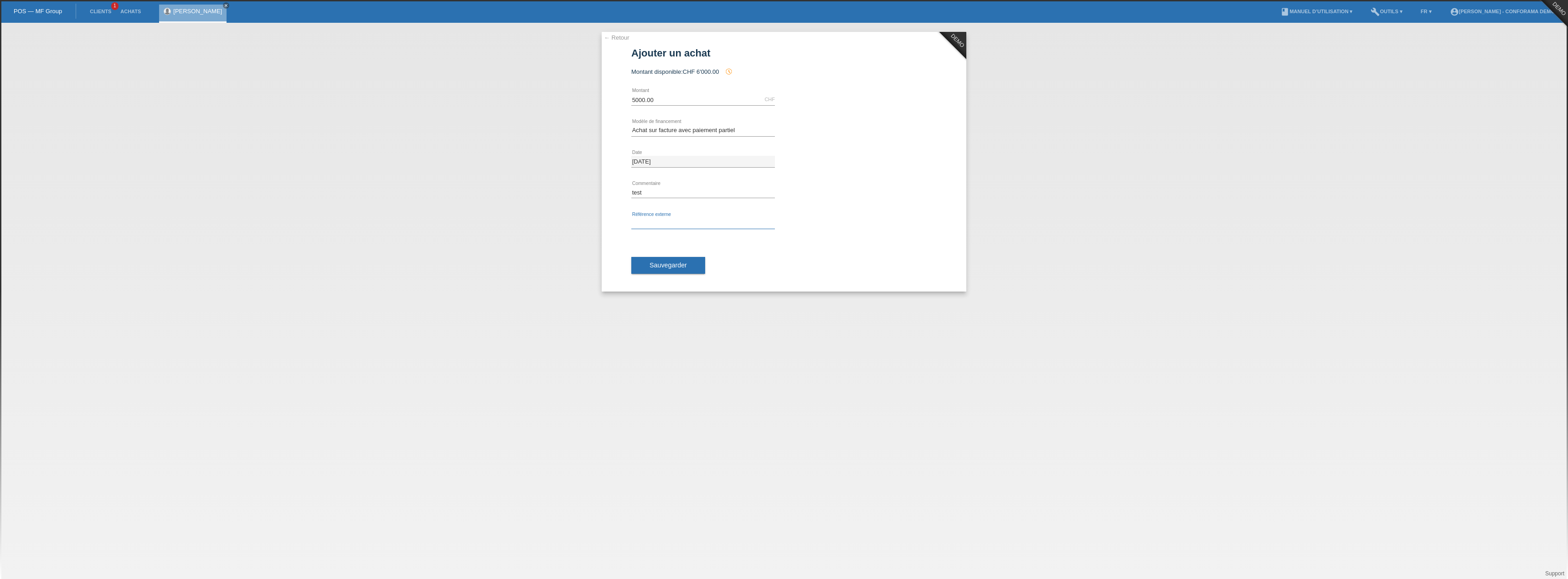
click at [677, 222] on input "text" at bounding box center [704, 223] width 144 height 12
type input "test"
click at [675, 262] on span "Sauvegarder" at bounding box center [668, 265] width 37 height 7
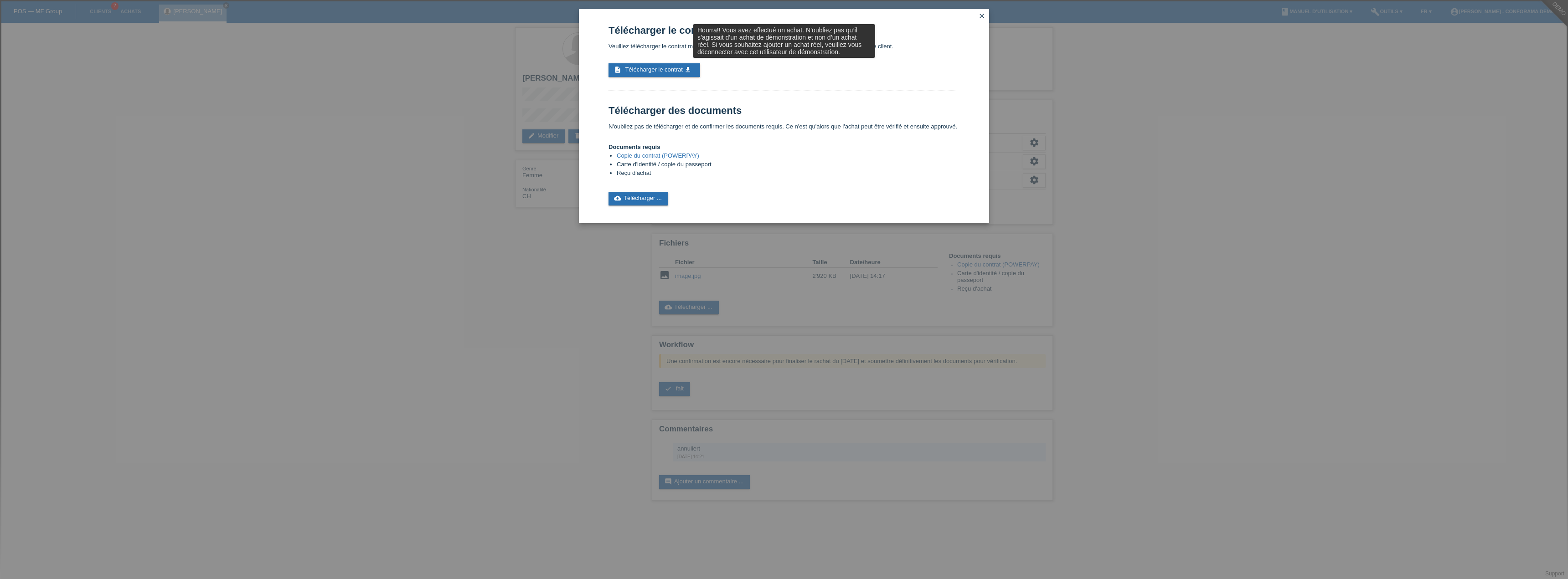
click at [976, 17] on link "close" at bounding box center [981, 17] width 12 height 10
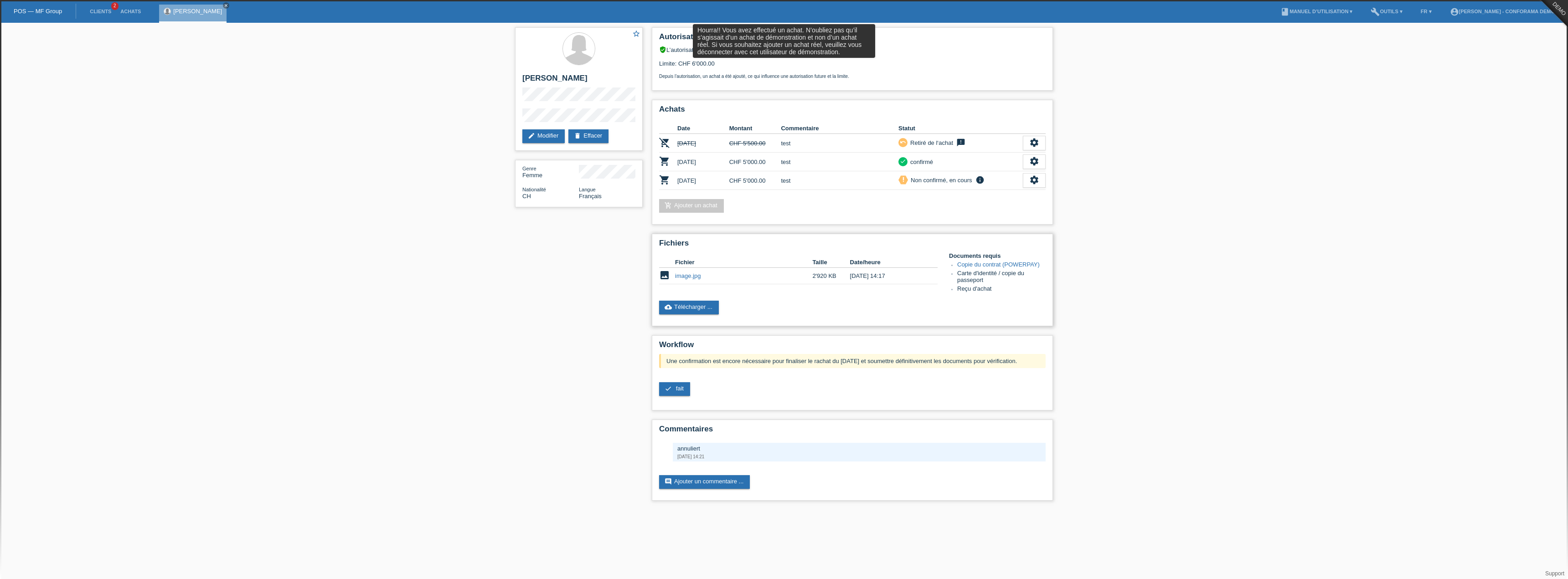
click at [824, 300] on div "Fichiers Fichier Taille Date/heure image image.jpg 2'920 KB 22.09.2025 14:17" at bounding box center [852, 280] width 401 height 93
click at [1025, 180] on div "settings" at bounding box center [1034, 181] width 23 height 15
click at [985, 234] on span "Télécharger le contrat" at bounding box center [988, 236] width 60 height 11
click at [681, 305] on link "cloud_upload Télécharger ..." at bounding box center [689, 308] width 60 height 14
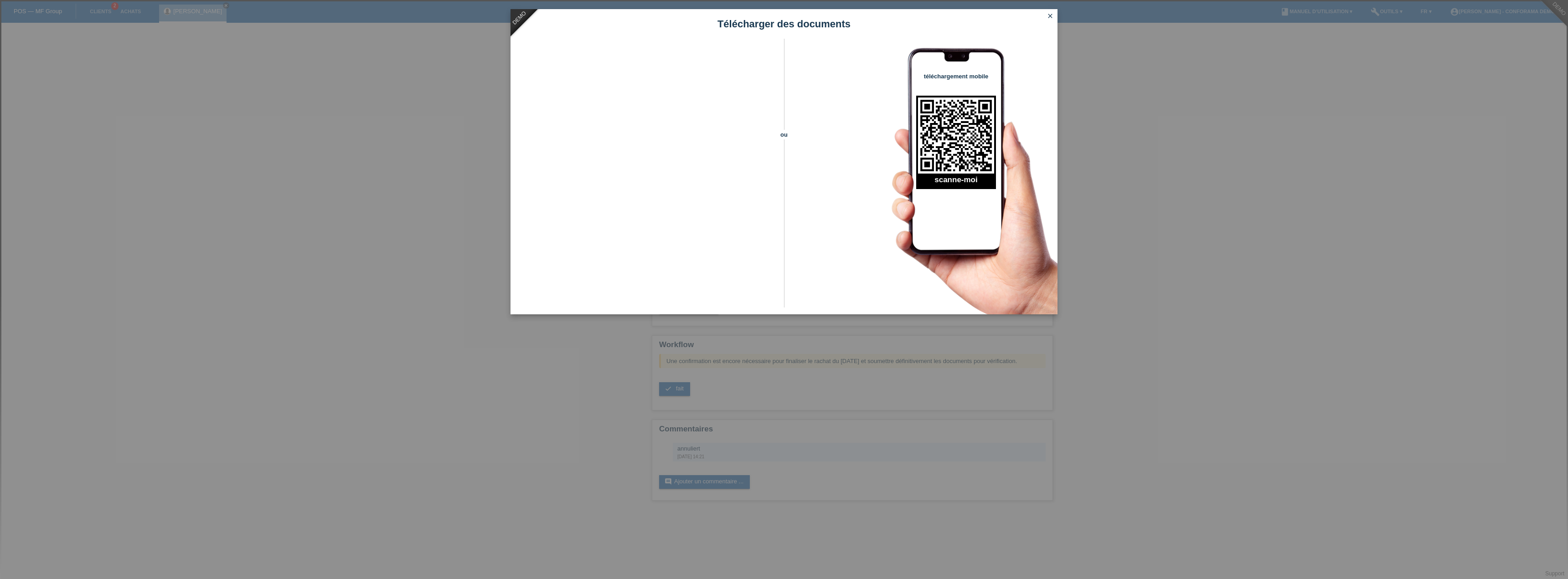
drag, startPoint x: 837, startPoint y: 405, endPoint x: 832, endPoint y: 400, distance: 7.1
click at [836, 402] on div "DEMO Télécharger des documents ou téléchargement mobile scanne-moi close" at bounding box center [784, 289] width 1568 height 579
click at [1053, 15] on icon "close" at bounding box center [1050, 16] width 7 height 7
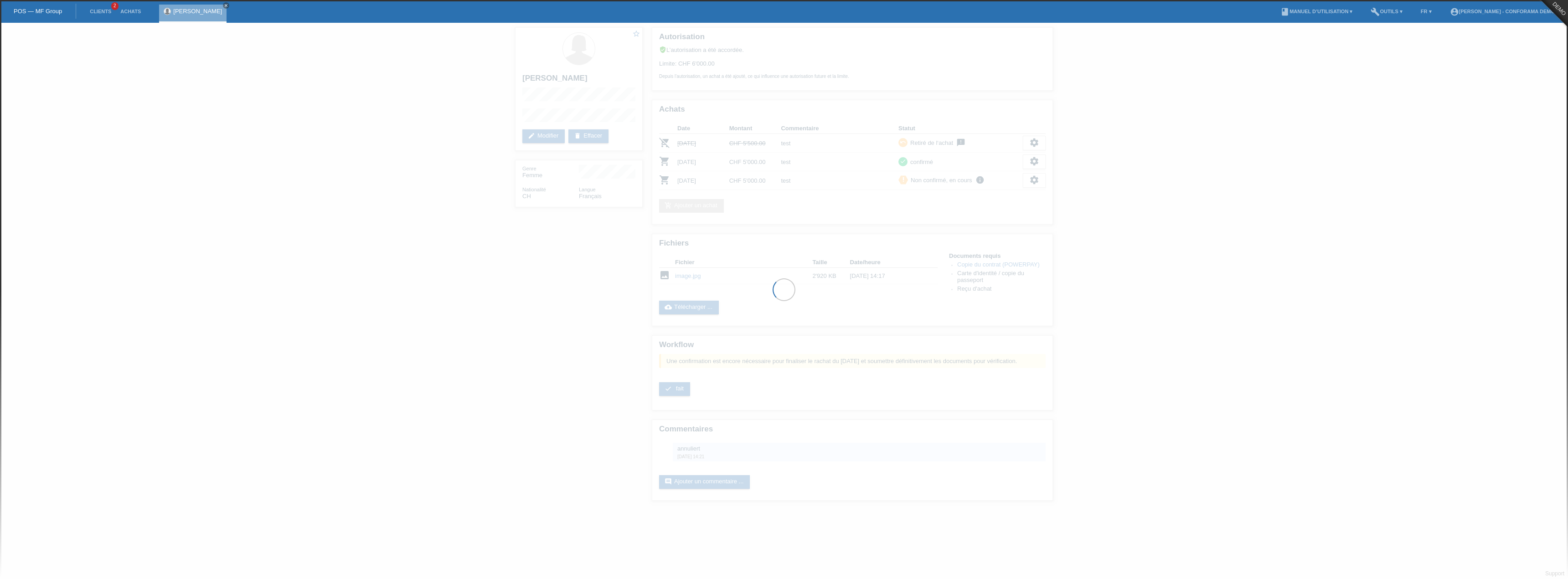
click at [668, 398] on div at bounding box center [784, 289] width 1568 height 579
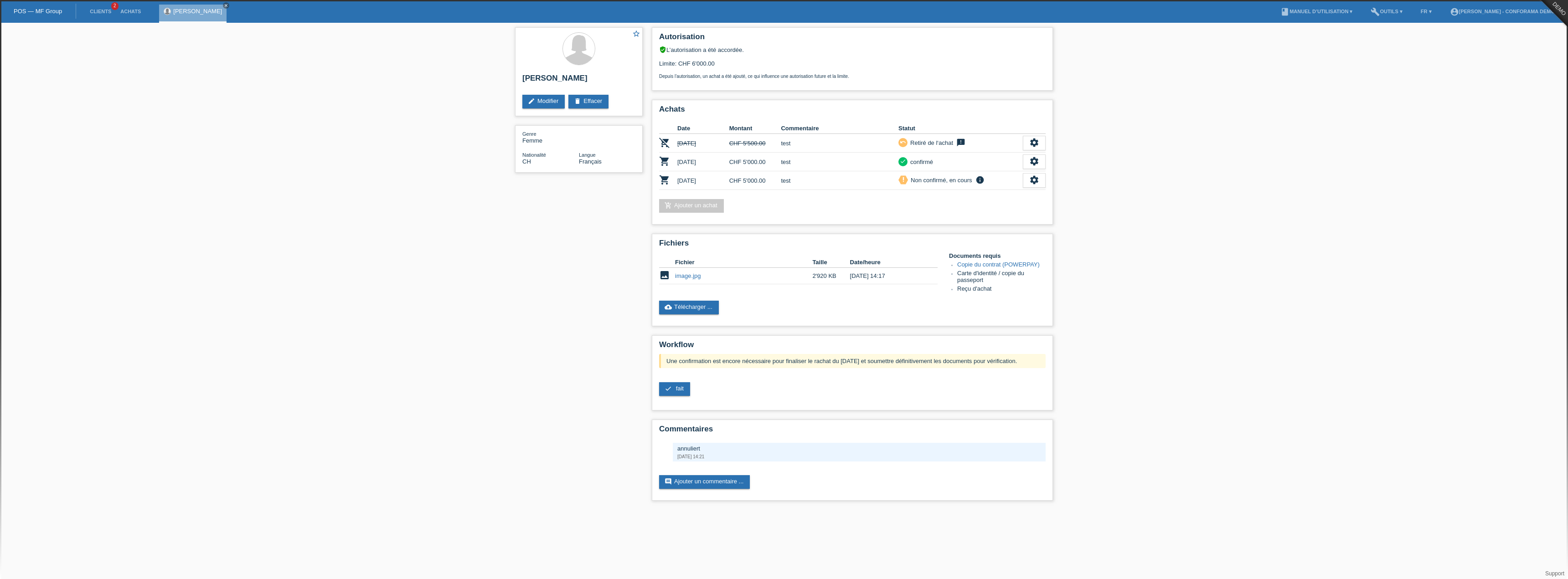
click at [673, 387] on link "check fait" at bounding box center [675, 389] width 31 height 14
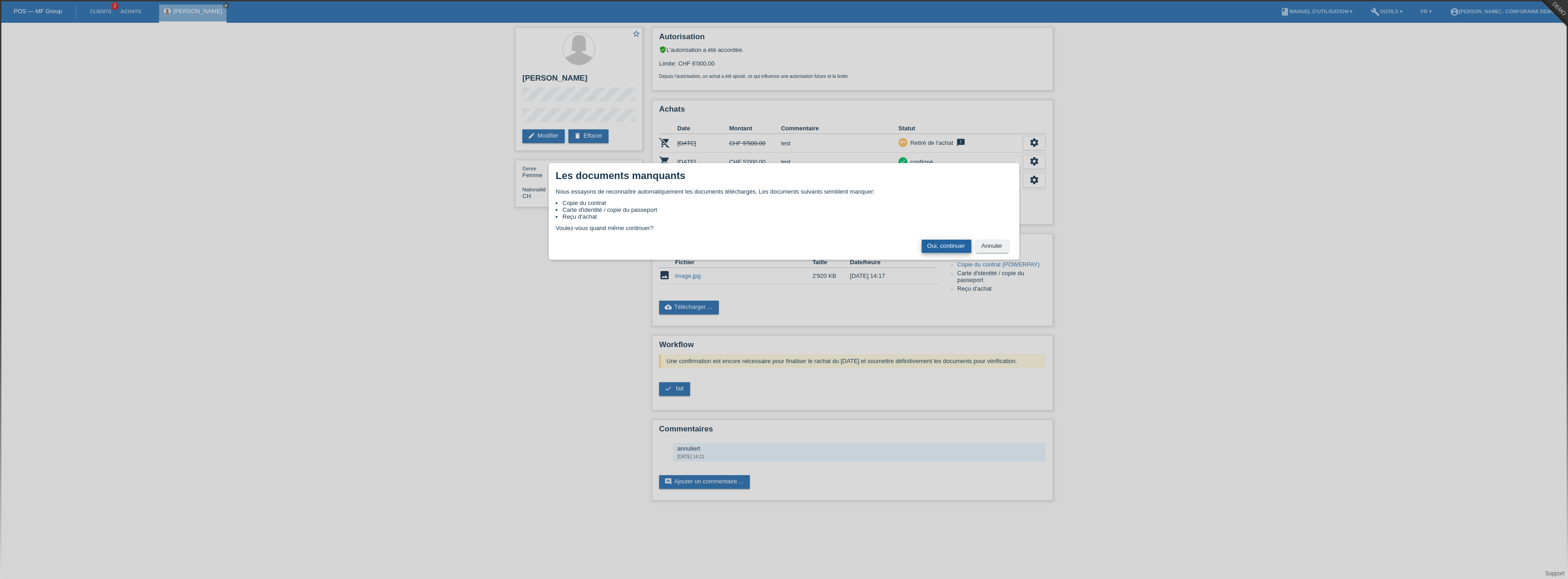
click at [938, 244] on button "Oui, continuer" at bounding box center [946, 246] width 50 height 14
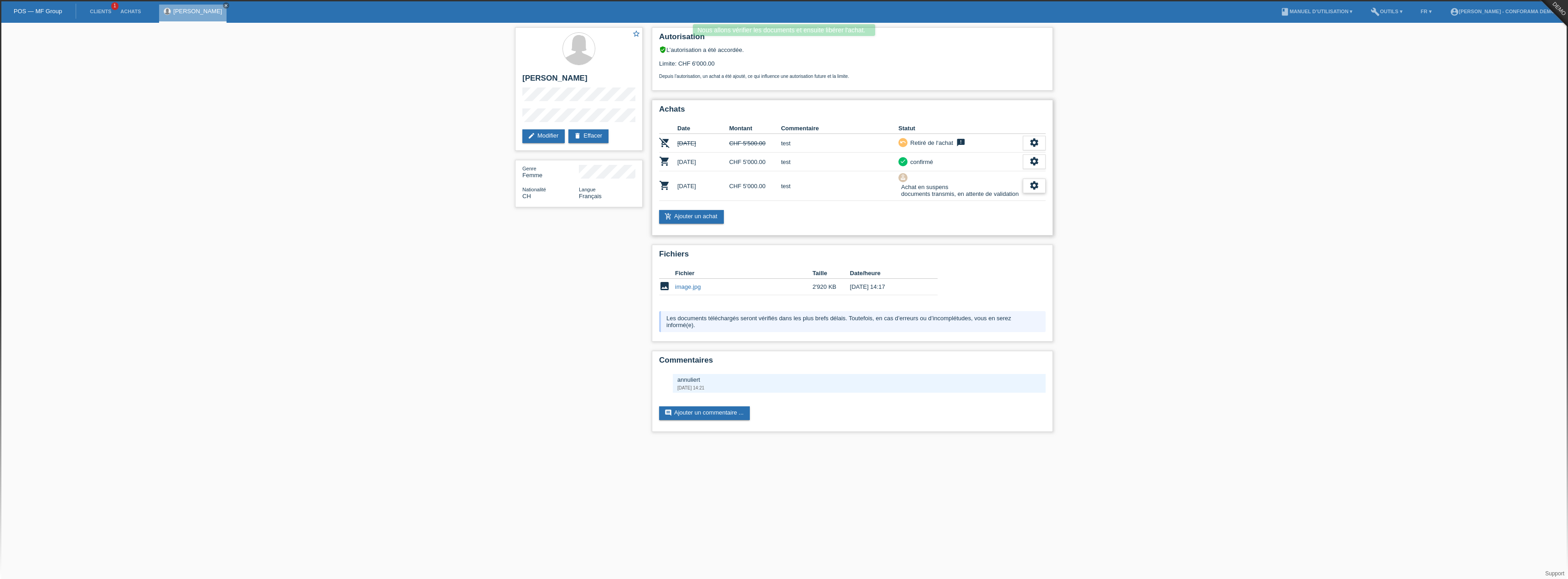
click at [1032, 188] on icon "settings" at bounding box center [1034, 185] width 10 height 10
click at [978, 239] on span "Télécharger la quittance" at bounding box center [991, 241] width 66 height 11
drag, startPoint x: 951, startPoint y: 187, endPoint x: 935, endPoint y: 185, distance: 16.1
click at [935, 185] on div "Achat en suspens documents transmis, en attente de validation" at bounding box center [958, 190] width 120 height 17
click at [1038, 183] on icon "settings" at bounding box center [1034, 185] width 10 height 10
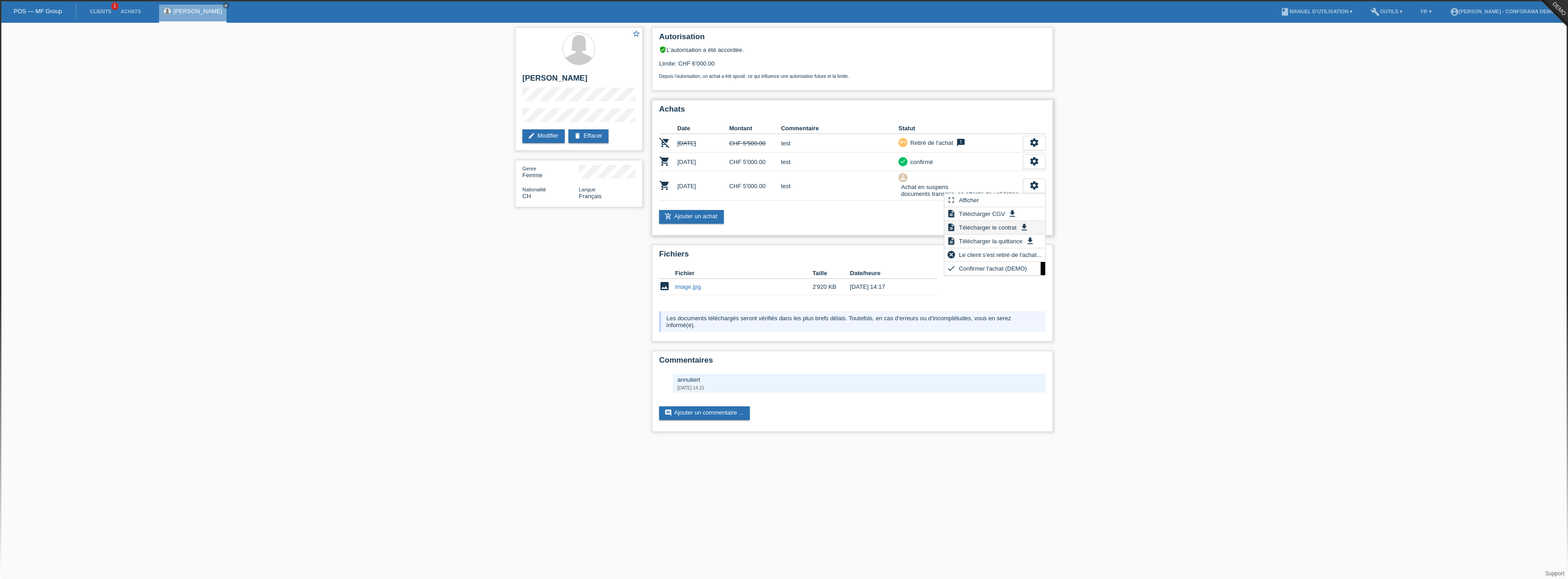
click at [1000, 228] on span "Télécharger le contrat" at bounding box center [988, 227] width 60 height 11
click at [840, 183] on td "test" at bounding box center [839, 186] width 117 height 29
click at [850, 188] on td "test" at bounding box center [839, 186] width 117 height 29
click at [1041, 188] on div "settings" at bounding box center [1034, 186] width 23 height 15
click at [1001, 240] on span "Télécharger la quittance" at bounding box center [991, 241] width 66 height 11
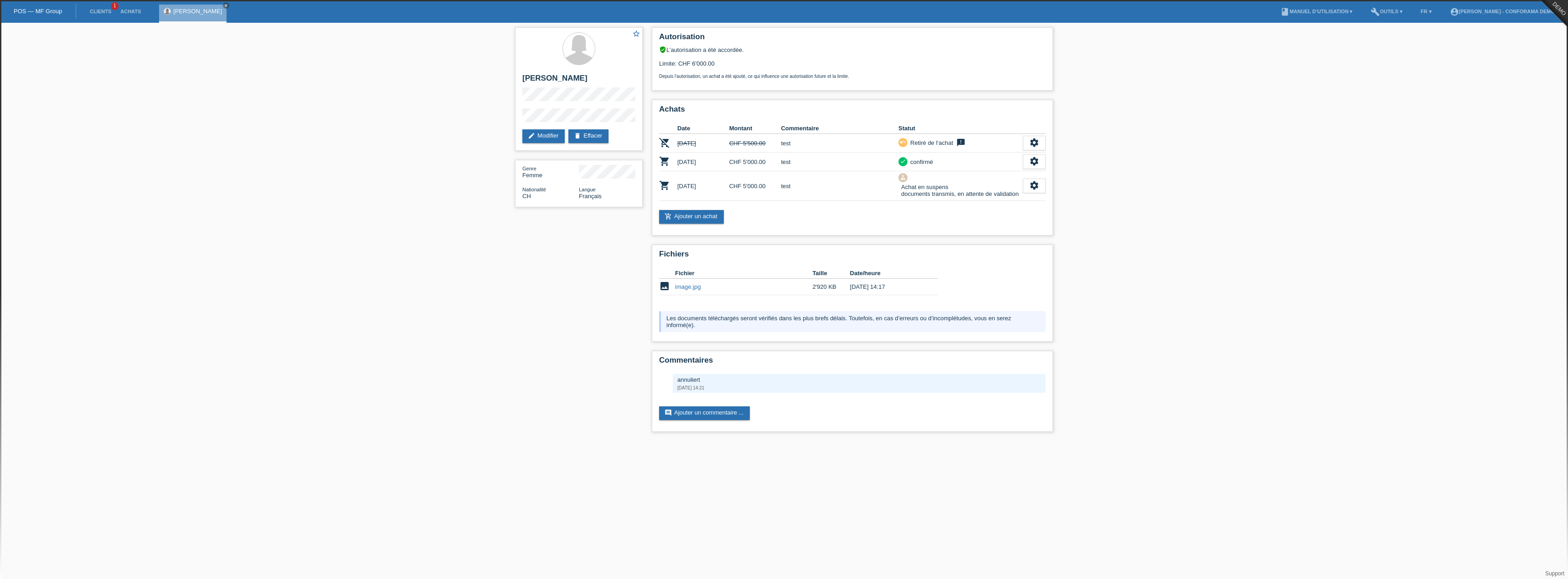
click at [732, 441] on html "Nous allons vérifier les documents et ensuite libérer l'achat. POS — MF Group C…" at bounding box center [784, 220] width 1568 height 441
click at [1030, 184] on icon "settings" at bounding box center [1034, 185] width 10 height 10
click at [978, 167] on td "check confirmé" at bounding box center [960, 162] width 125 height 18
click at [1034, 160] on icon "settings" at bounding box center [1034, 161] width 10 height 10
click at [981, 231] on span "Ajouter une annulation..." at bounding box center [999, 230] width 67 height 11
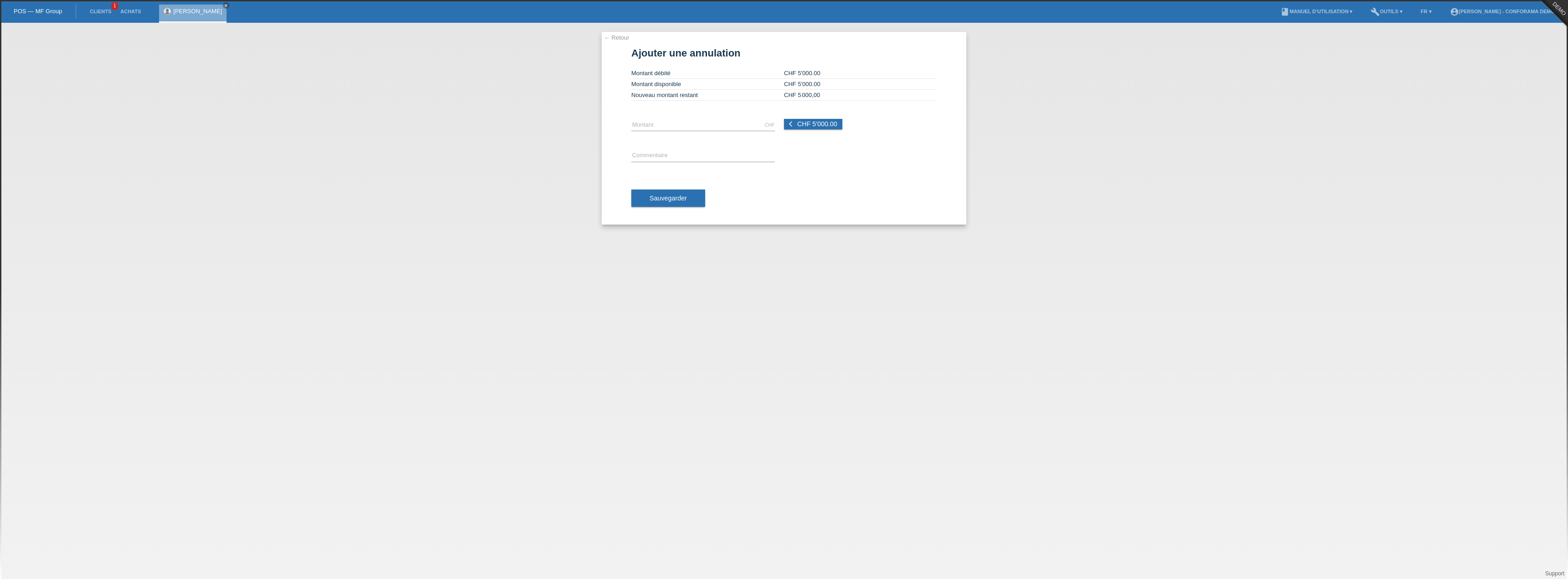
click at [828, 119] on div "arrow_back_ios CHF 5'000.00" at bounding box center [856, 120] width 144 height 20
click at [828, 123] on span "CHF 5'000.00" at bounding box center [817, 124] width 40 height 7
type input "5000.00"
drag, startPoint x: 697, startPoint y: 153, endPoint x: 693, endPoint y: 160, distance: 8.1
click at [697, 153] on input "text" at bounding box center [704, 156] width 144 height 12
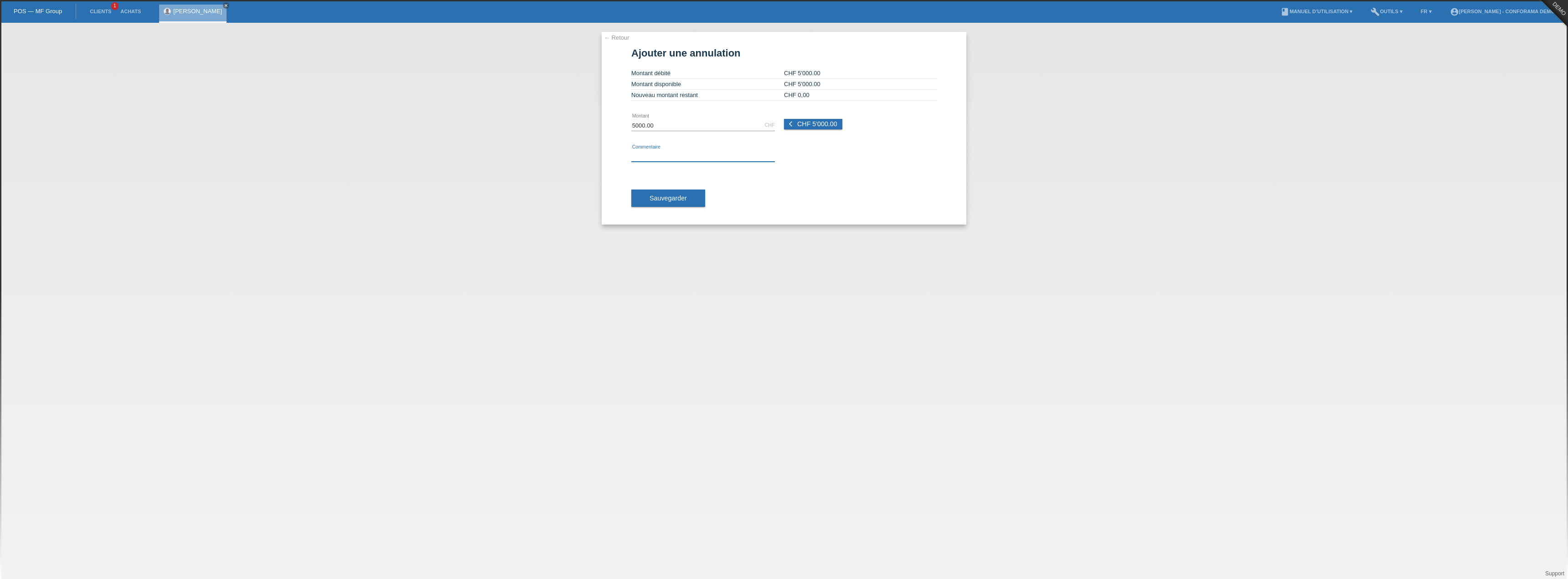
type input "test"
click at [684, 198] on span "Sauvegarder" at bounding box center [668, 198] width 37 height 7
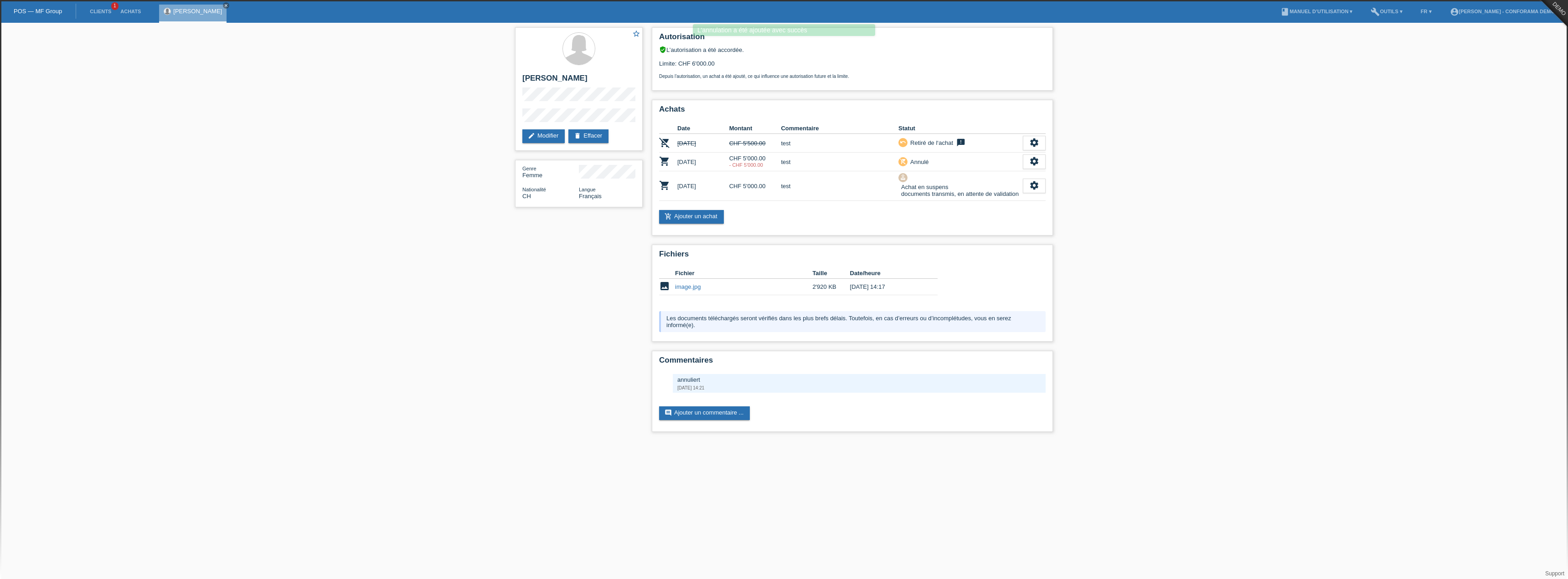
click at [559, 311] on div "star_border [PERSON_NAME] edit Modifier delete Effacer Genre Femme Nationalité …" at bounding box center [784, 231] width 547 height 418
click at [1285, 220] on div "star_border [PERSON_NAME] edit Modifier delete Effacer Genre Femme Nationalité …" at bounding box center [784, 231] width 1568 height 418
click at [1036, 185] on icon "settings" at bounding box center [1034, 185] width 10 height 10
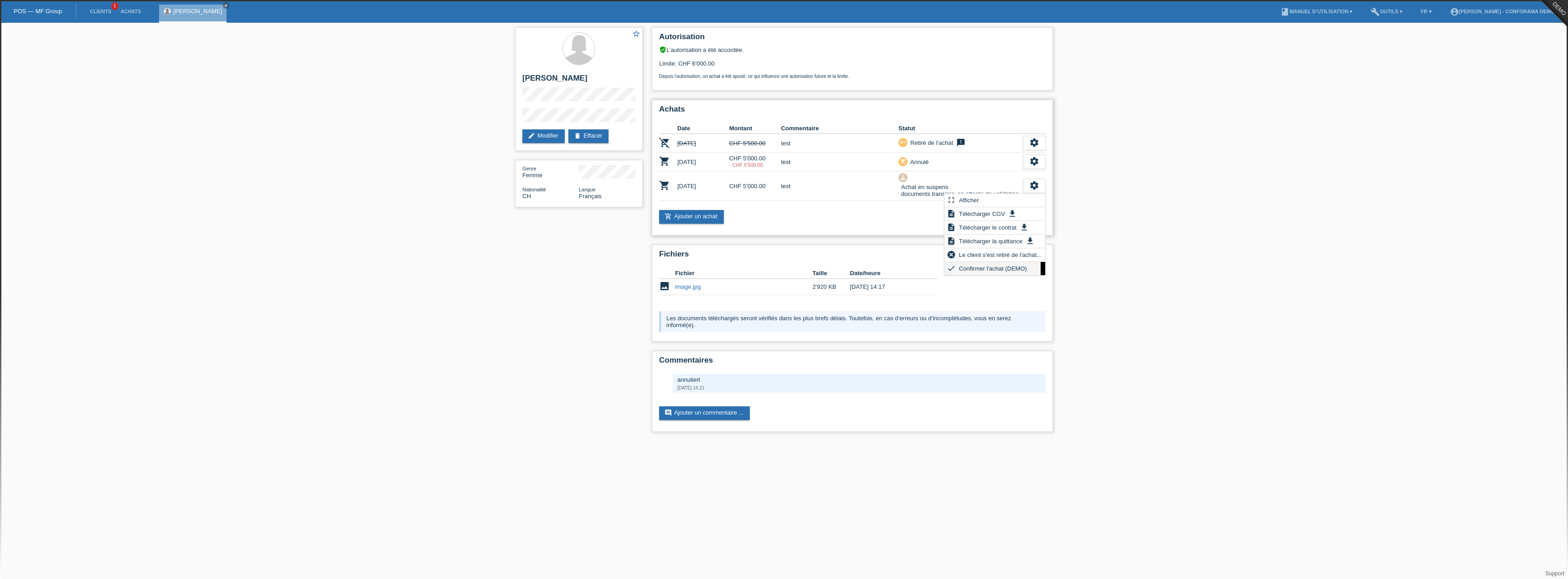
click at [962, 268] on span "Confirmer l'achat (DEMO)" at bounding box center [993, 268] width 71 height 11
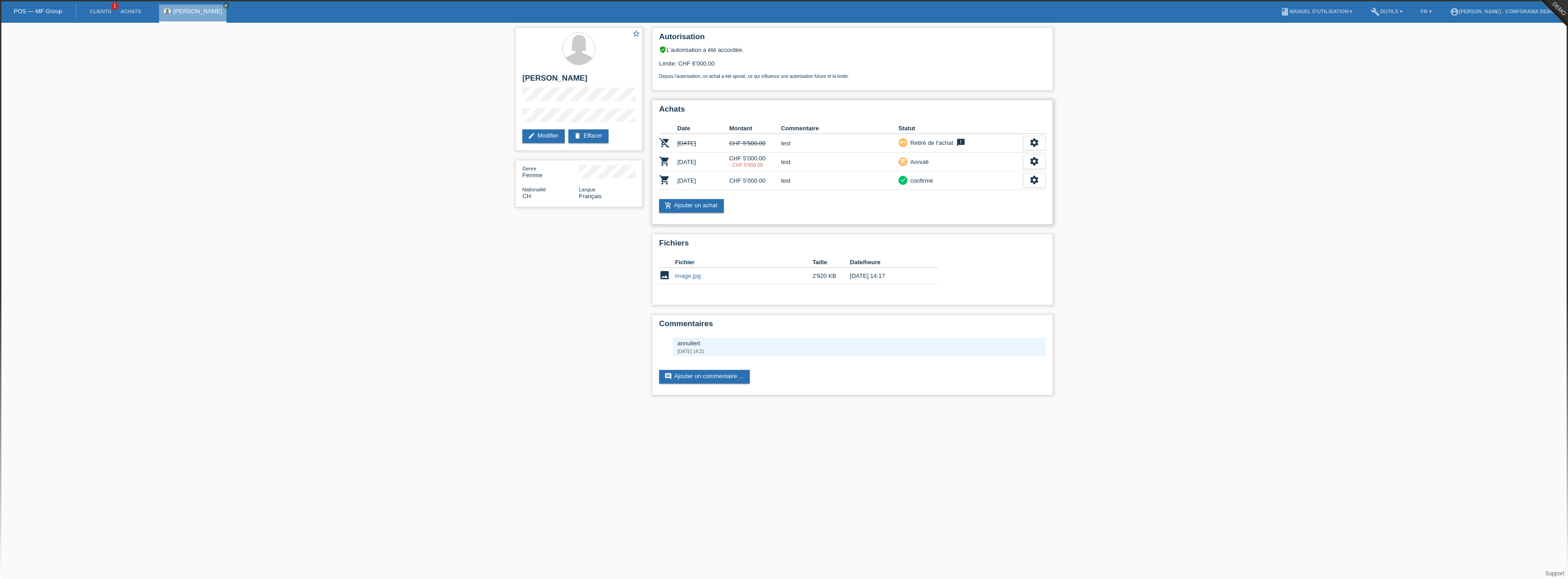
click at [887, 223] on div "Achats Date Montant Commentaire Statut remove_shopping_cart [DATE] CHF 5'500.00…" at bounding box center [852, 161] width 401 height 125
click at [1038, 177] on icon "settings" at bounding box center [1034, 180] width 10 height 10
click at [994, 249] on span "Ajouter une annulation..." at bounding box center [999, 249] width 67 height 11
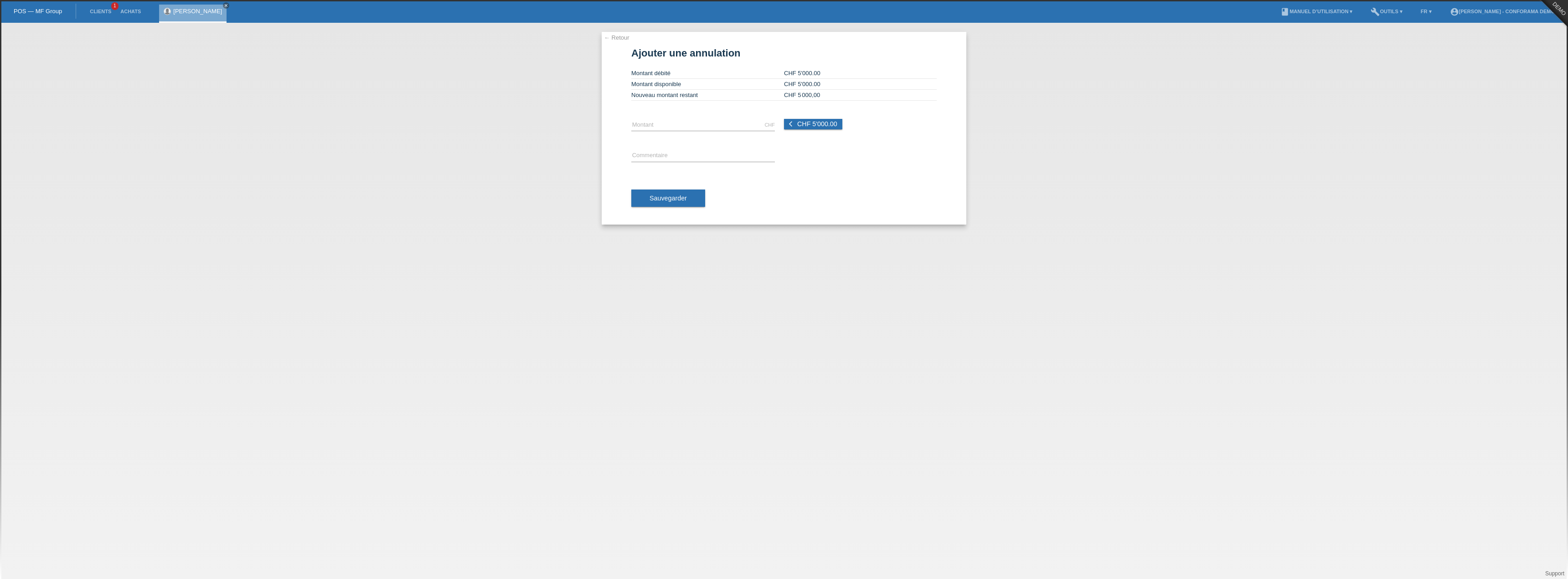
click at [820, 130] on div "CHF error Montant arrow_back_ios CHF 5'000.00" at bounding box center [784, 125] width 305 height 31
click at [819, 126] on span "CHF 5'000.00" at bounding box center [817, 124] width 40 height 7
type input "5000.00"
click at [690, 153] on input "text" at bounding box center [704, 156] width 144 height 12
type input "test"
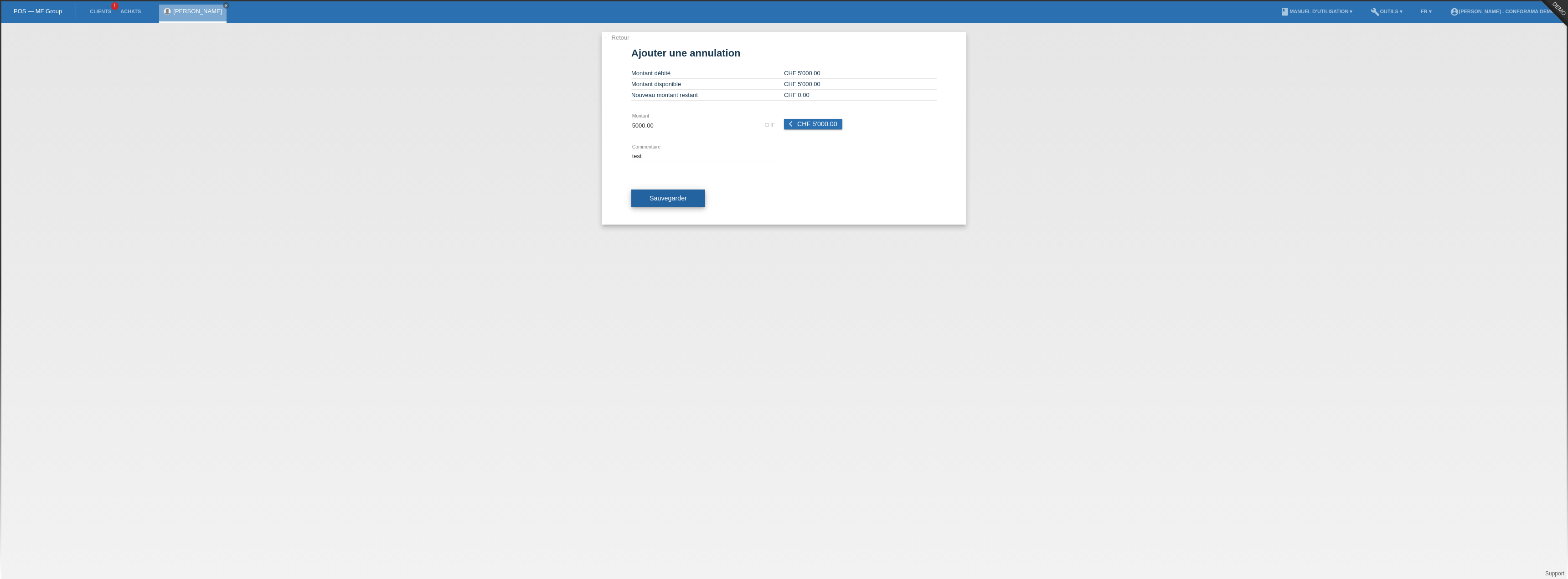
click at [680, 206] on button "Sauvegarder" at bounding box center [668, 198] width 74 height 17
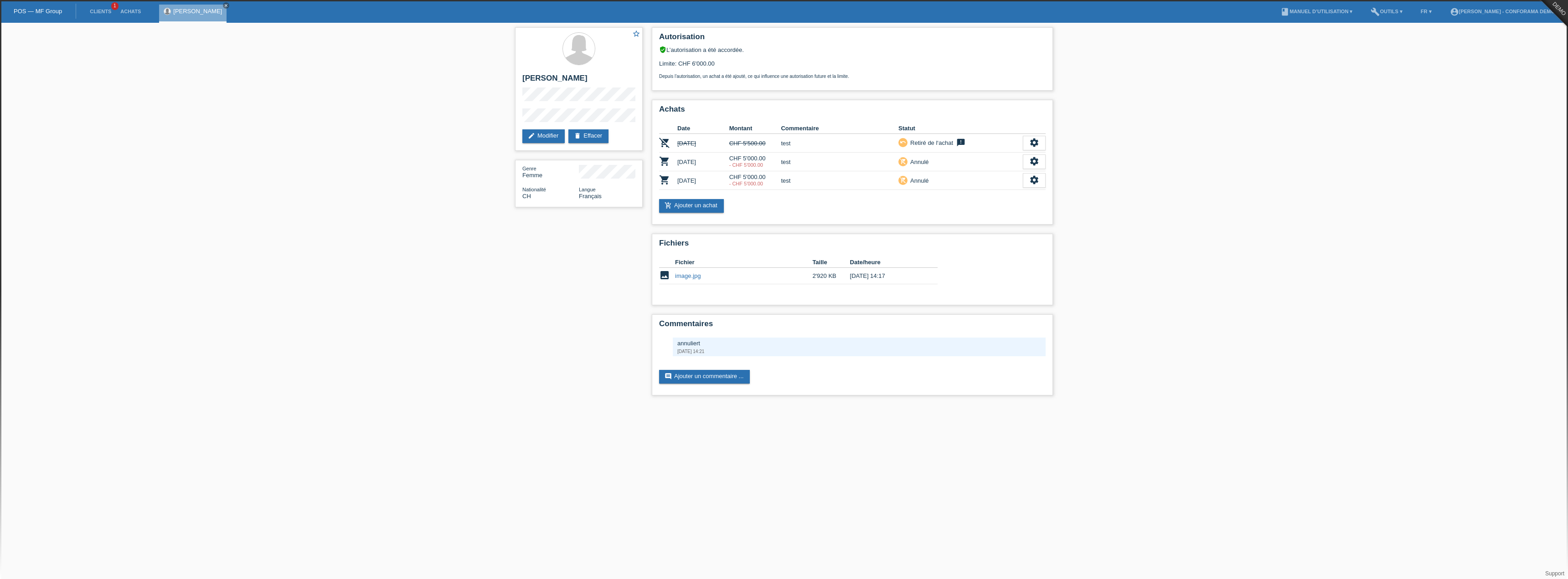
click at [393, 227] on div "star_border [PERSON_NAME] edit Modifier delete Effacer Genre Femme Nationalité …" at bounding box center [784, 214] width 1568 height 382
